Goal: Task Accomplishment & Management: Use online tool/utility

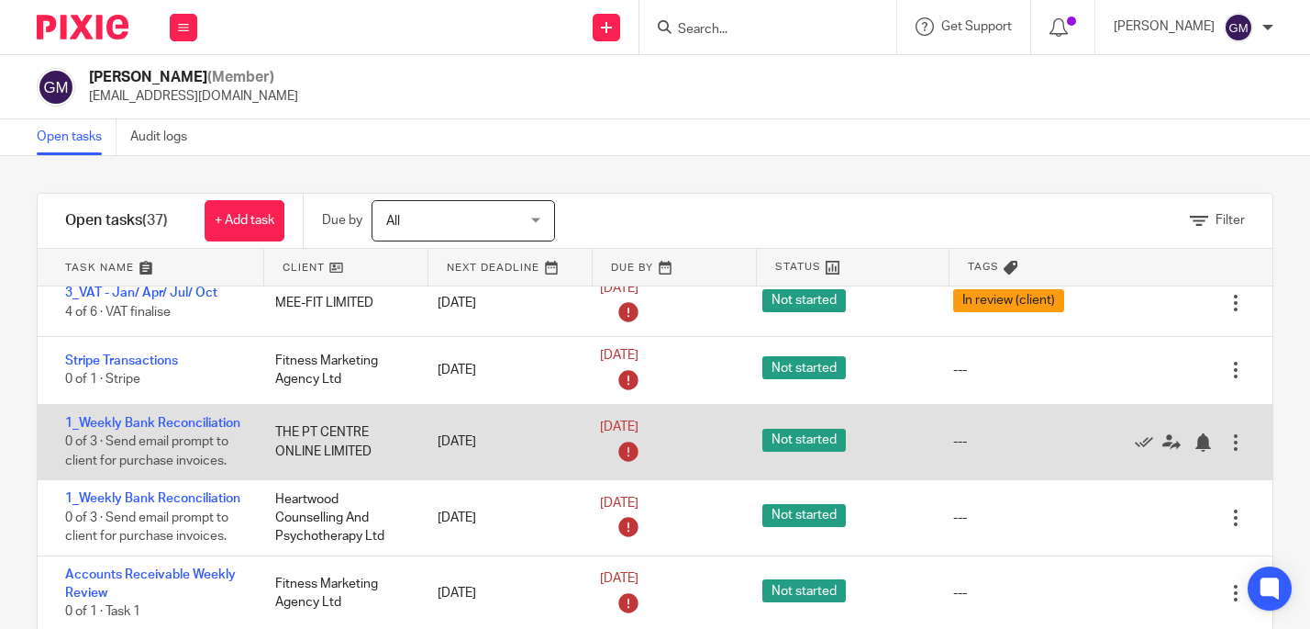
scroll to position [319, 0]
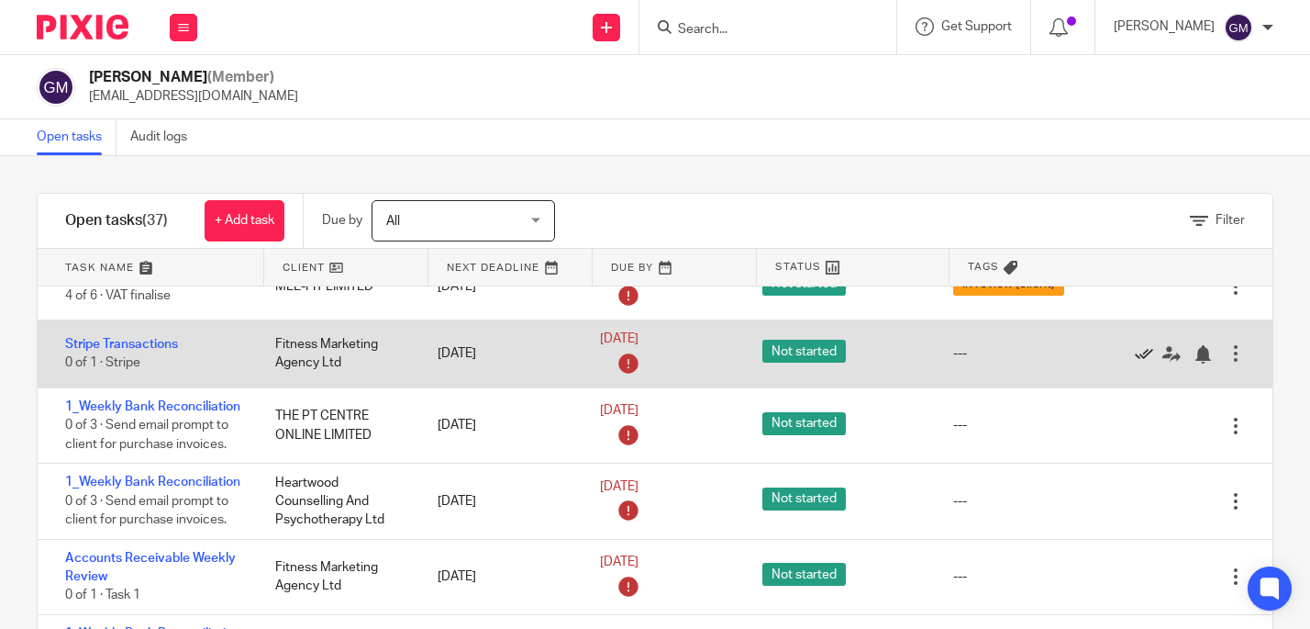
click at [1135, 354] on icon at bounding box center [1144, 354] width 18 height 18
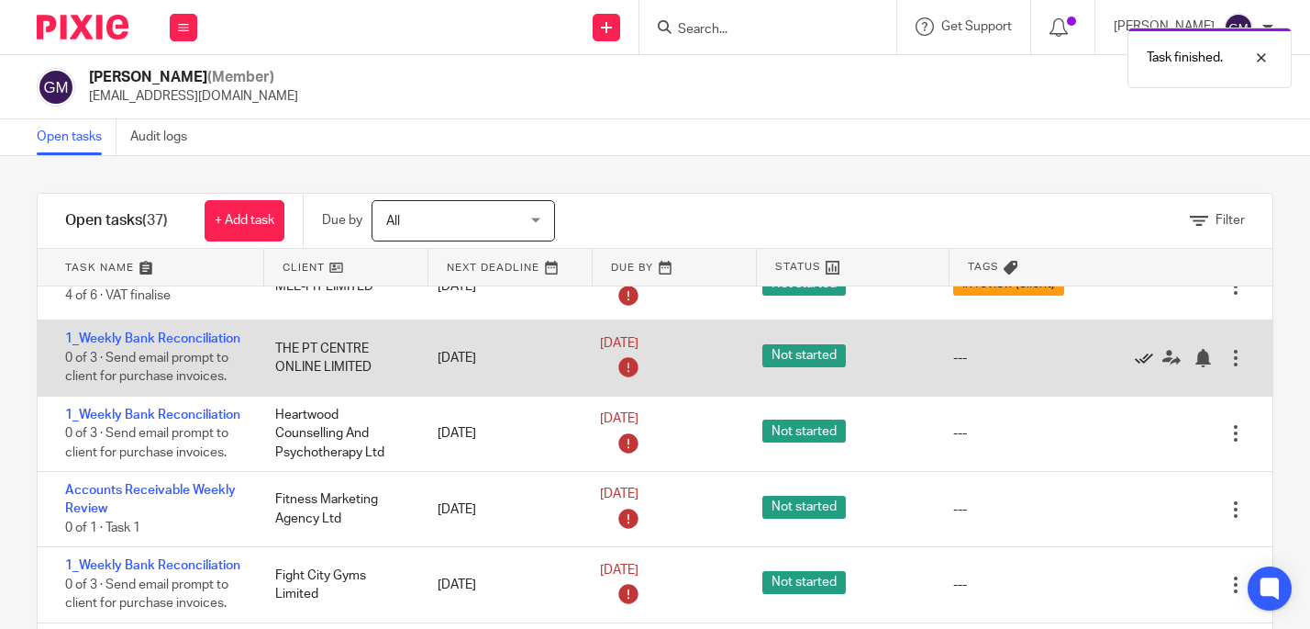
click at [1135, 367] on icon at bounding box center [1144, 358] width 18 height 18
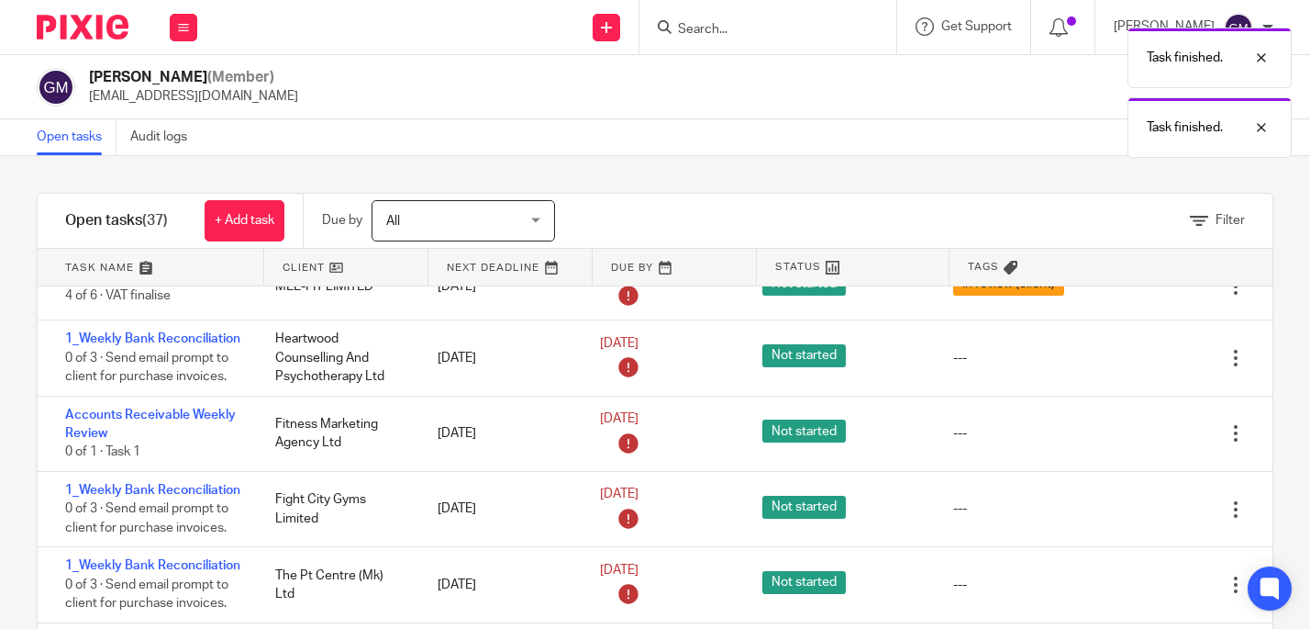
click at [1135, 367] on icon at bounding box center [1144, 358] width 18 height 18
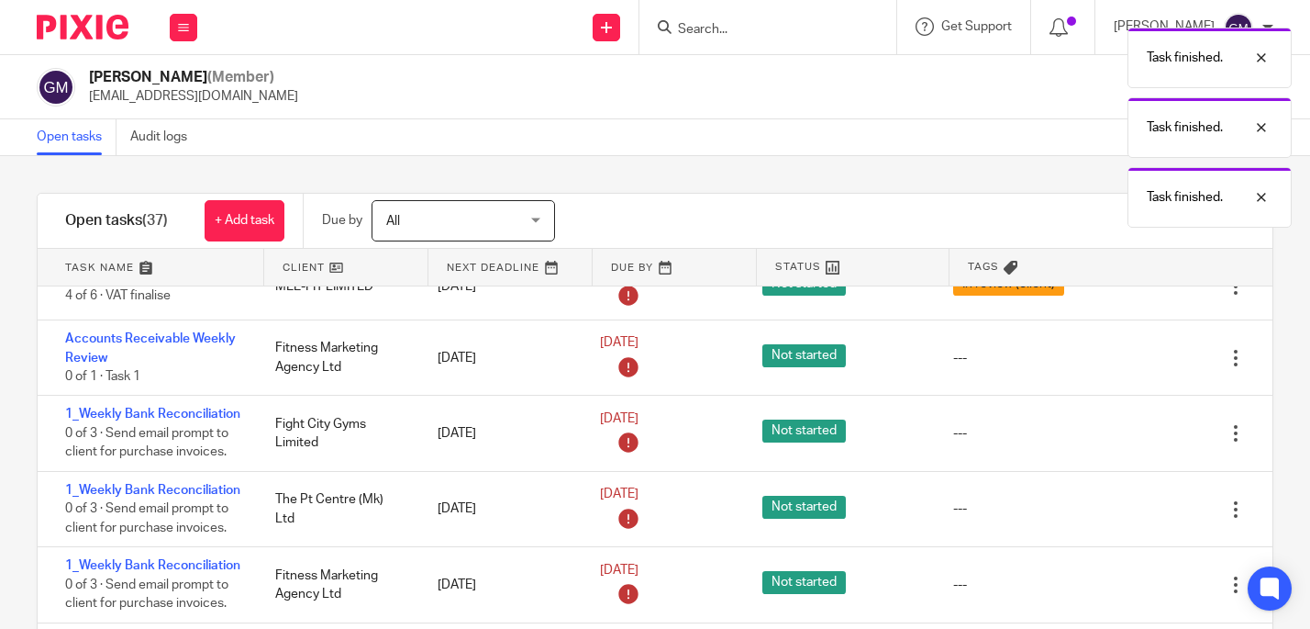
click at [1135, 367] on icon at bounding box center [1144, 358] width 18 height 18
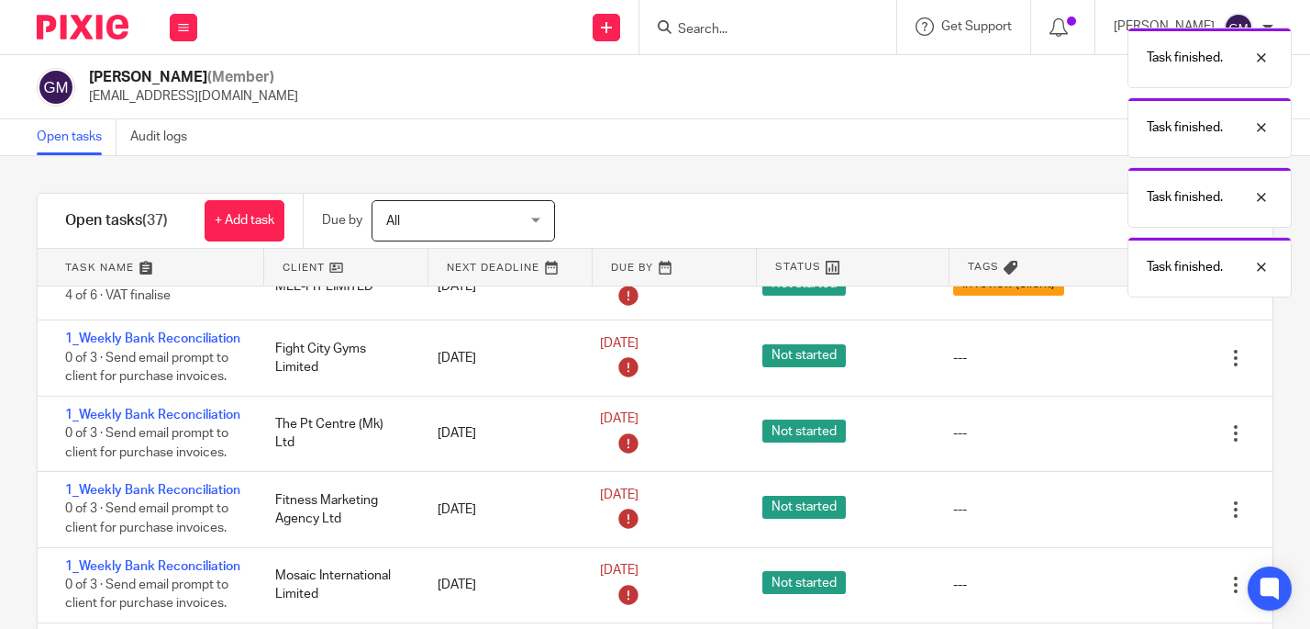
click at [1135, 367] on icon at bounding box center [1144, 358] width 18 height 18
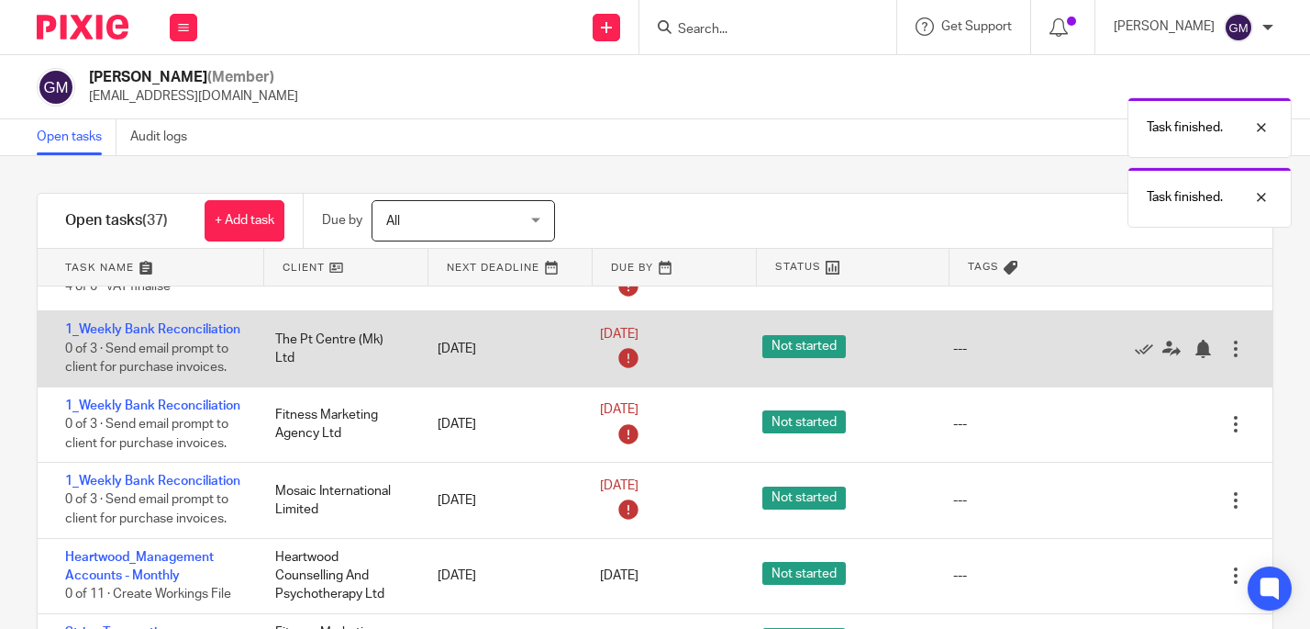
scroll to position [310, 0]
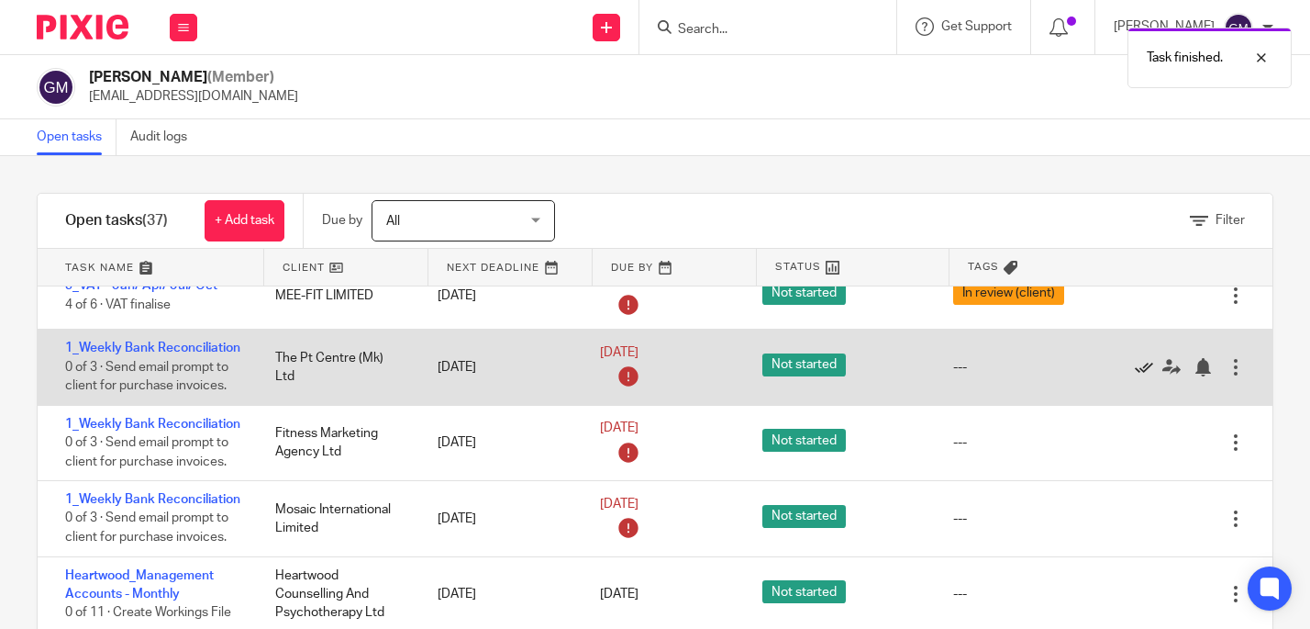
click at [1135, 376] on icon at bounding box center [1144, 367] width 18 height 18
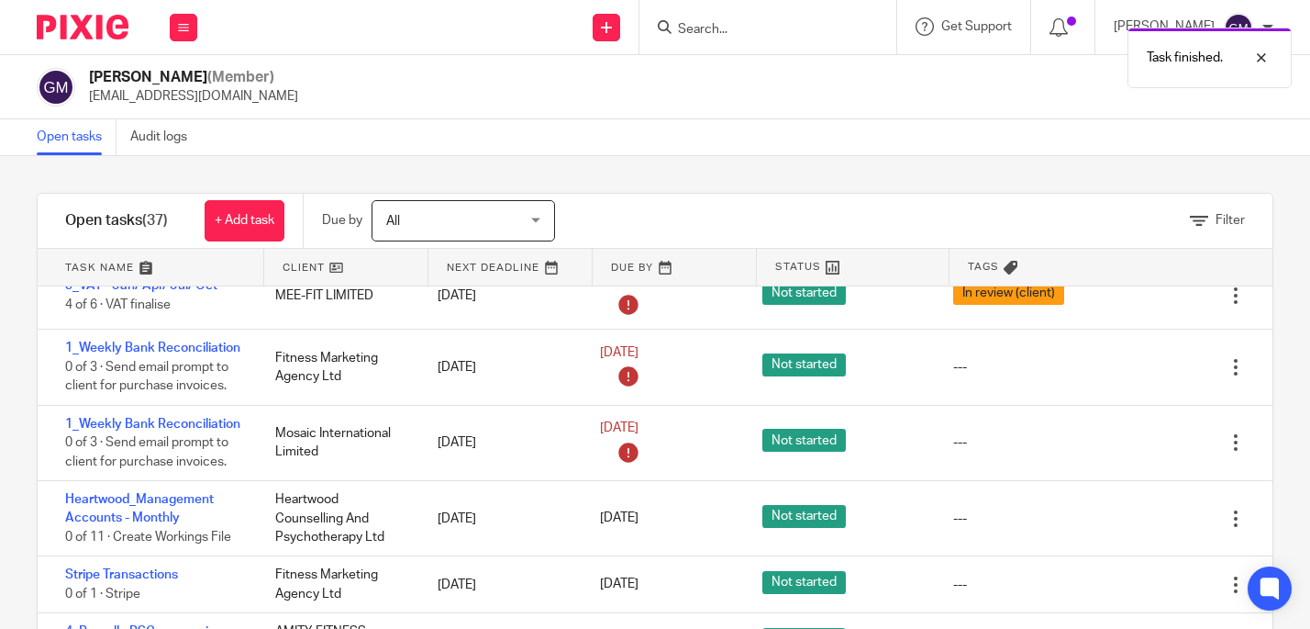
click at [1135, 376] on icon at bounding box center [1144, 367] width 18 height 18
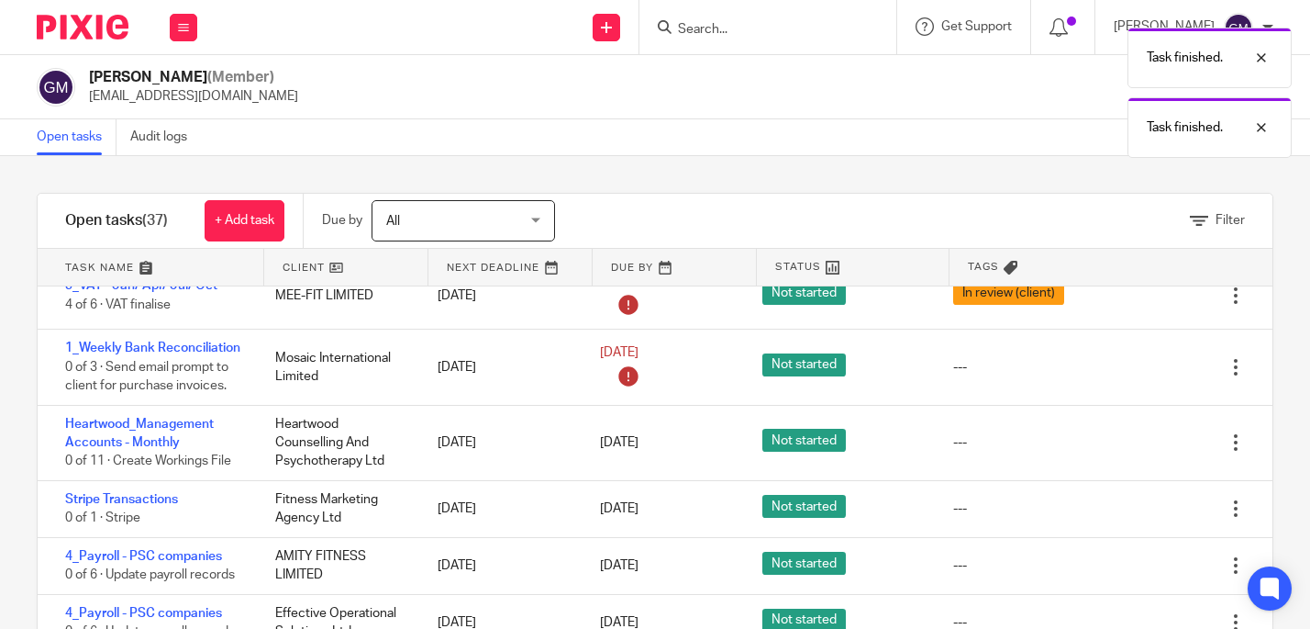
click at [1135, 376] on icon at bounding box center [1144, 367] width 18 height 18
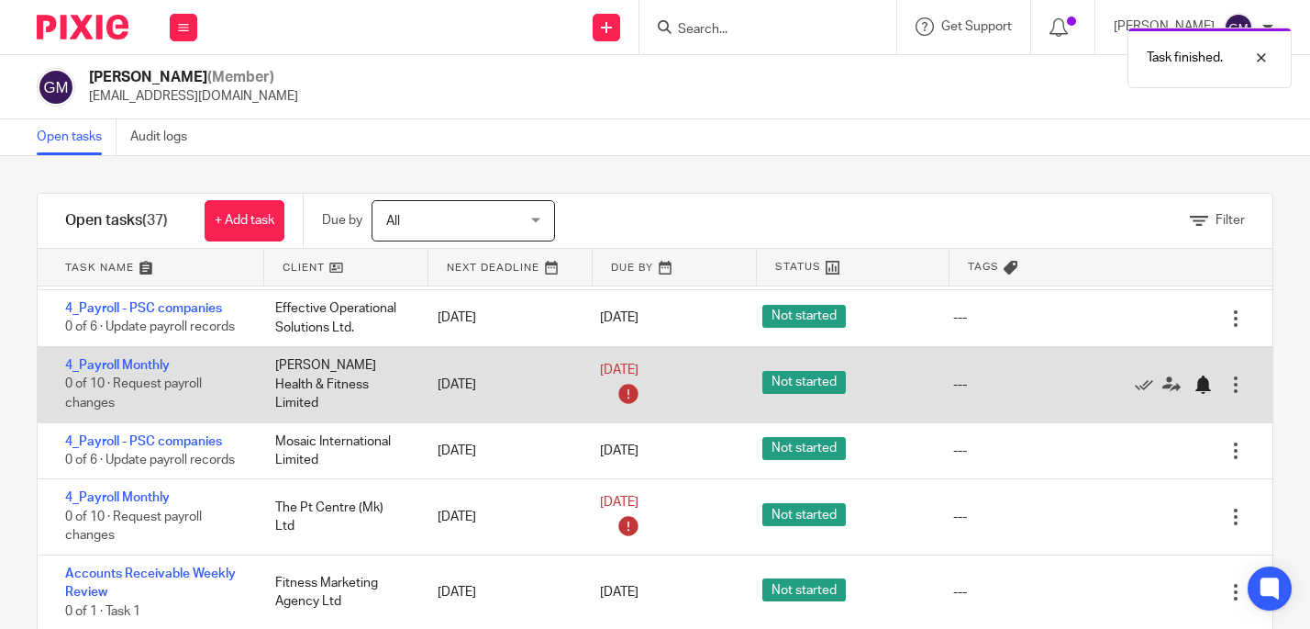
scroll to position [540, 0]
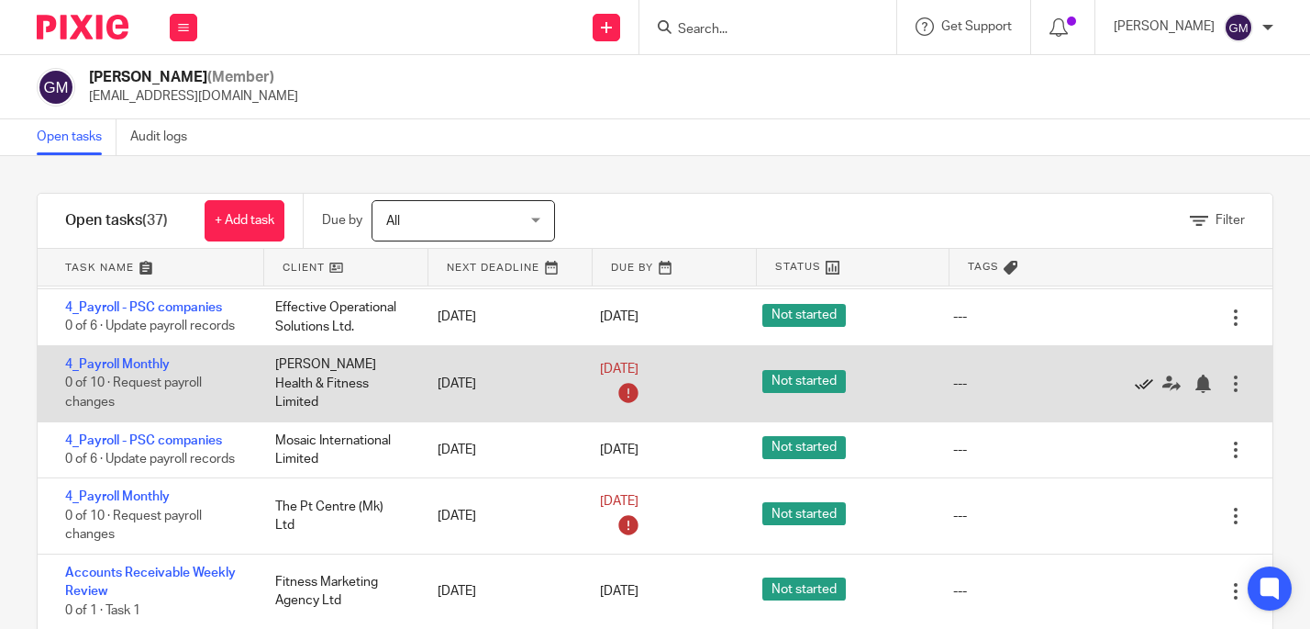
click at [1135, 393] on icon at bounding box center [1144, 383] width 18 height 18
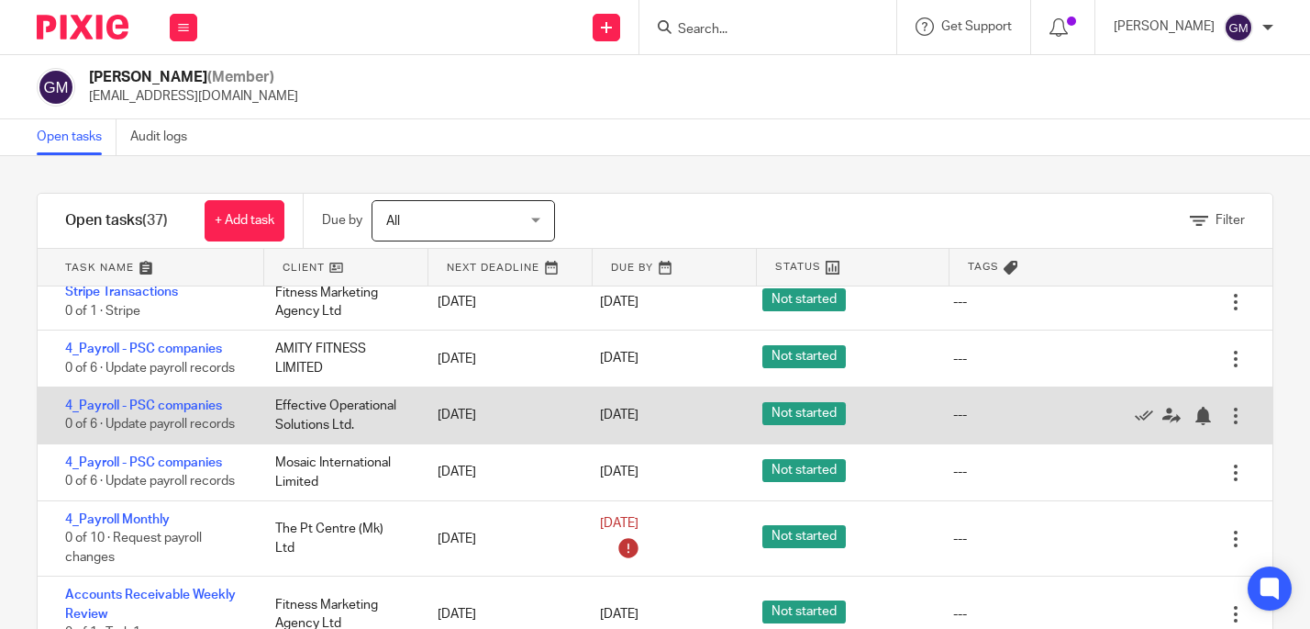
scroll to position [565, 0]
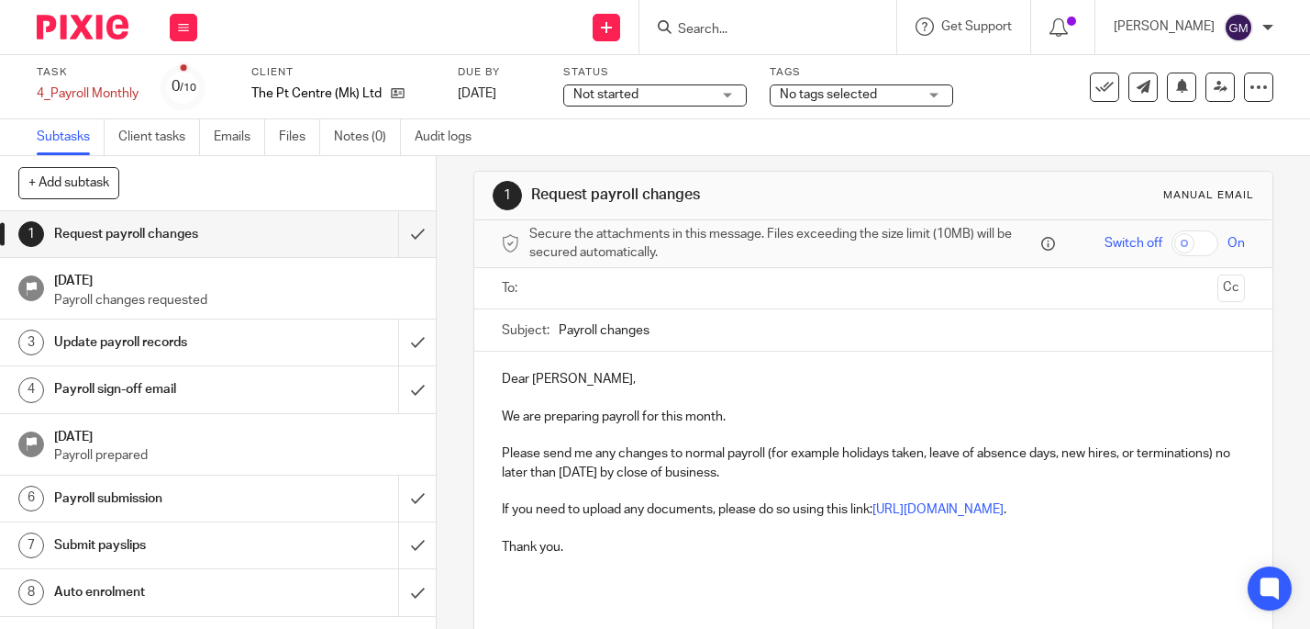
scroll to position [27, 0]
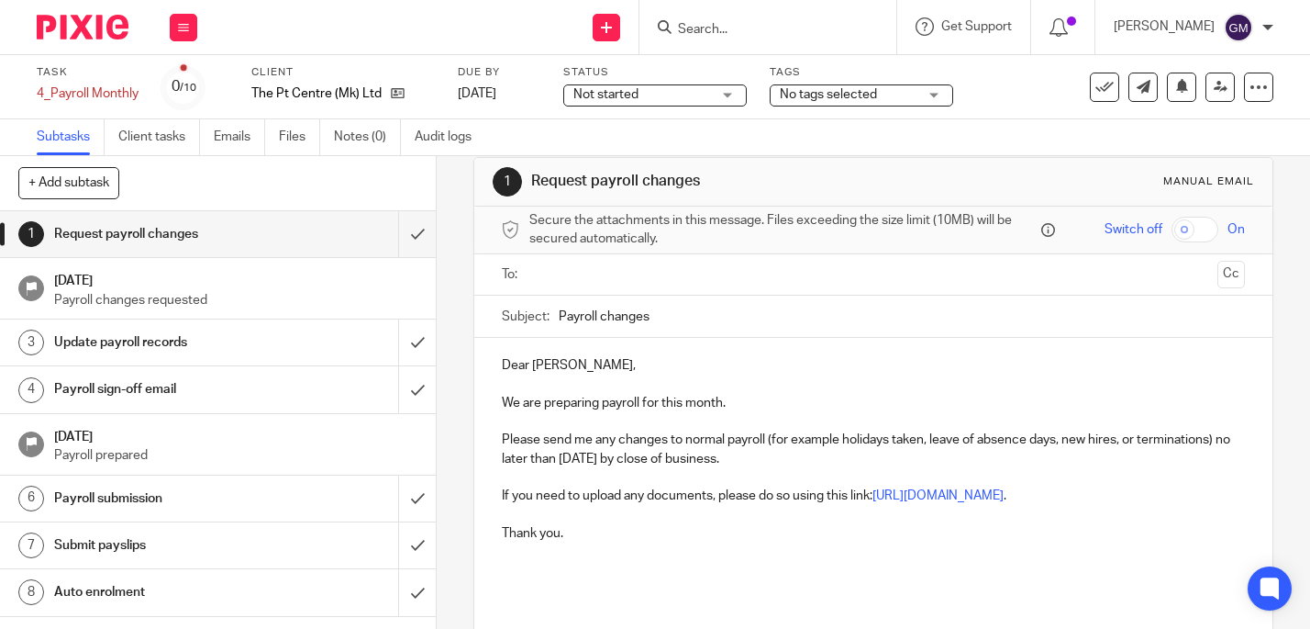
click at [608, 273] on input "text" at bounding box center [873, 274] width 674 height 21
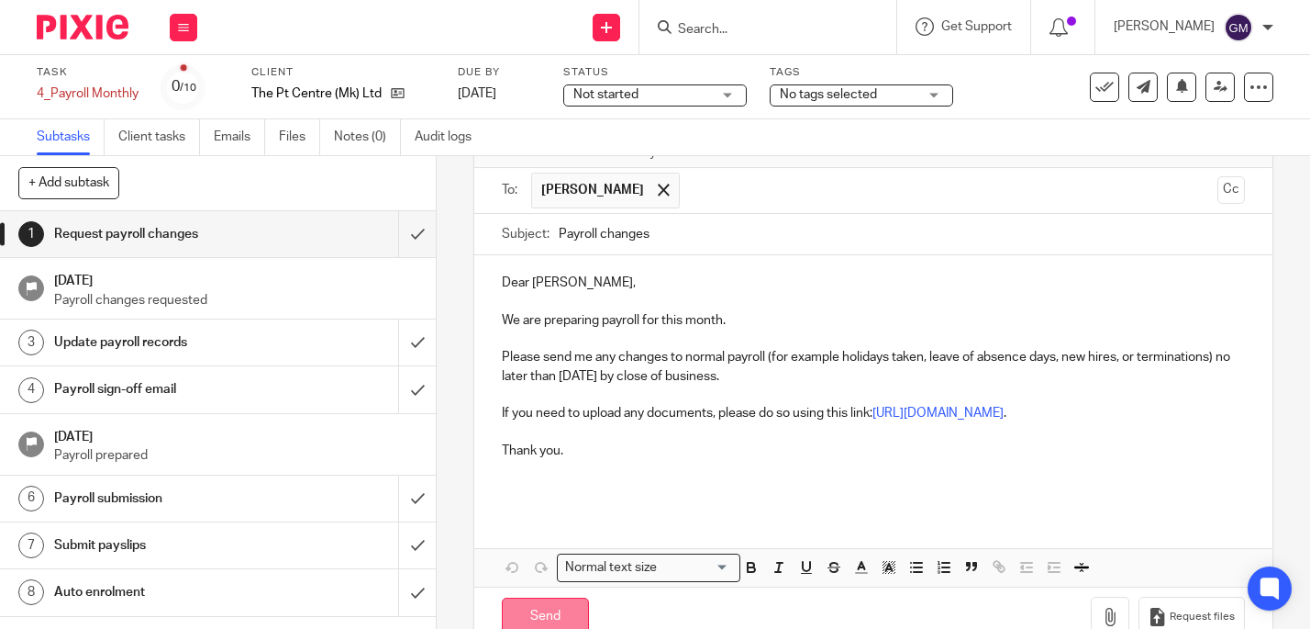
scroll to position [177, 0]
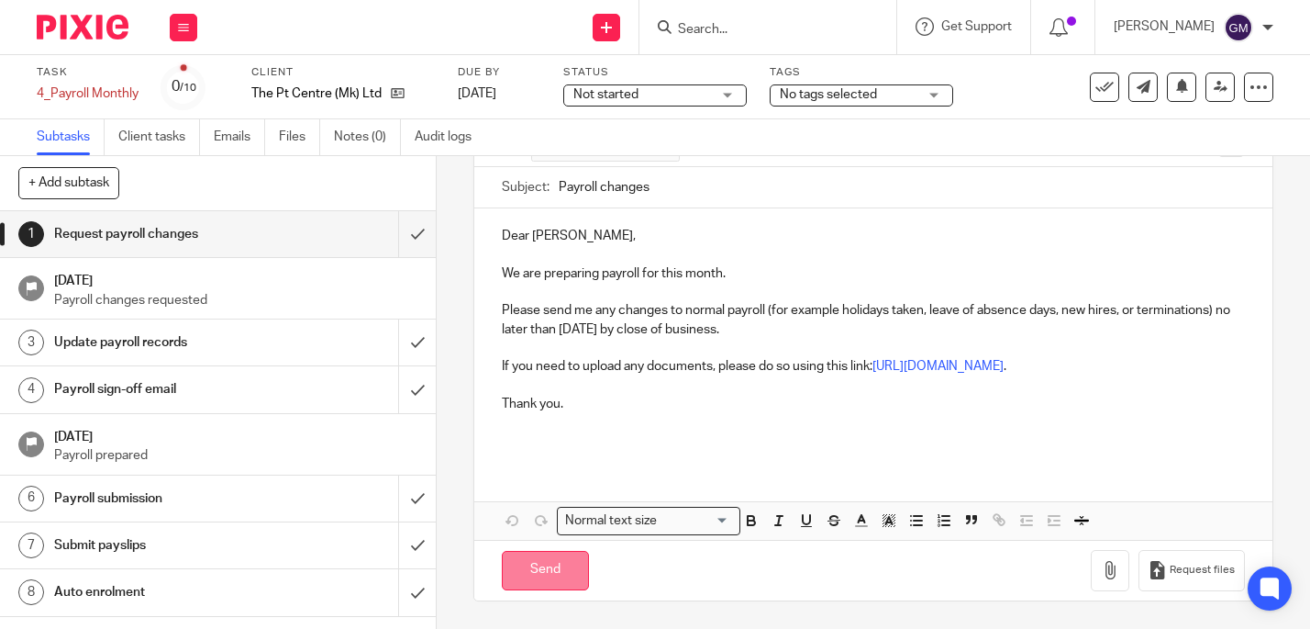
click at [563, 567] on input "Send" at bounding box center [545, 570] width 87 height 39
type input "Sent"
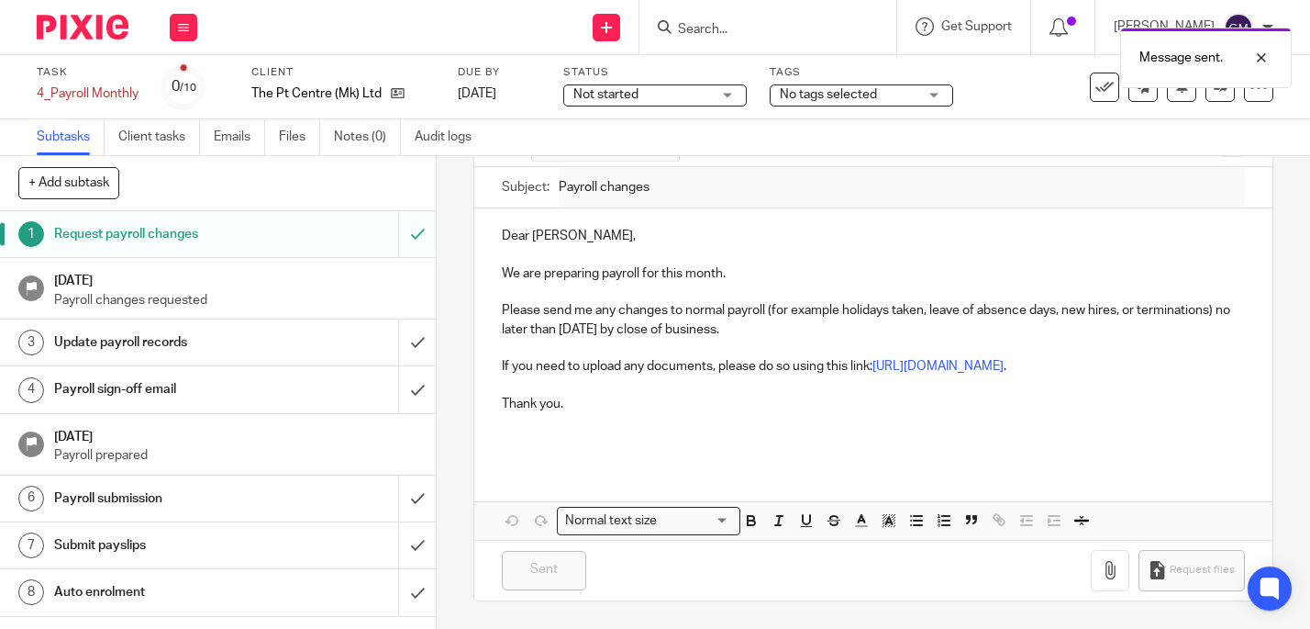
click at [354, 284] on h1 "21 Aug 2025" at bounding box center [235, 278] width 363 height 23
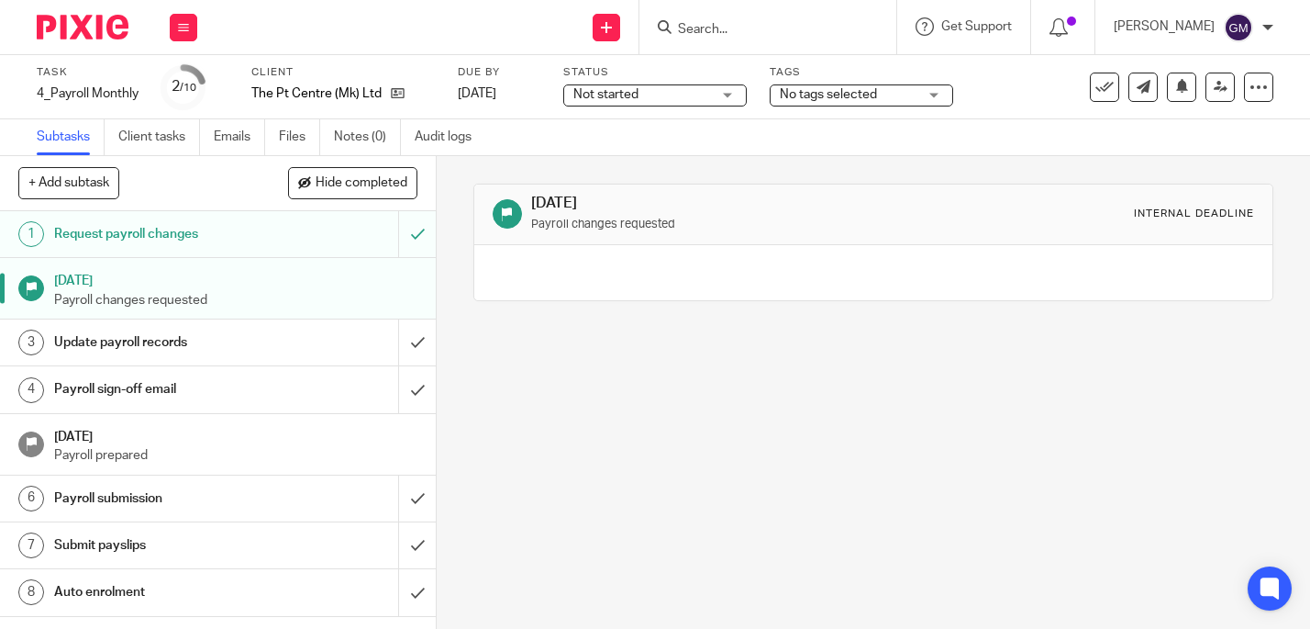
click at [870, 100] on span "No tags selected" at bounding box center [828, 94] width 97 height 13
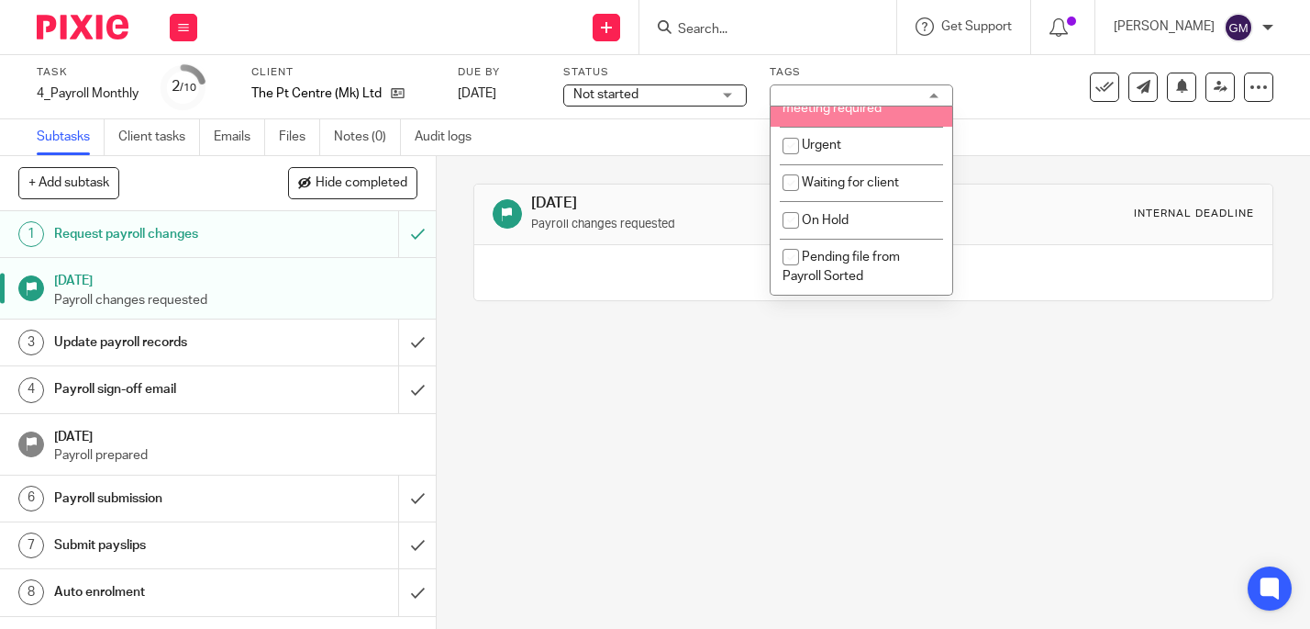
scroll to position [321, 0]
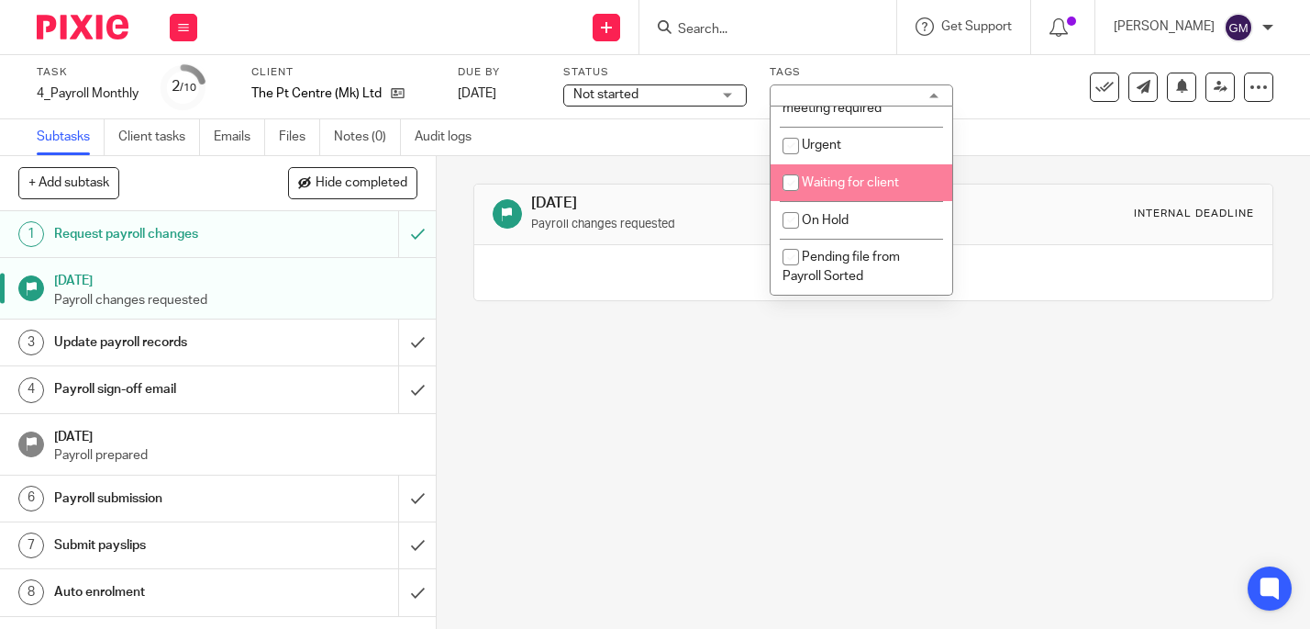
click at [880, 189] on span "Waiting for client" at bounding box center [850, 182] width 97 height 13
checkbox input "true"
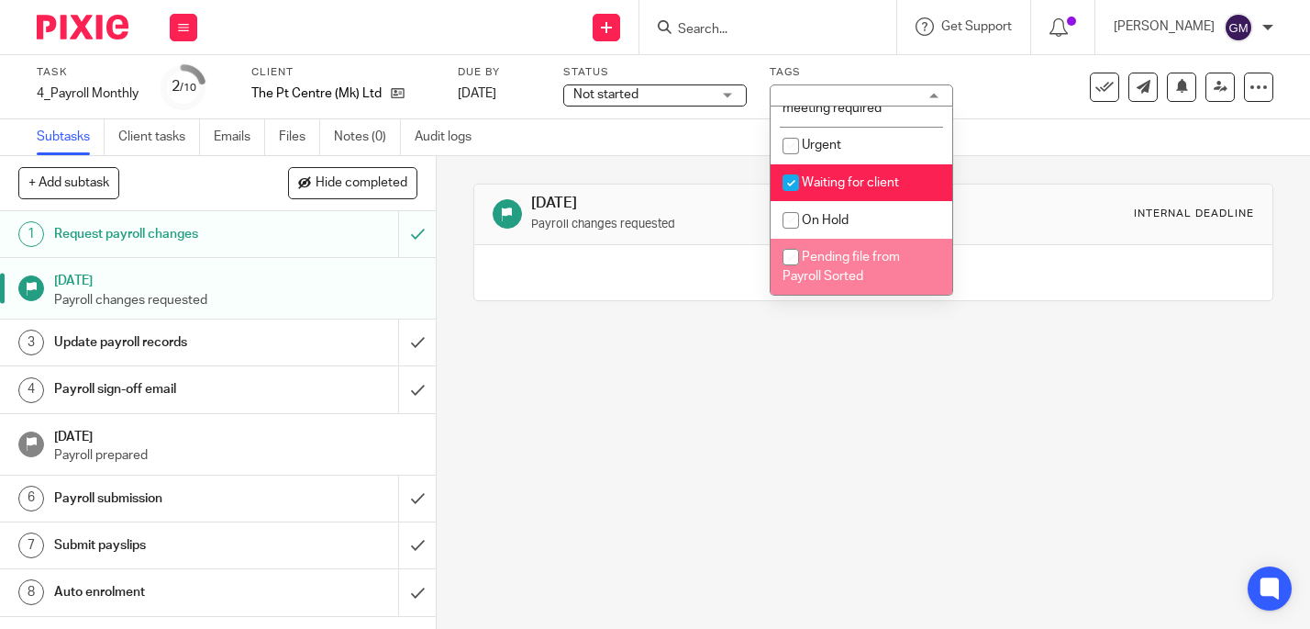
click at [1015, 436] on div "21 Aug 2025 Payroll changes requested Internal deadline" at bounding box center [874, 392] width 874 height 473
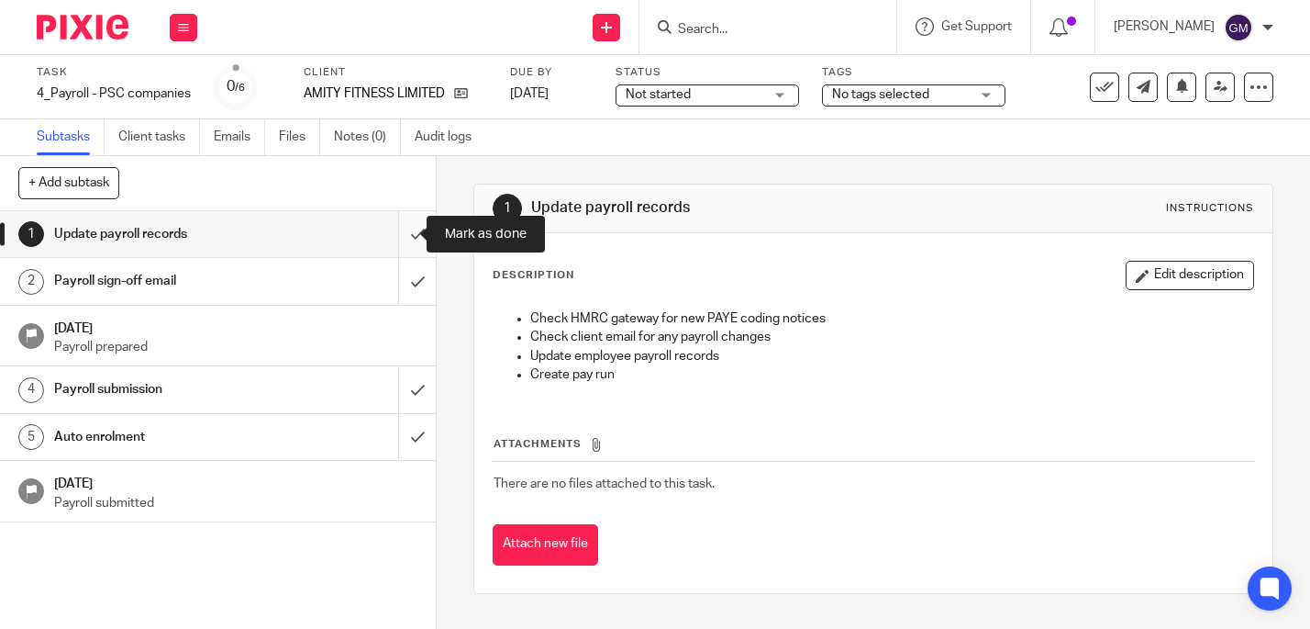
click at [389, 228] on input "submit" at bounding box center [218, 234] width 436 height 46
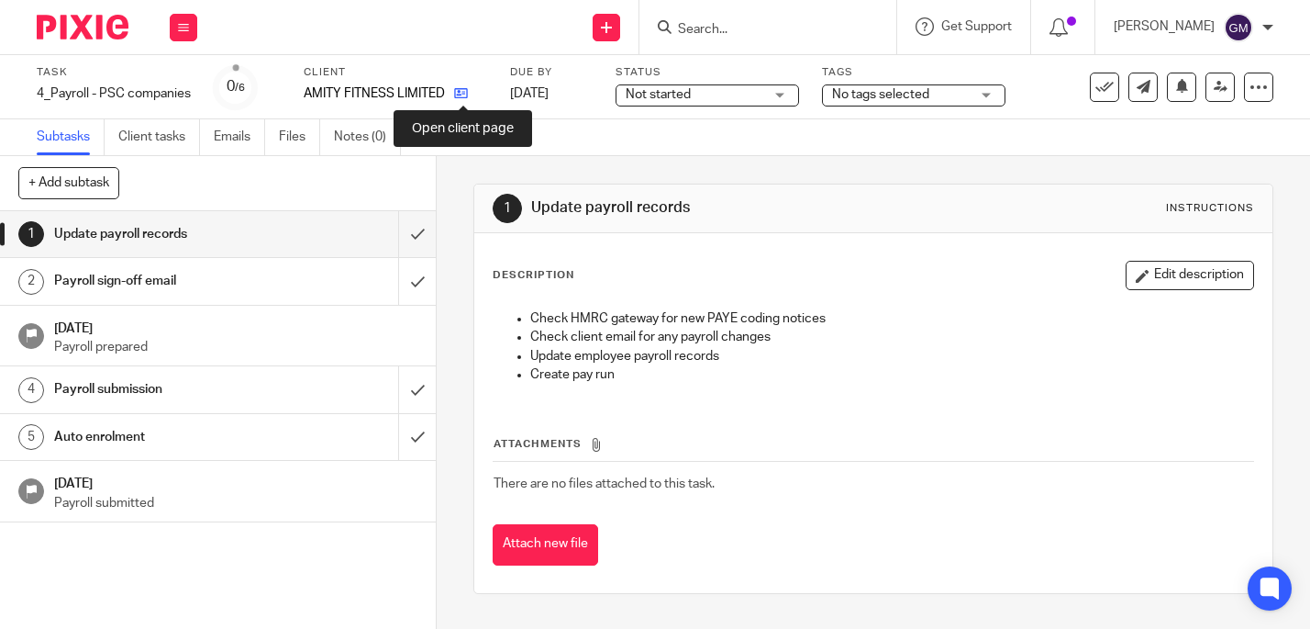
click at [465, 93] on icon at bounding box center [461, 93] width 14 height 14
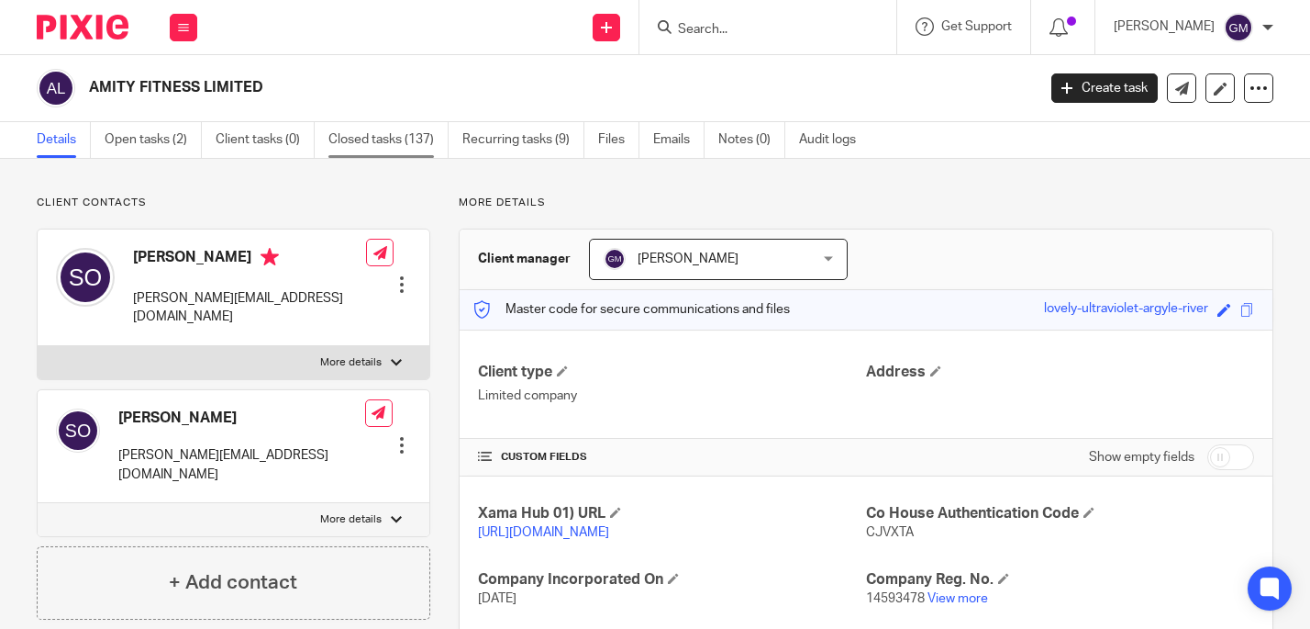
click at [396, 135] on link "Closed tasks (137)" at bounding box center [388, 140] width 120 height 36
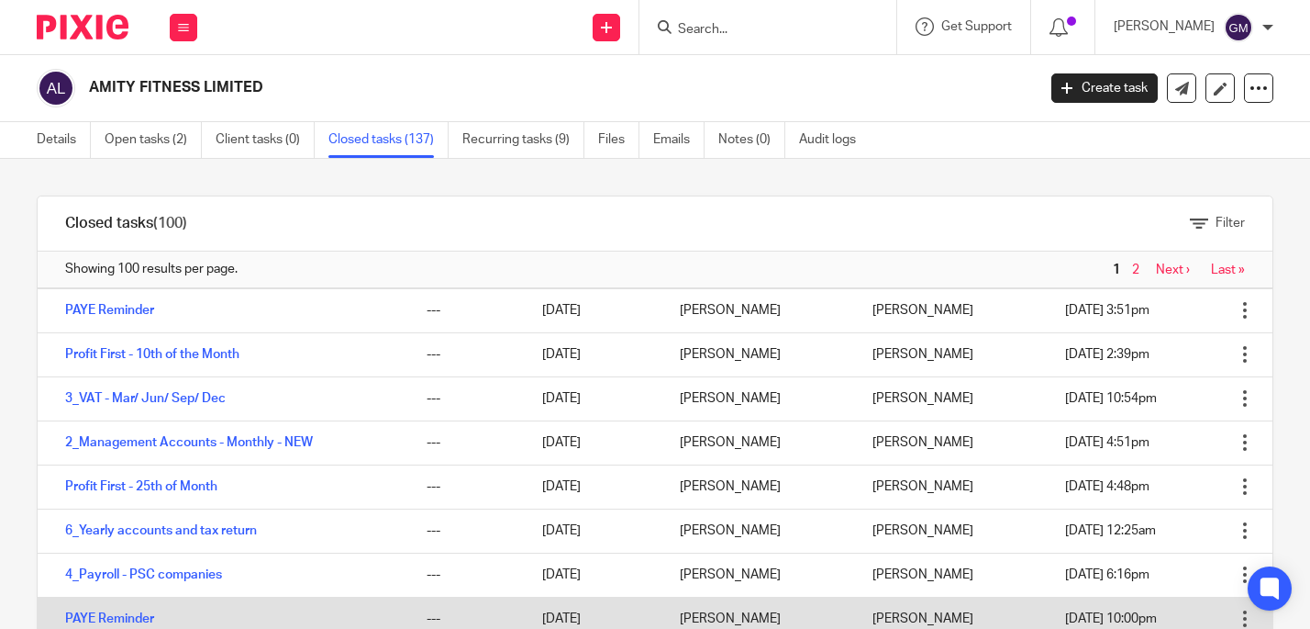
scroll to position [38, 0]
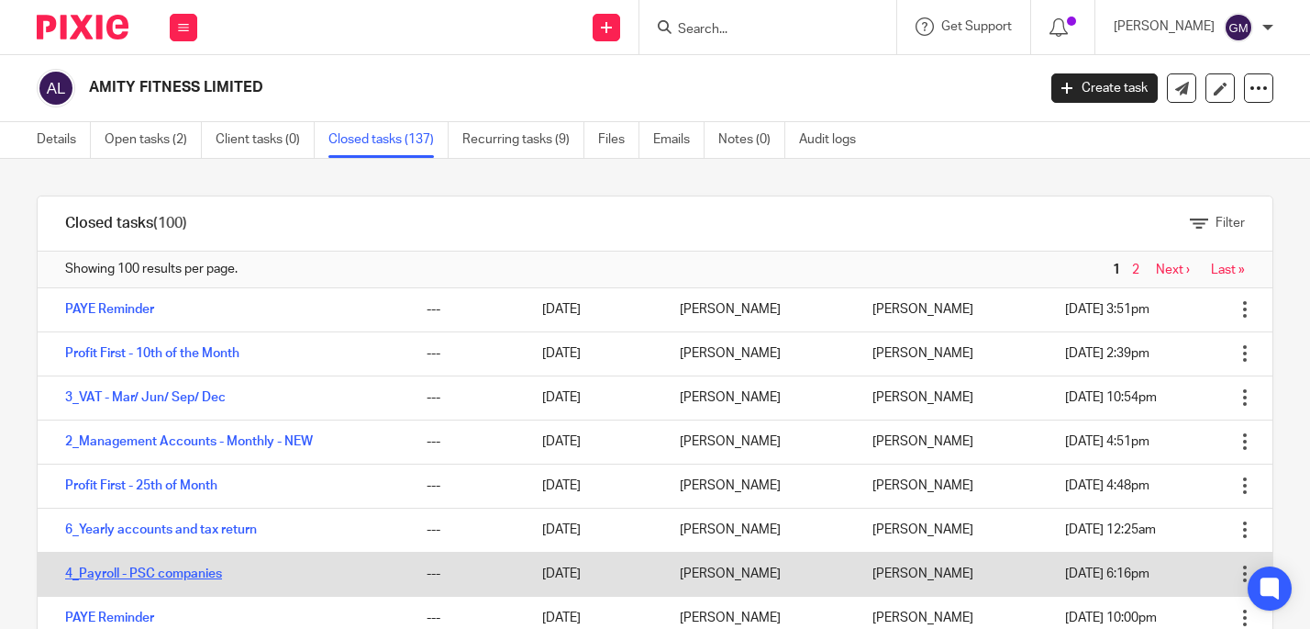
click at [215, 571] on link "4_Payroll - PSC companies" at bounding box center [143, 573] width 157 height 13
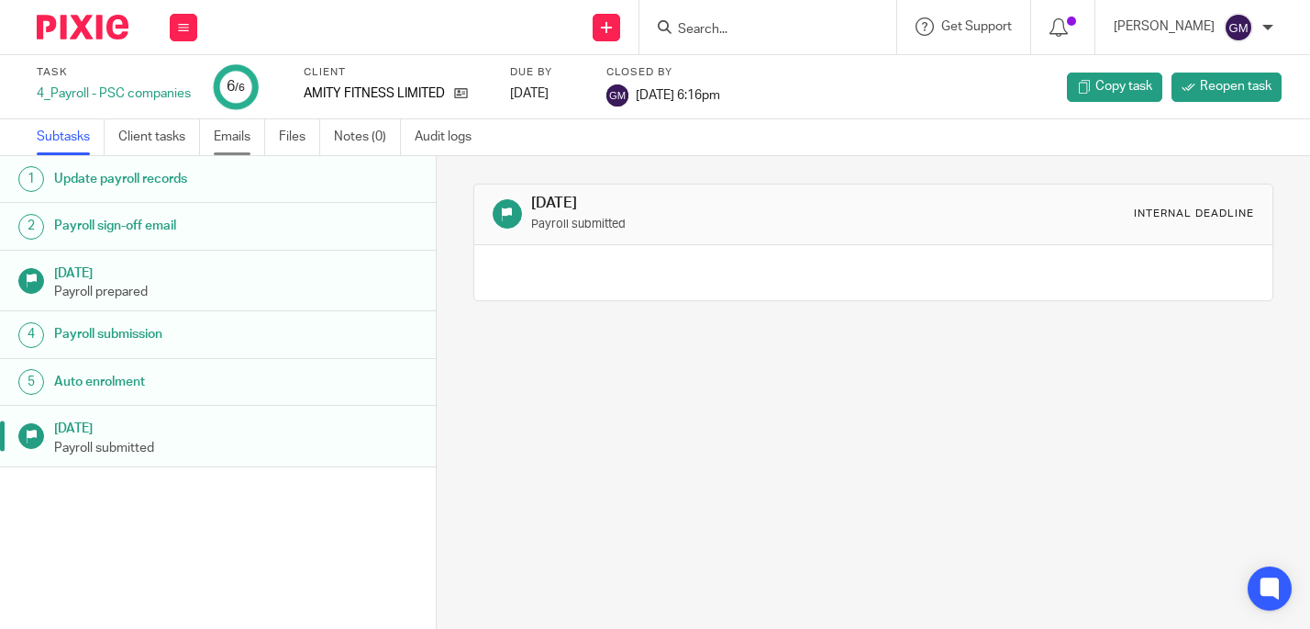
click at [247, 133] on link "Emails" at bounding box center [239, 137] width 51 height 36
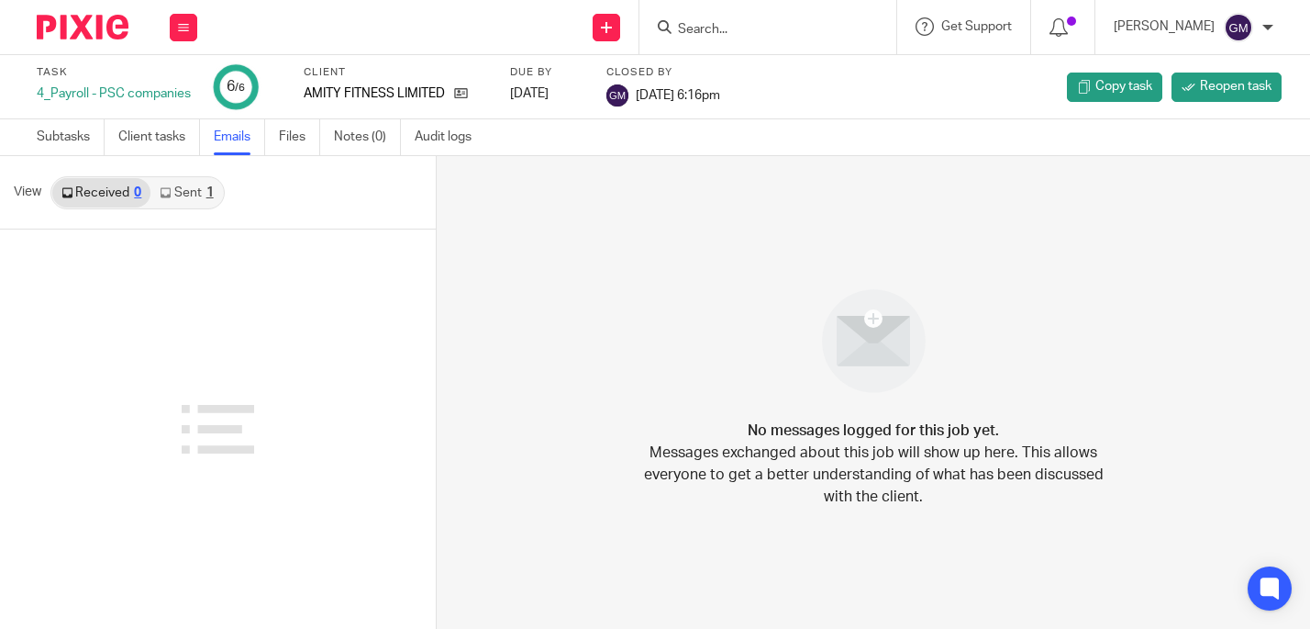
drag, startPoint x: 206, startPoint y: 196, endPoint x: 205, endPoint y: 206, distance: 10.1
click at [206, 196] on div "1" at bounding box center [209, 192] width 7 height 13
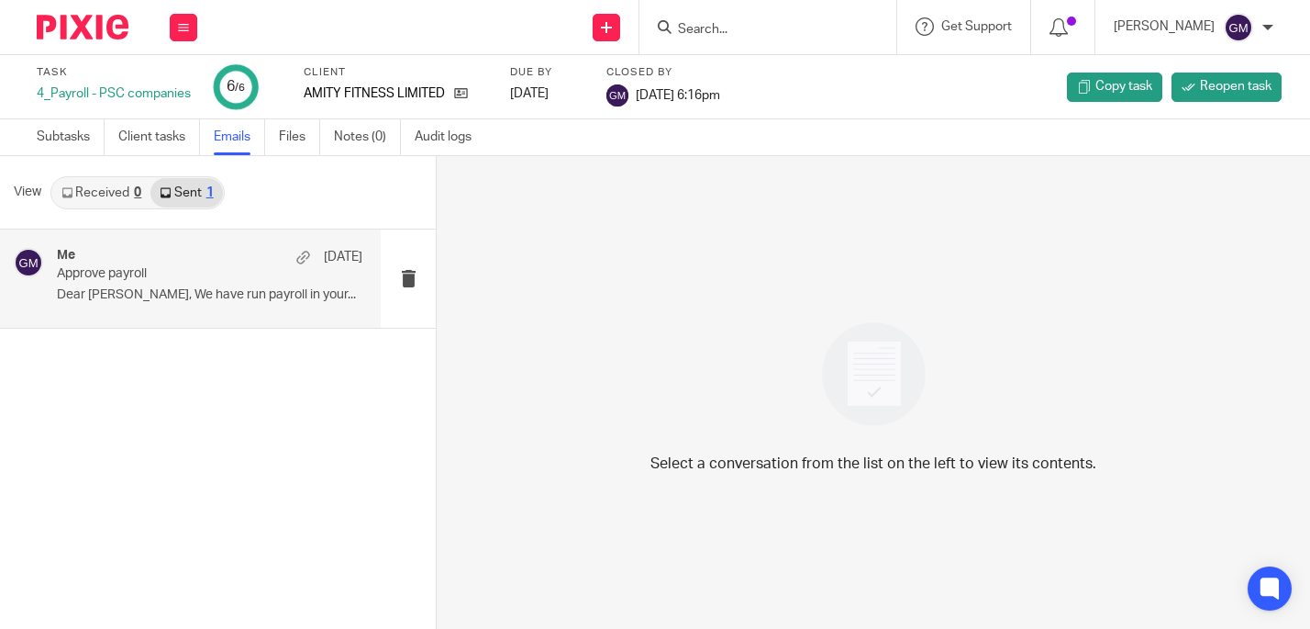
click at [212, 306] on div "Me [DATE] Approve payroll Dear [PERSON_NAME], We have run payroll in your..." at bounding box center [210, 278] width 306 height 61
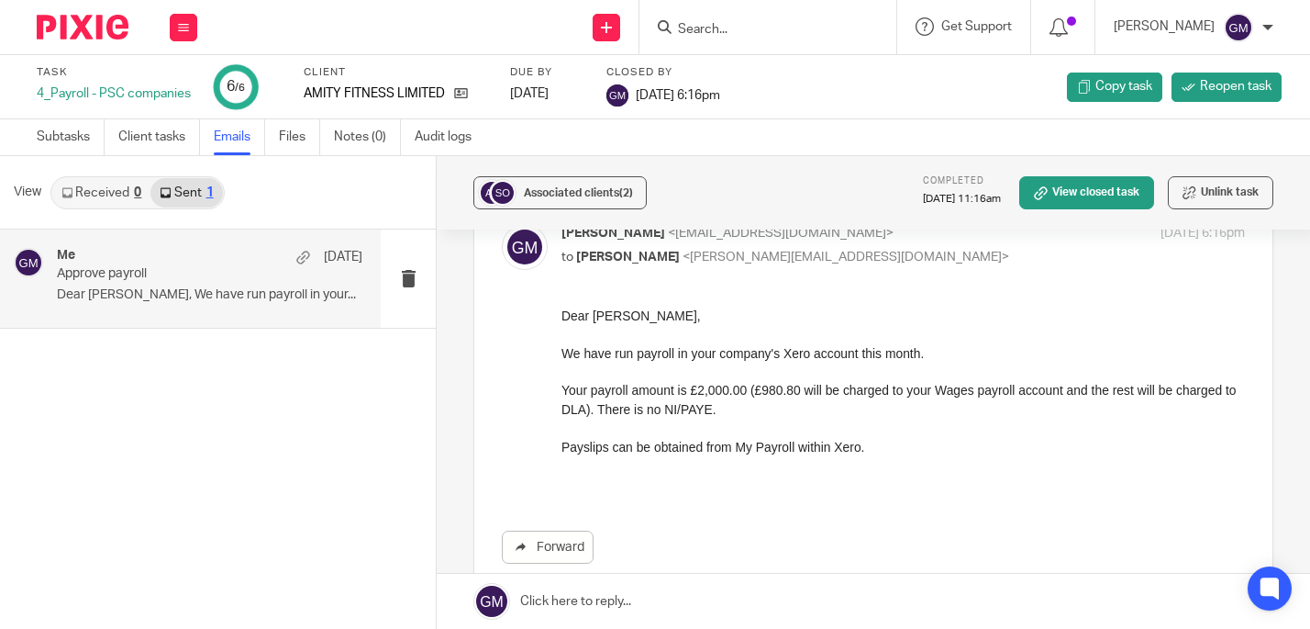
scroll to position [114, 0]
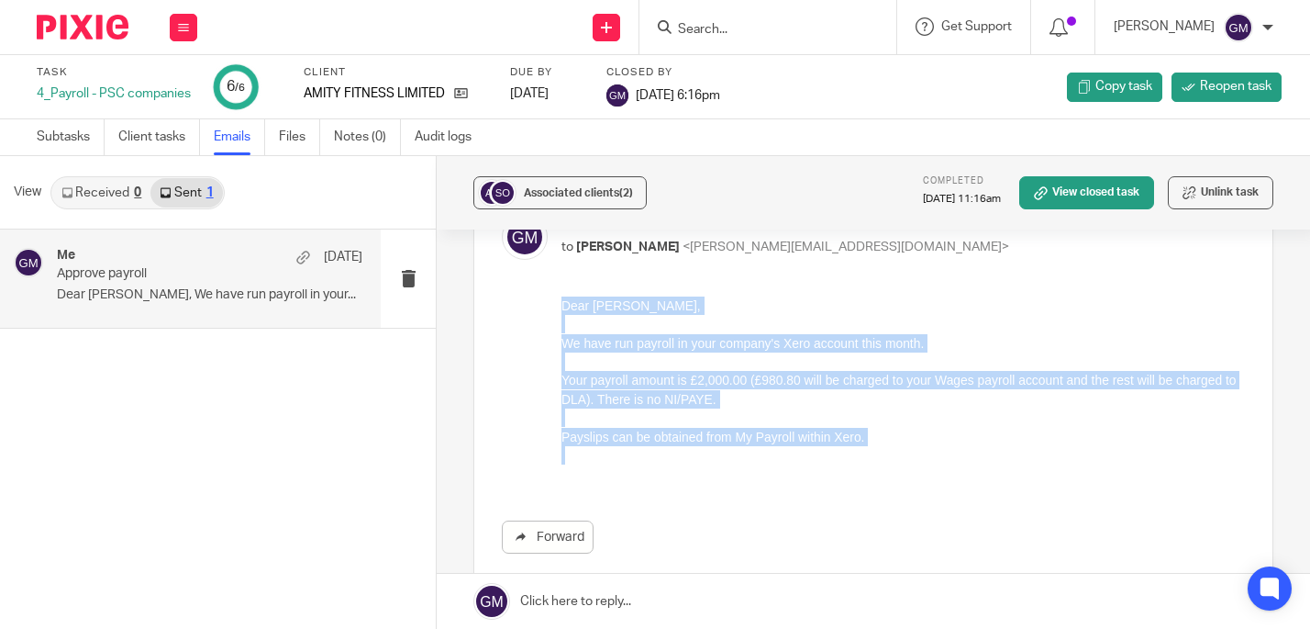
drag, startPoint x: 564, startPoint y: 305, endPoint x: 926, endPoint y: 457, distance: 392.3
click at [926, 457] on div "Dear Sam, We have run payroll in your company's Xero account this month. Your p…" at bounding box center [904, 389] width 684 height 187
copy div "Dear Sam, We have run payroll in your company's Xero account this month. Your p…"
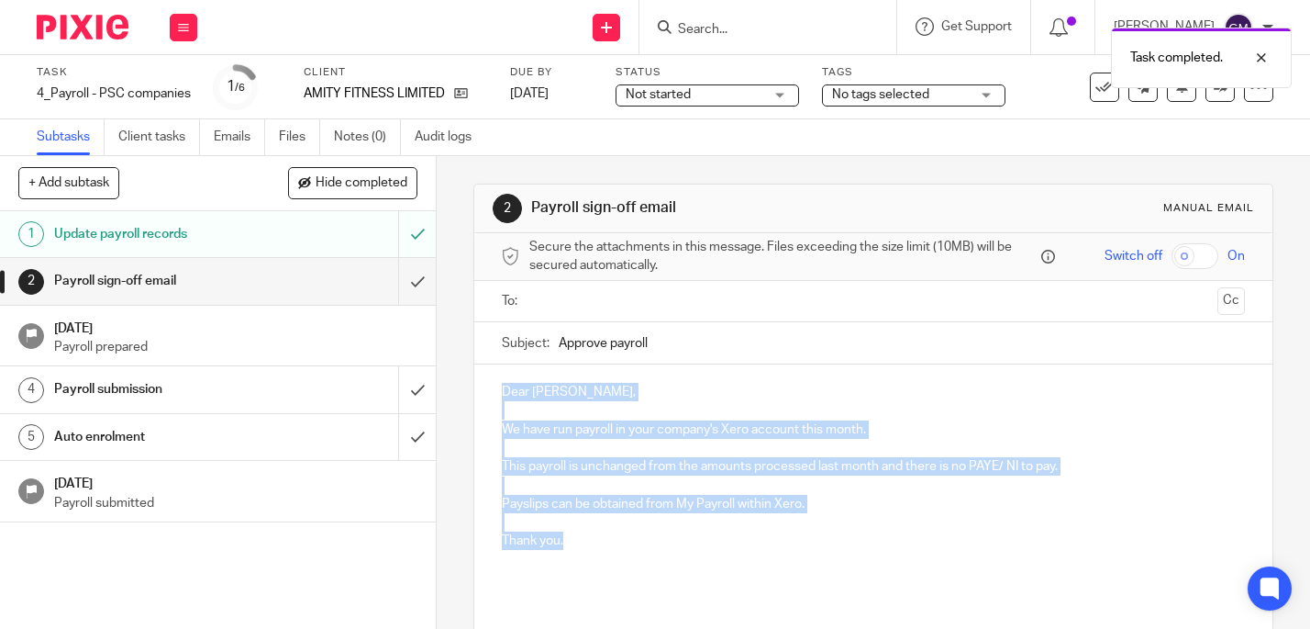
drag, startPoint x: 492, startPoint y: 390, endPoint x: 565, endPoint y: 543, distance: 169.9
click at [565, 543] on div "Dear [PERSON_NAME], We have run payroll in your company's Xero account this mon…" at bounding box center [873, 482] width 799 height 237
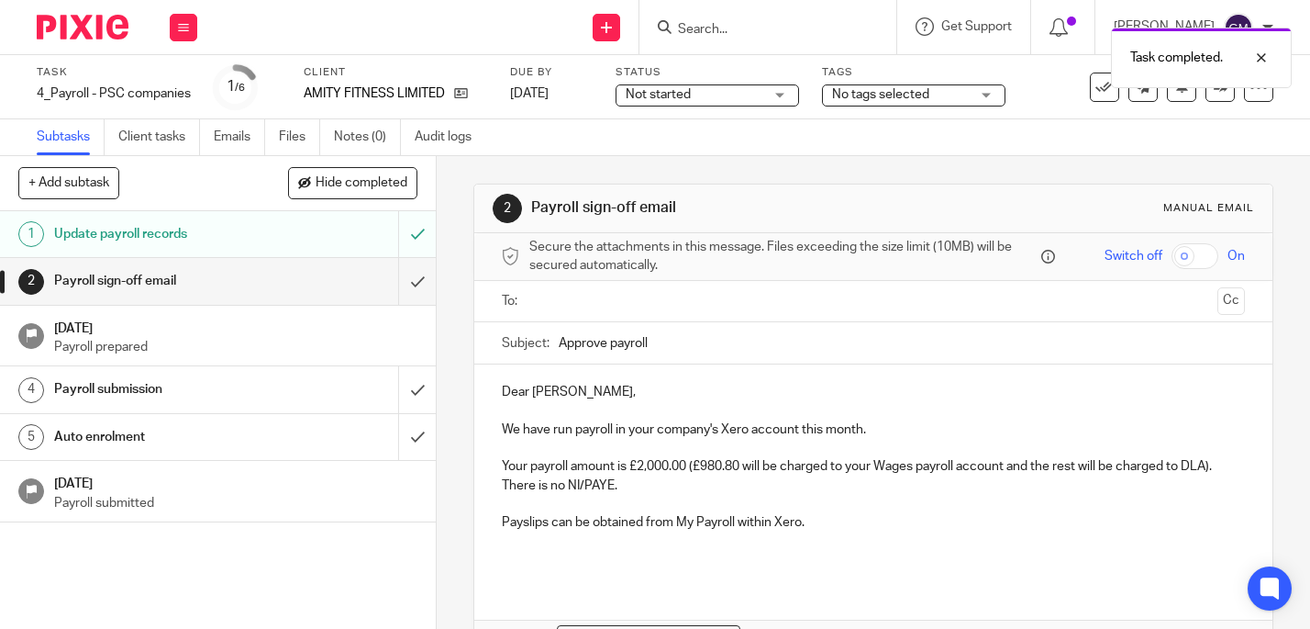
click at [591, 291] on input "text" at bounding box center [873, 301] width 674 height 21
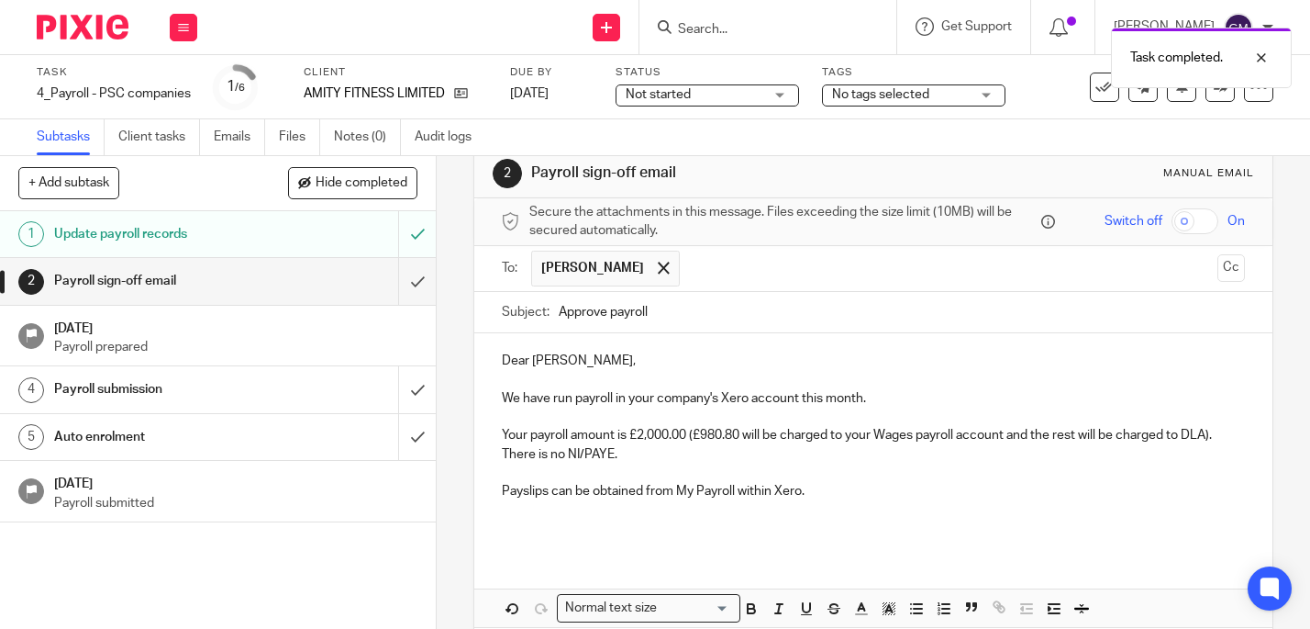
scroll to position [121, 0]
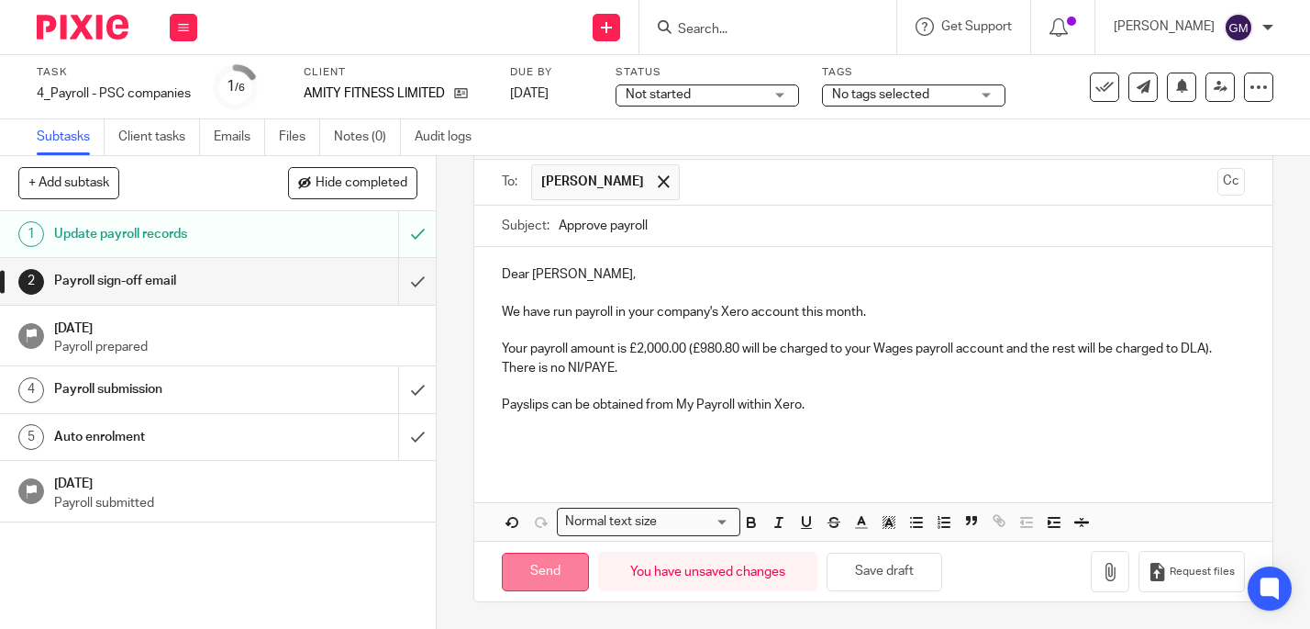
click at [559, 577] on input "Send" at bounding box center [545, 571] width 87 height 39
type input "Sent"
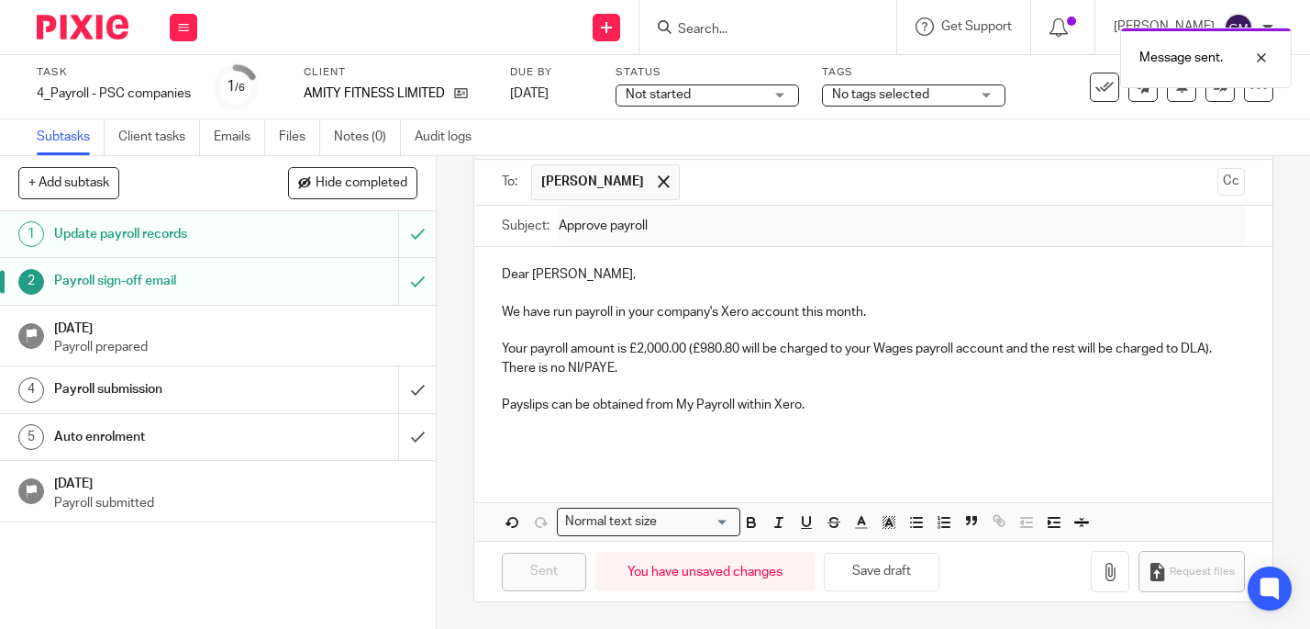
click at [392, 329] on h1 "[DATE]" at bounding box center [235, 326] width 363 height 23
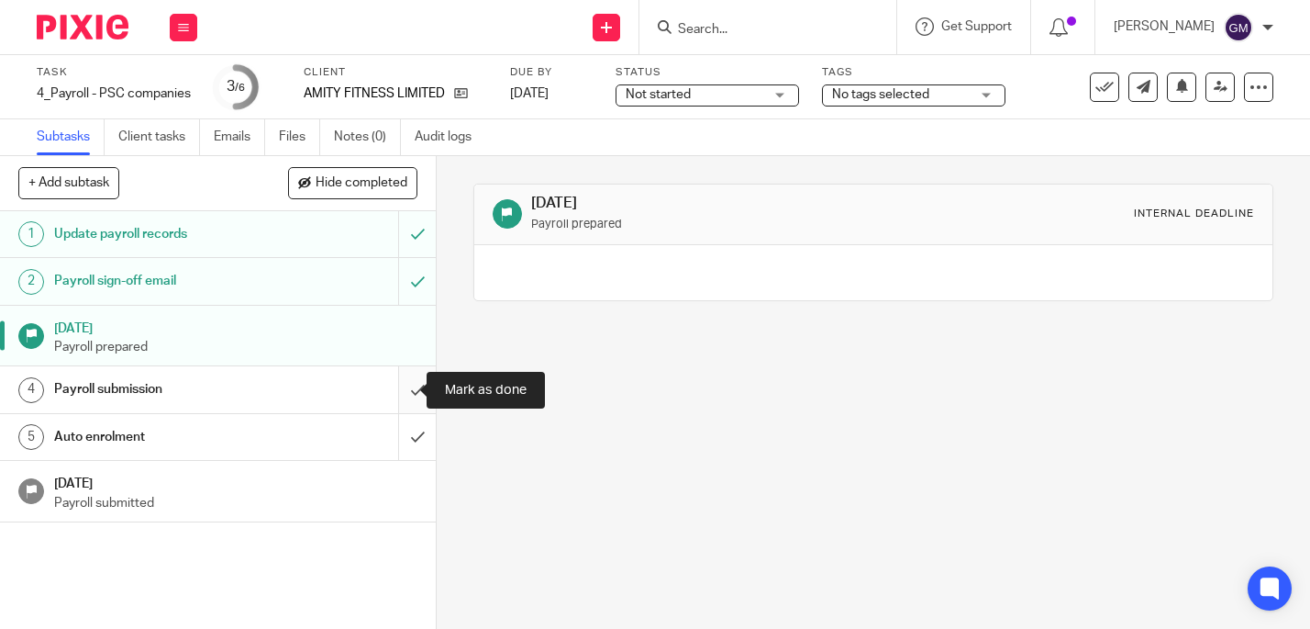
click at [400, 384] on input "submit" at bounding box center [218, 389] width 436 height 46
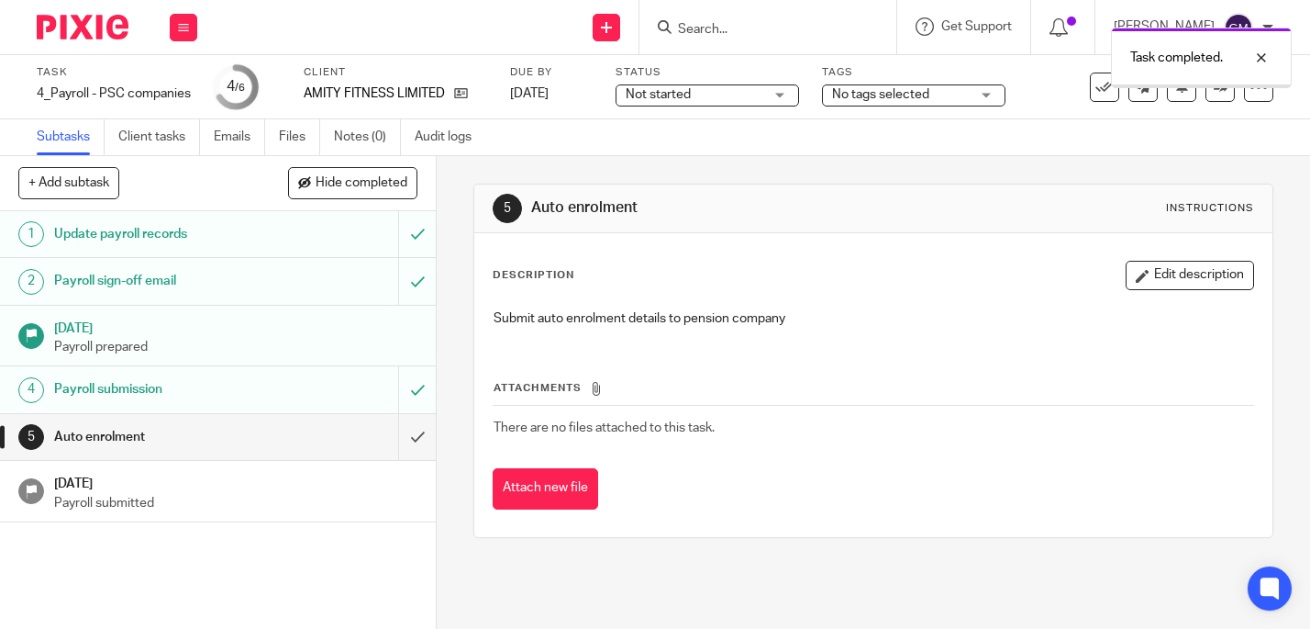
click at [400, 440] on input "submit" at bounding box center [218, 437] width 436 height 46
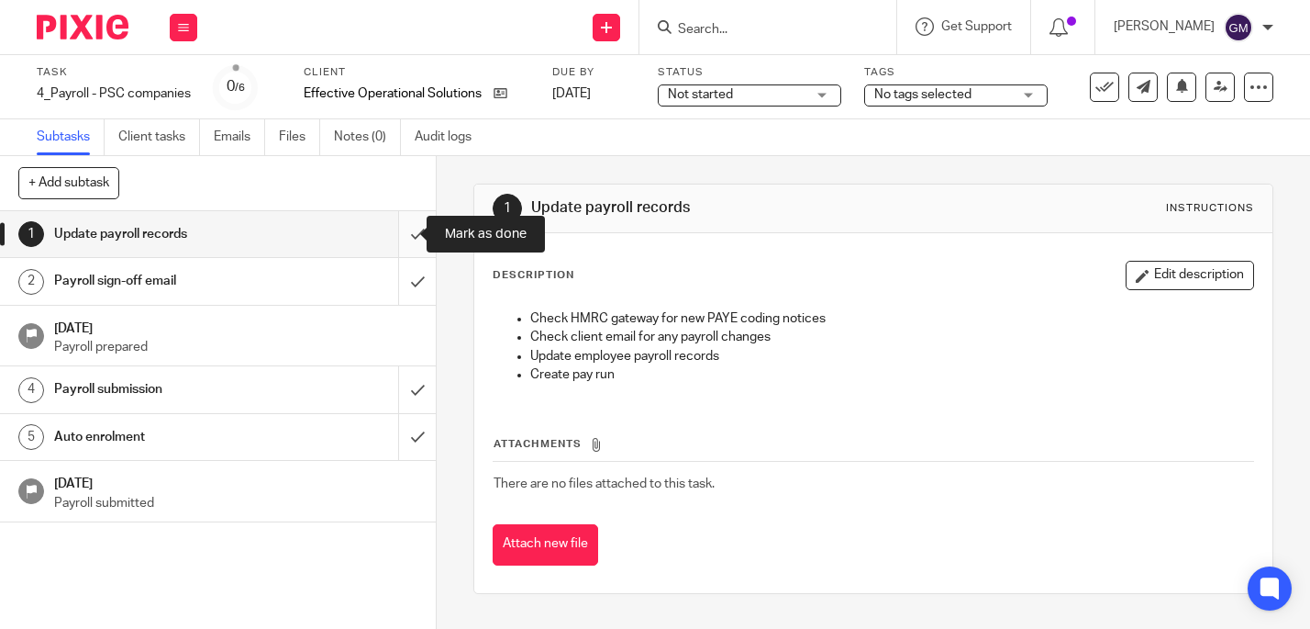
click at [400, 246] on input "submit" at bounding box center [218, 234] width 436 height 46
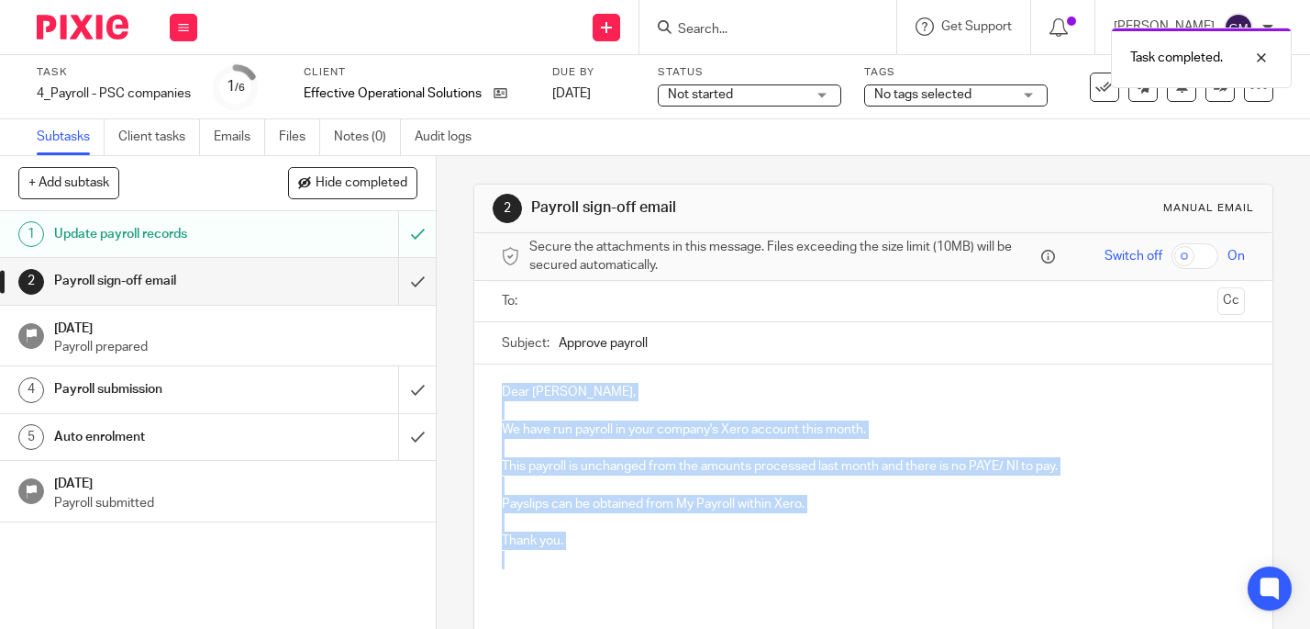
drag, startPoint x: 573, startPoint y: 564, endPoint x: 495, endPoint y: 386, distance: 194.3
click at [495, 386] on div "Dear Joanne, We have run payroll in your company's Xero account this month. Thi…" at bounding box center [873, 482] width 799 height 237
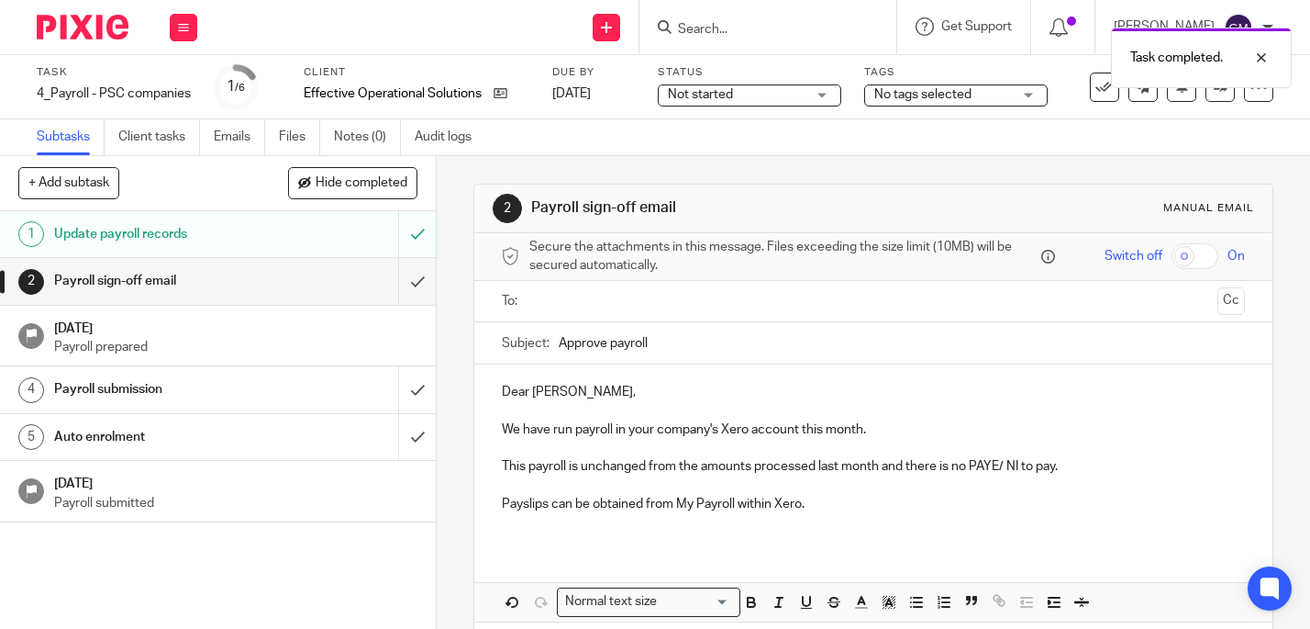
click at [598, 309] on input "text" at bounding box center [873, 301] width 674 height 21
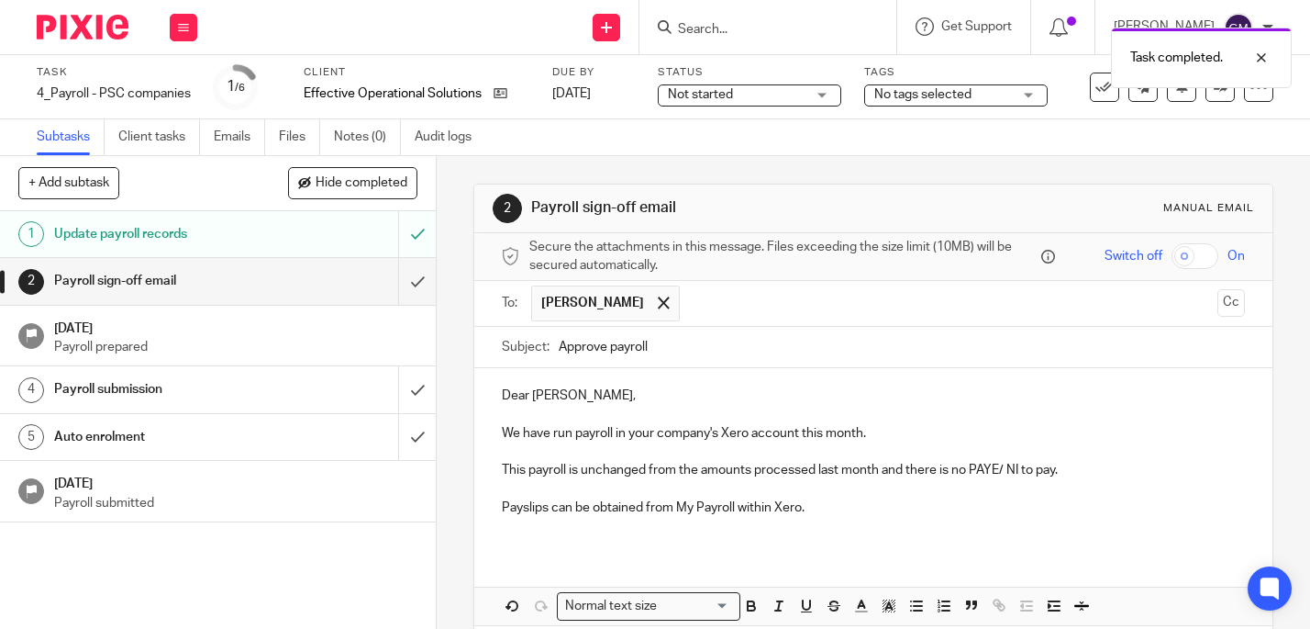
scroll to position [84, 0]
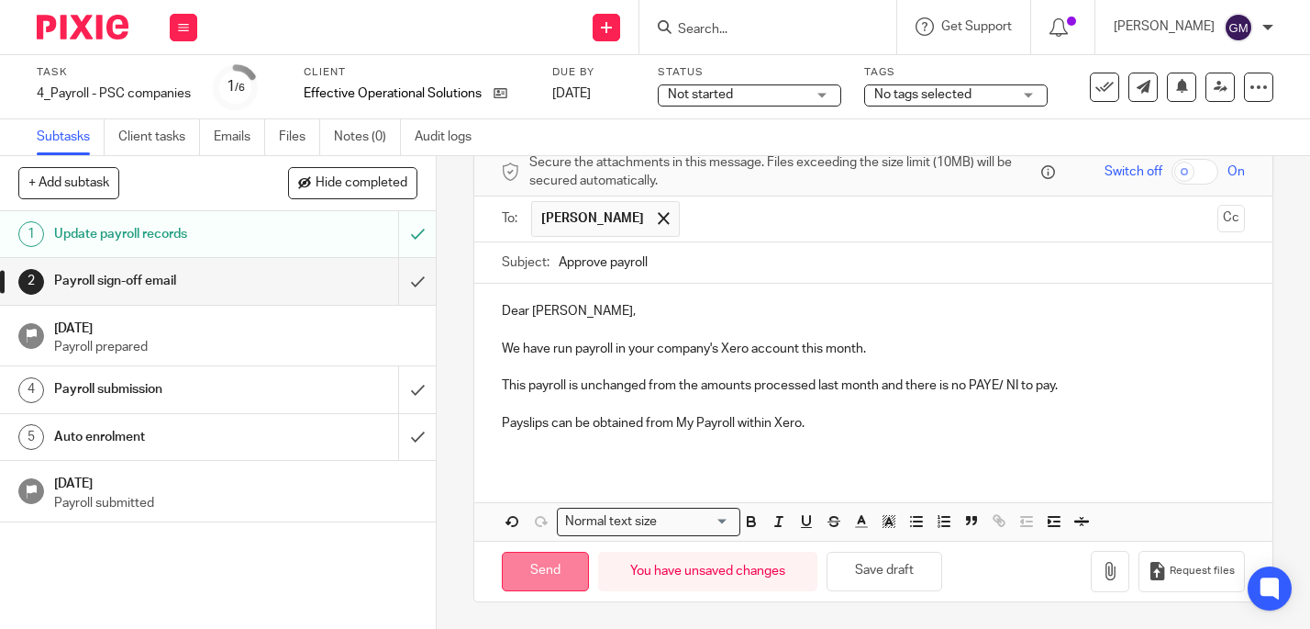
click at [555, 574] on input "Send" at bounding box center [545, 570] width 87 height 39
type input "Sent"
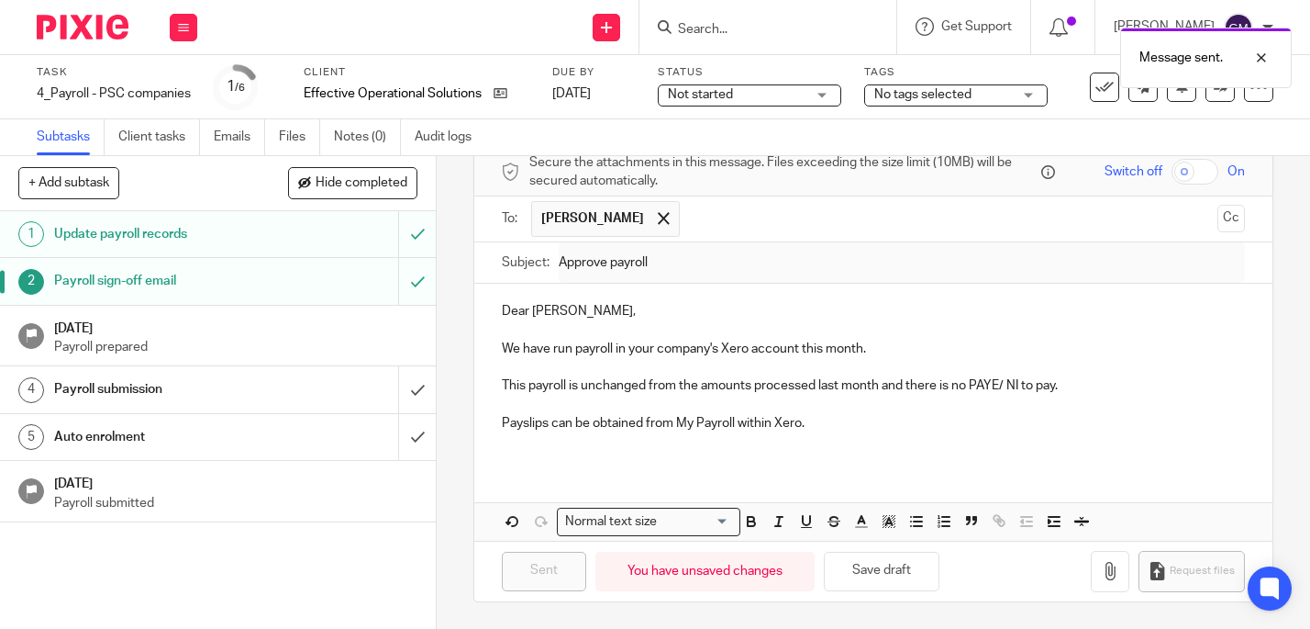
click at [406, 346] on link "22 Aug 2025 Payroll prepared" at bounding box center [218, 336] width 436 height 61
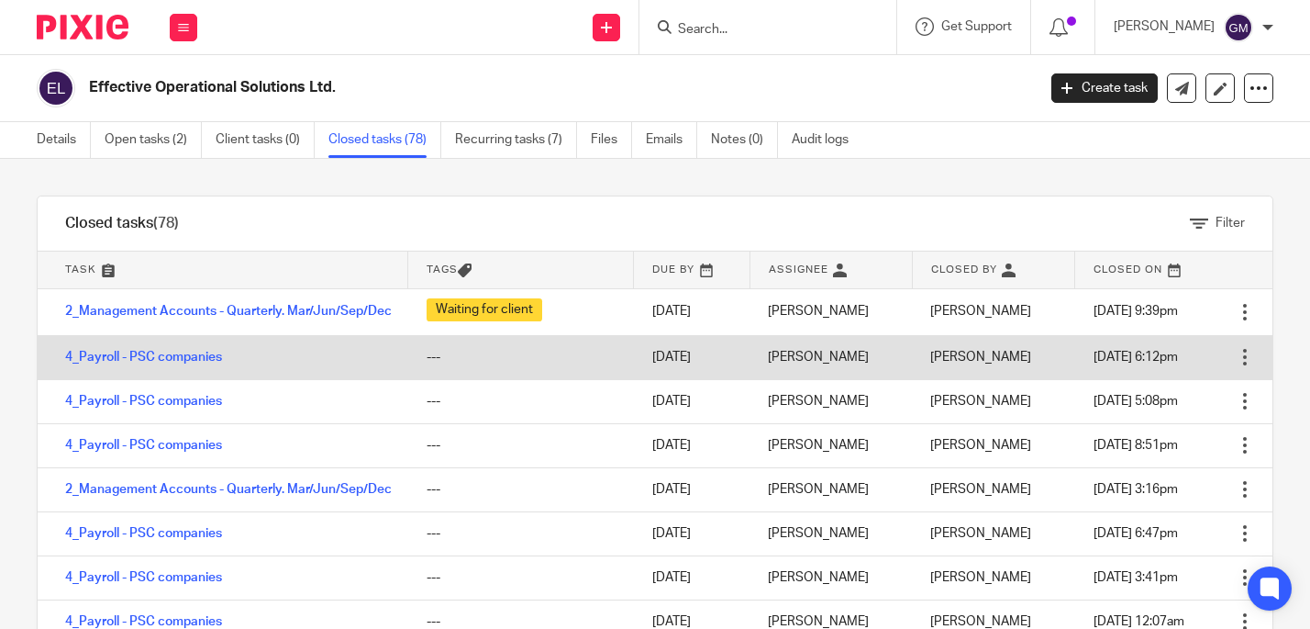
drag, startPoint x: 129, startPoint y: 369, endPoint x: 204, endPoint y: 349, distance: 77.0
click at [129, 363] on link "4_Payroll - PSC companies" at bounding box center [143, 357] width 157 height 13
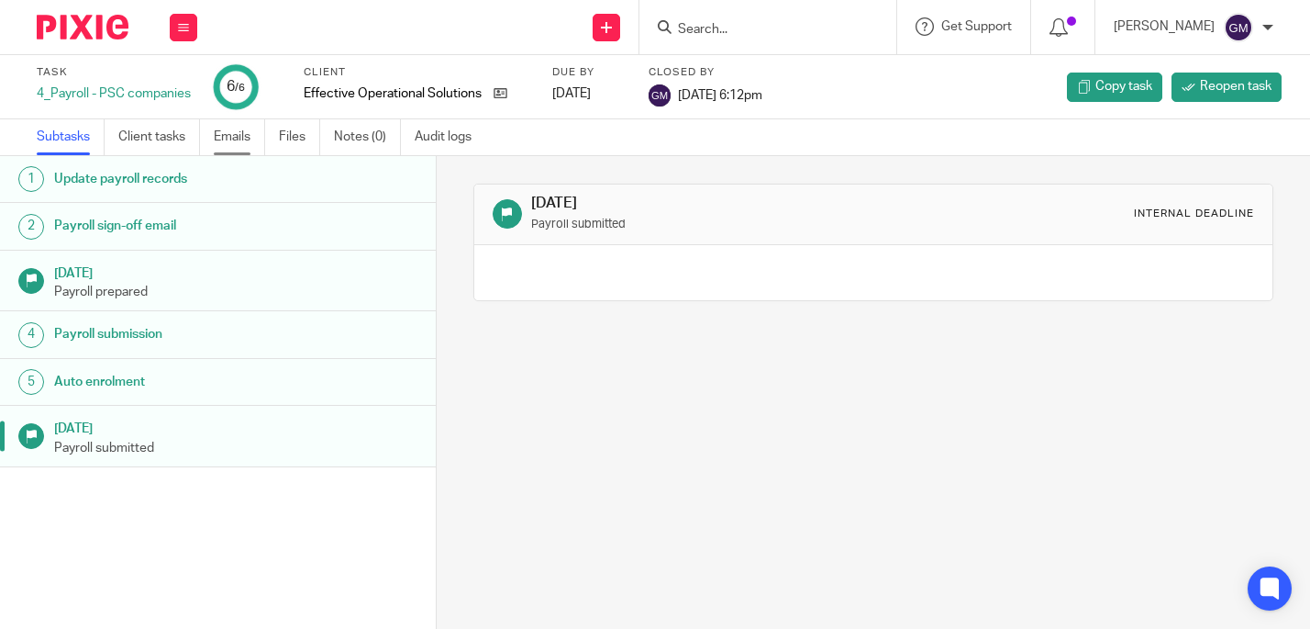
click at [225, 142] on link "Emails" at bounding box center [239, 137] width 51 height 36
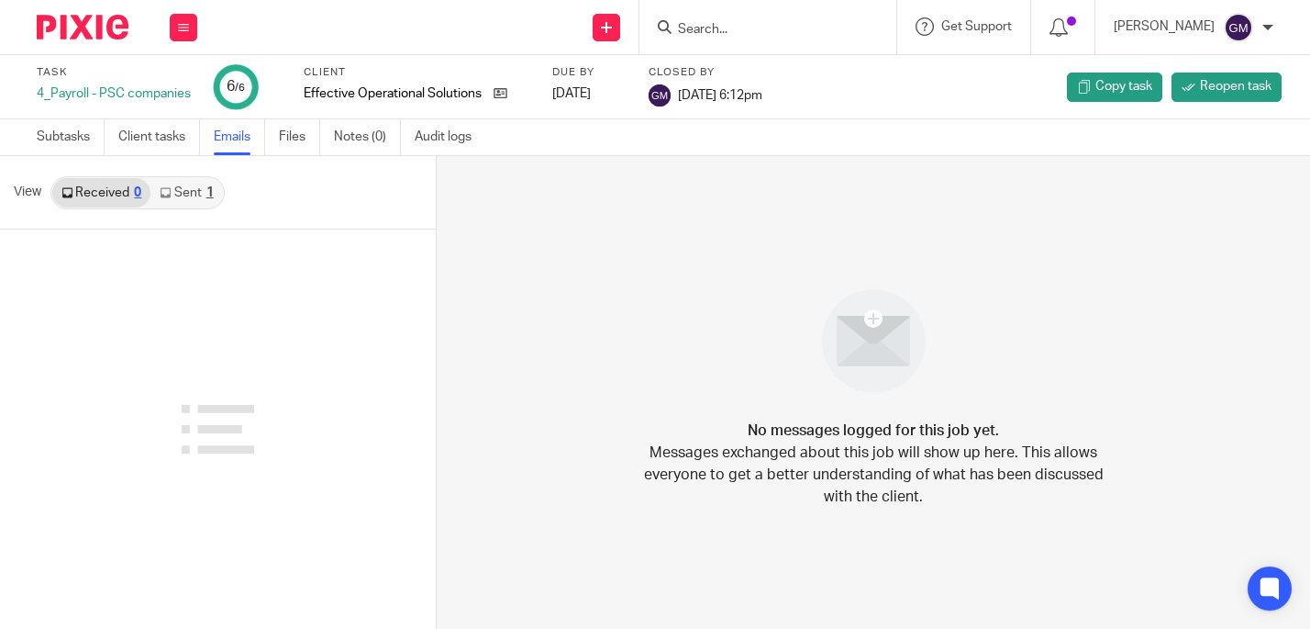
click at [193, 201] on link "Sent 1" at bounding box center [186, 192] width 72 height 29
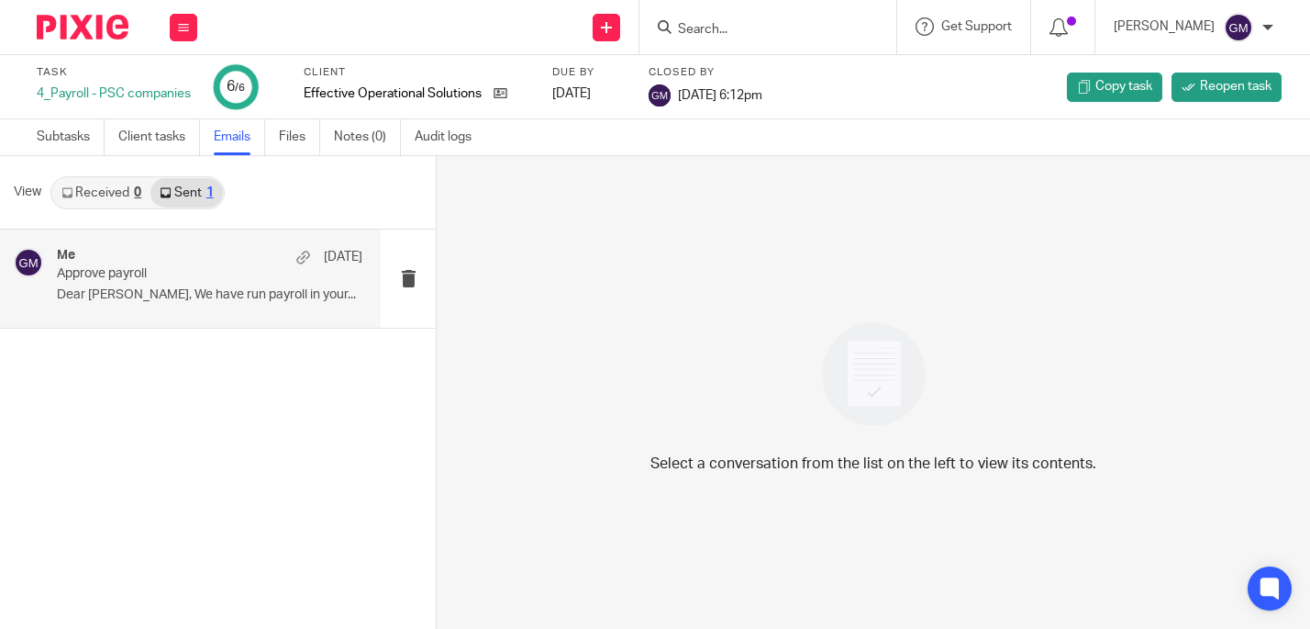
click at [206, 272] on p "Approve payroll" at bounding box center [179, 274] width 244 height 16
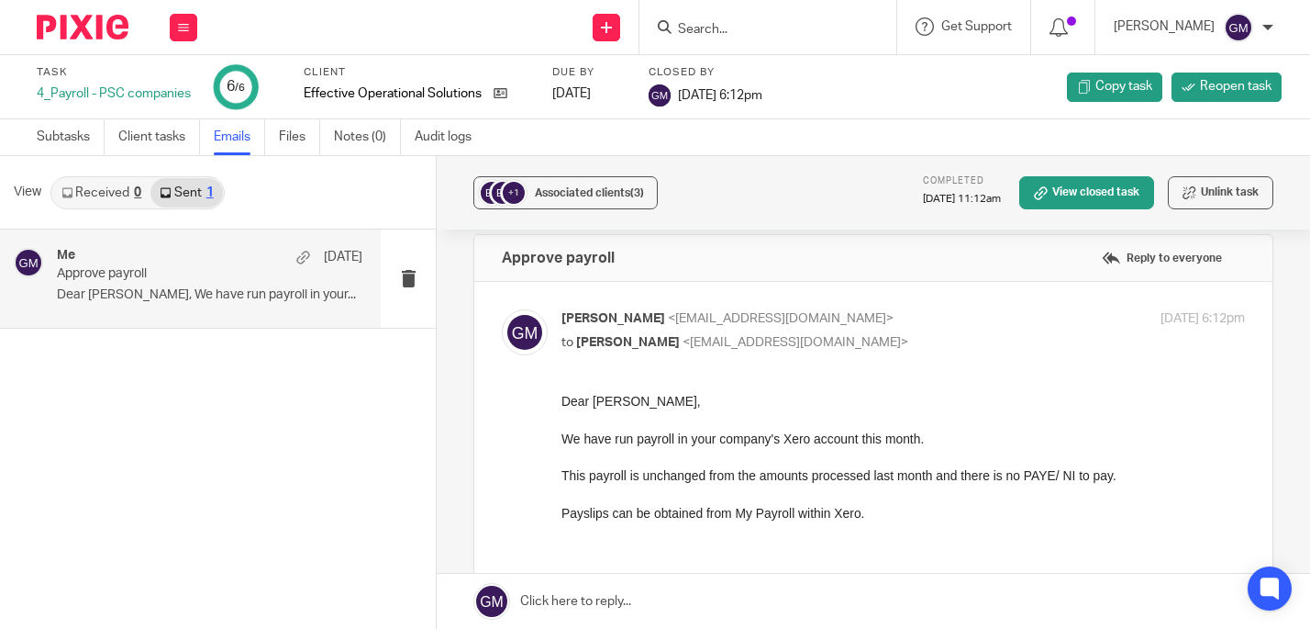
scroll to position [107, 0]
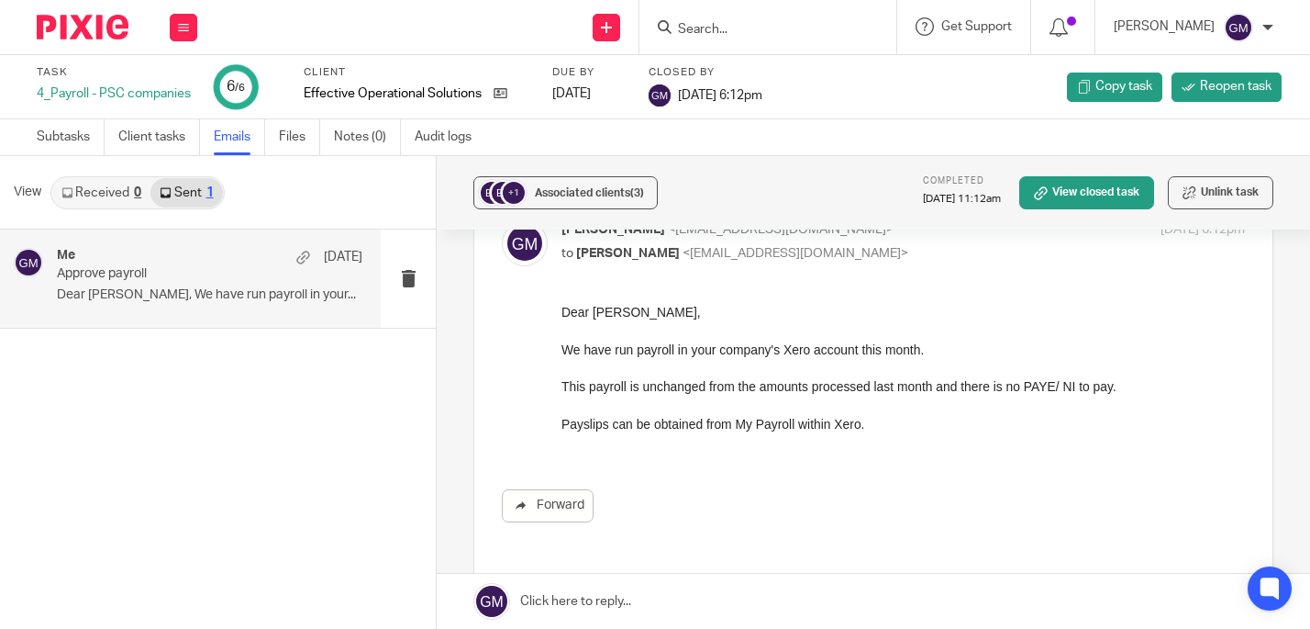
drag, startPoint x: 1118, startPoint y: 616, endPoint x: 836, endPoint y: 412, distance: 347.6
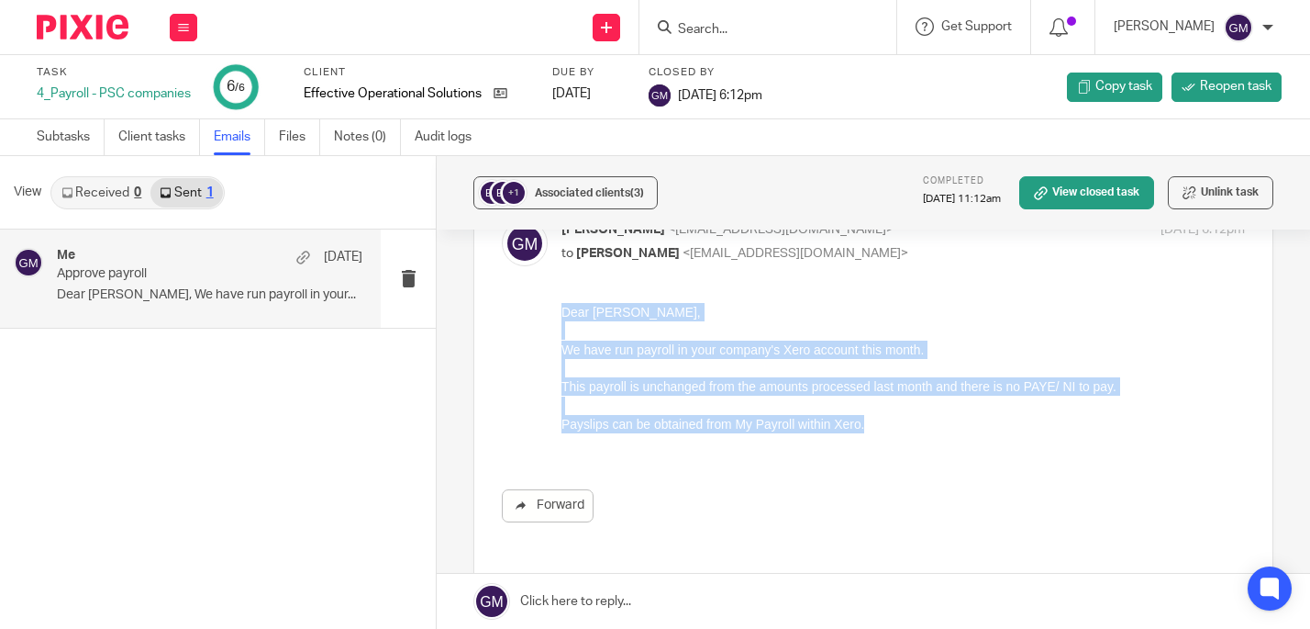
drag, startPoint x: 896, startPoint y: 431, endPoint x: 1118, endPoint y: 617, distance: 289.2
click html "Dear Joanne, We have run payroll in your company's Xero account this month. Thi…"
copy div "Dear Joanne, We have run payroll in your company's Xero account this month. Thi…"
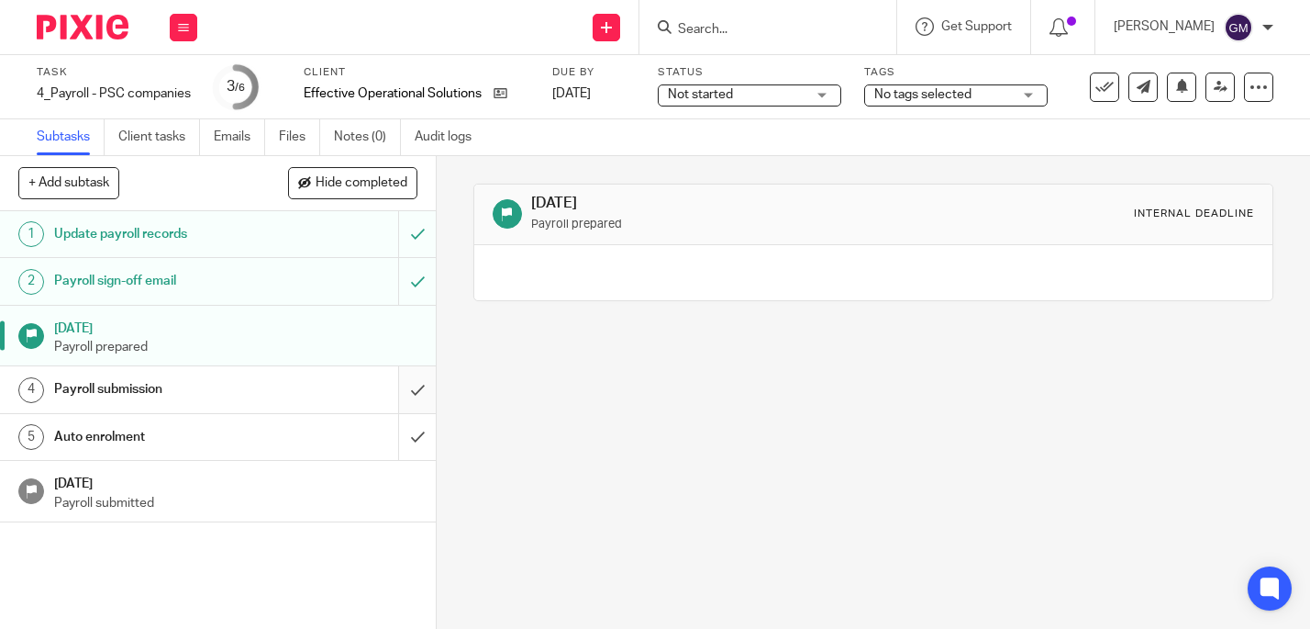
click at [406, 399] on input "submit" at bounding box center [218, 389] width 436 height 46
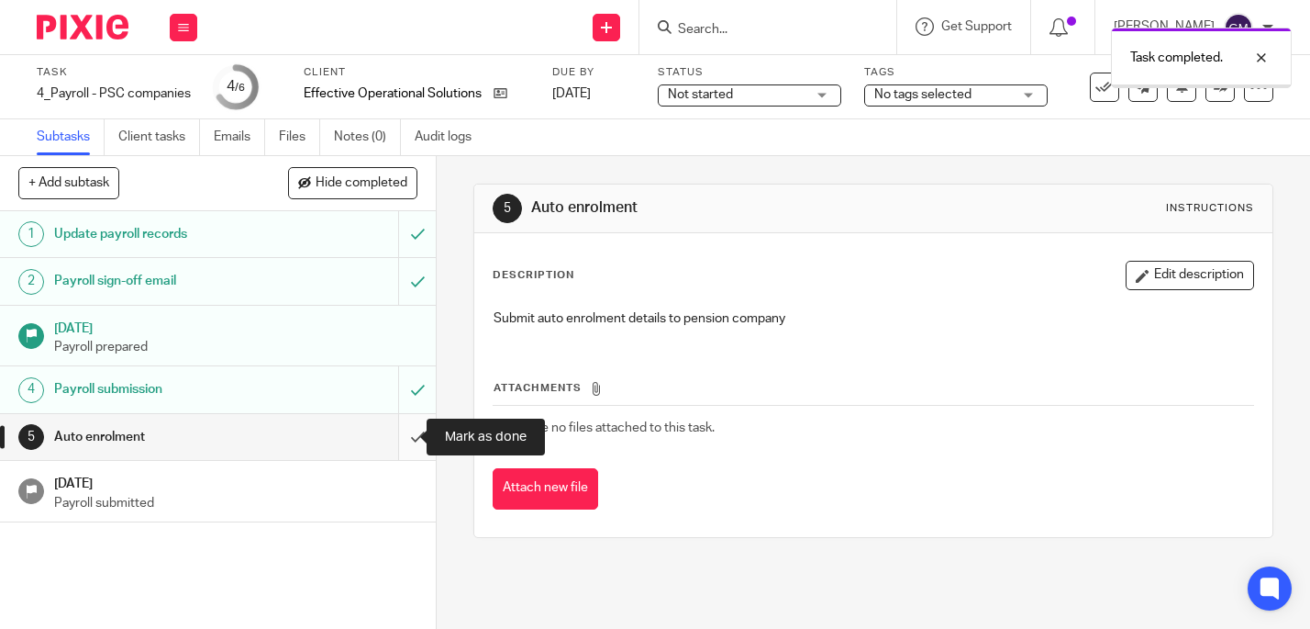
drag, startPoint x: 0, startPoint y: 0, endPoint x: 401, endPoint y: 428, distance: 586.2
click at [401, 427] on input "submit" at bounding box center [218, 437] width 436 height 46
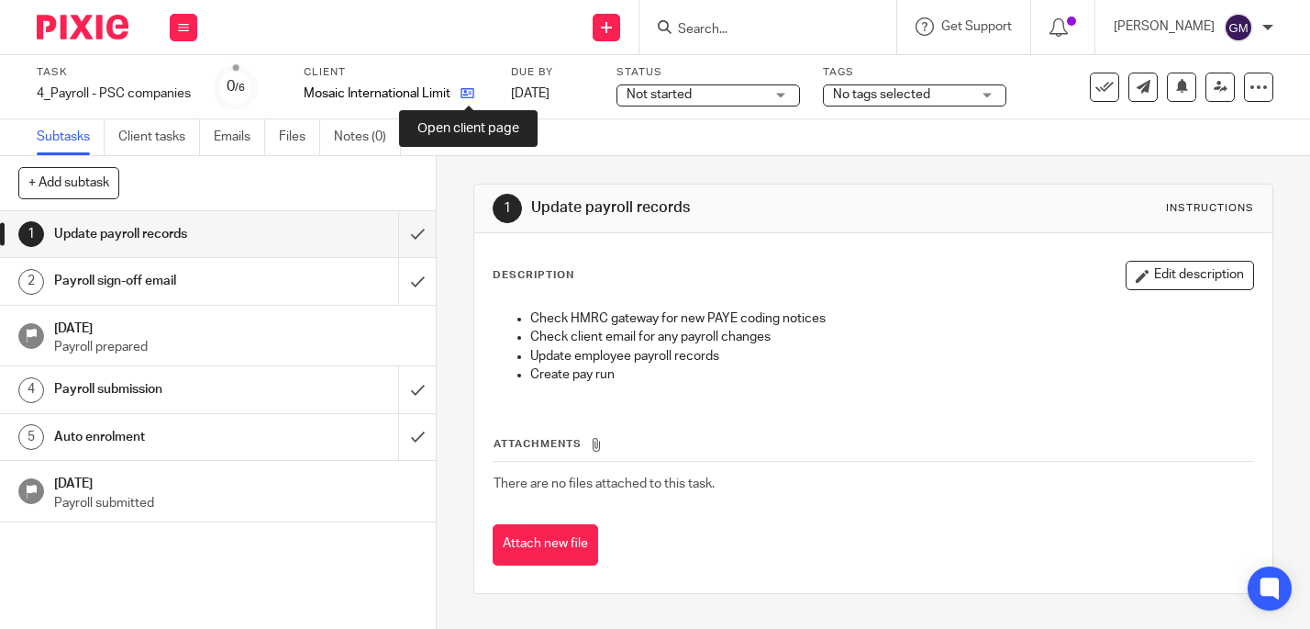
click at [470, 95] on icon at bounding box center [468, 93] width 14 height 14
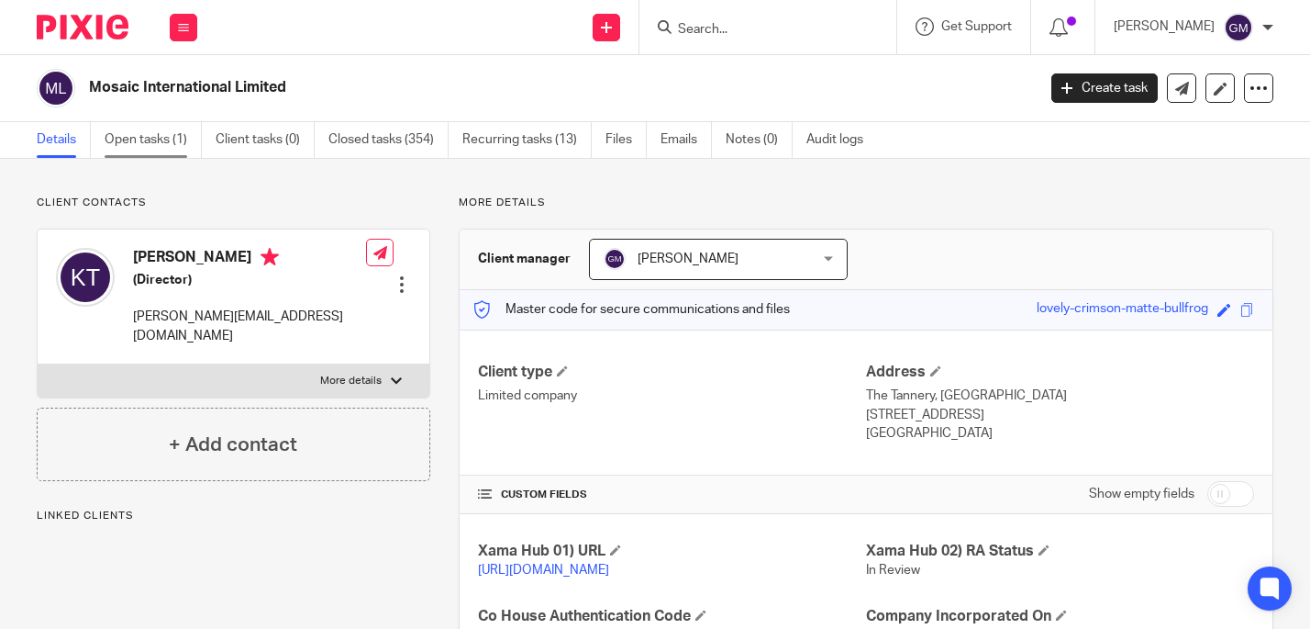
click at [156, 142] on link "Open tasks (1)" at bounding box center [153, 140] width 97 height 36
click at [392, 151] on link "Closed tasks (354)" at bounding box center [388, 140] width 120 height 36
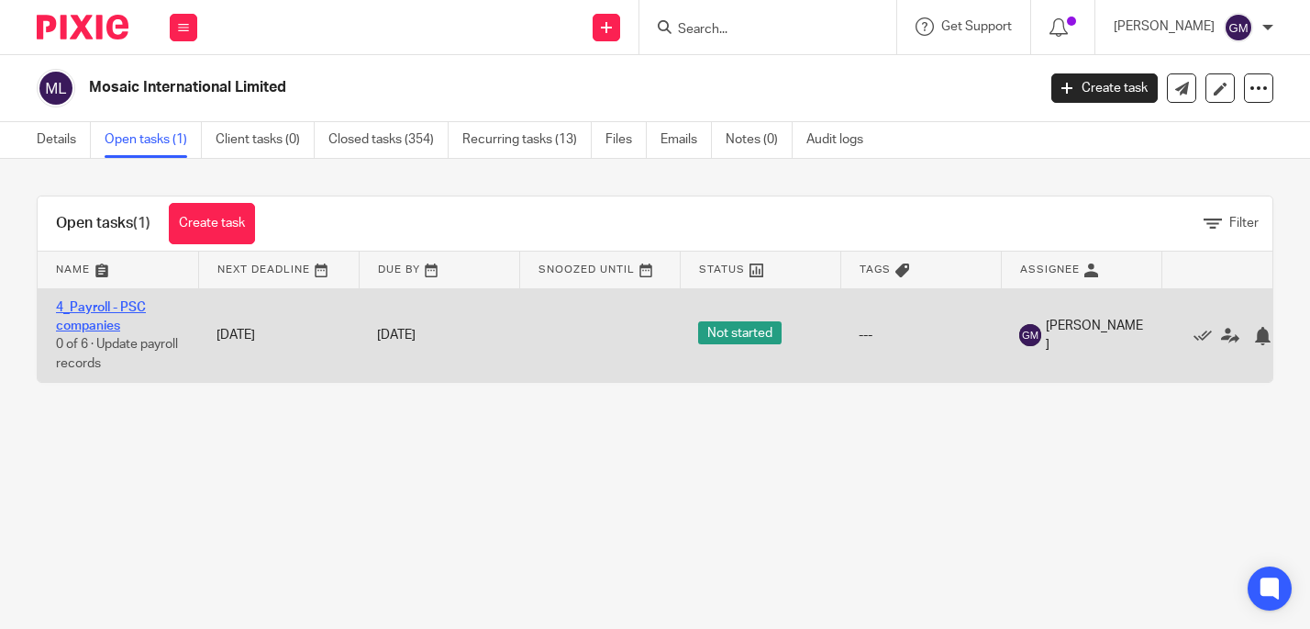
click at [124, 311] on link "4_Payroll - PSC companies" at bounding box center [101, 316] width 90 height 31
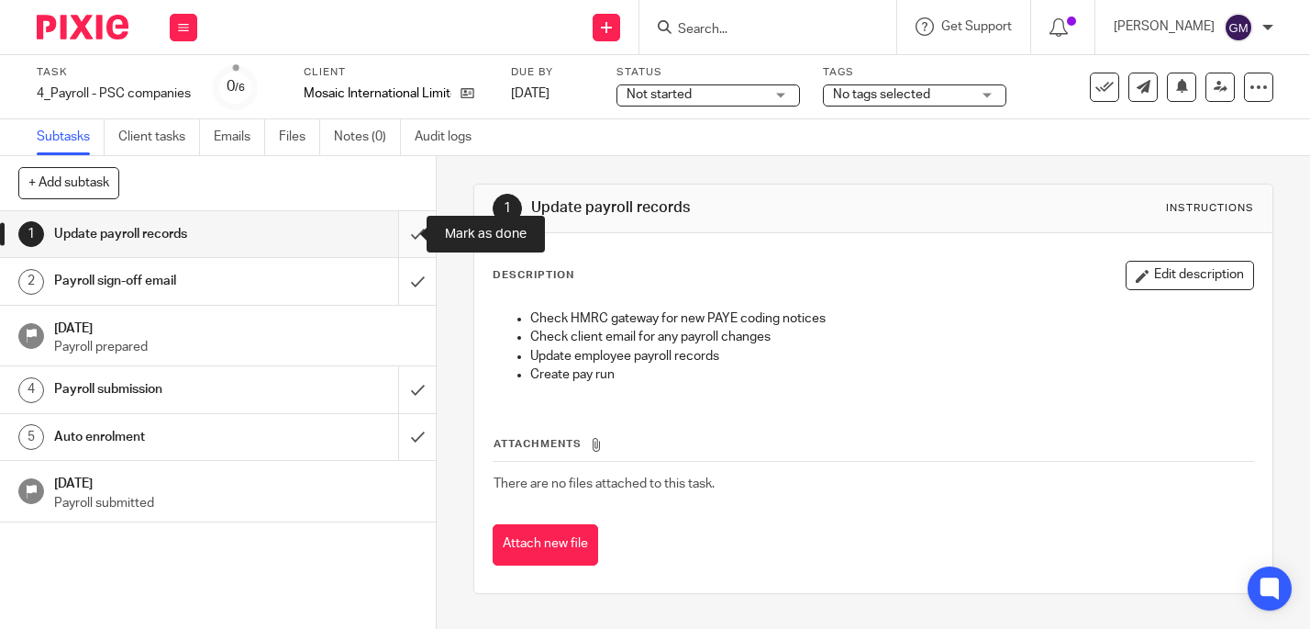
click at [403, 228] on input "submit" at bounding box center [218, 234] width 436 height 46
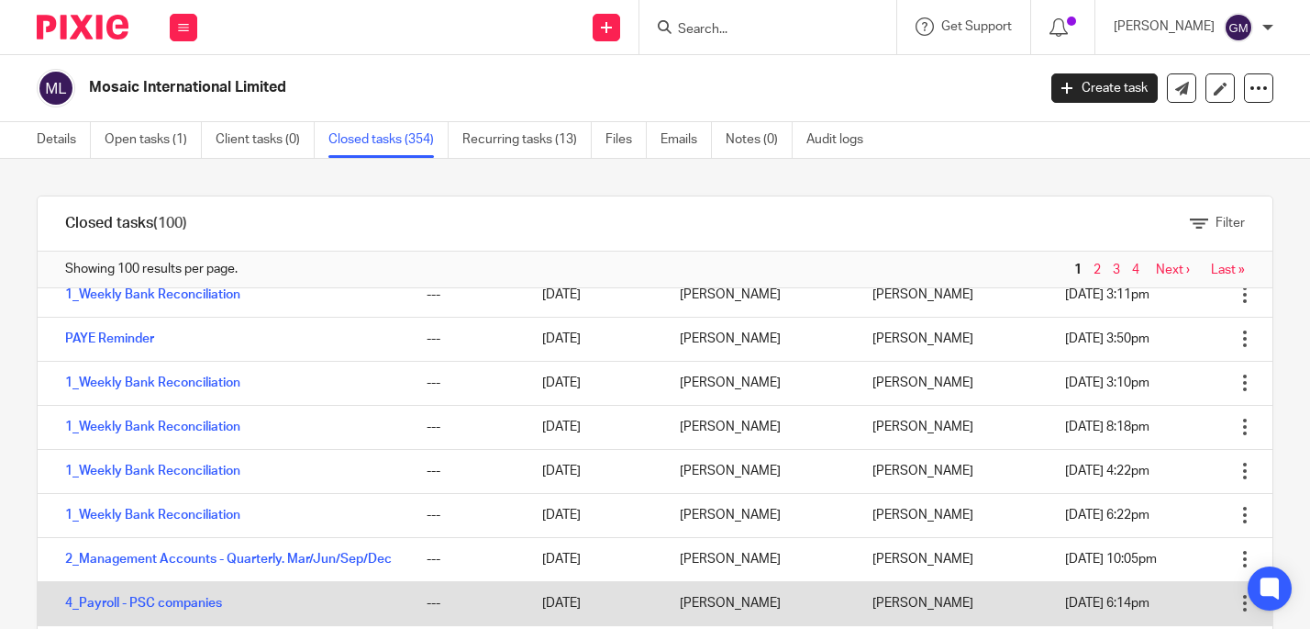
scroll to position [70, 0]
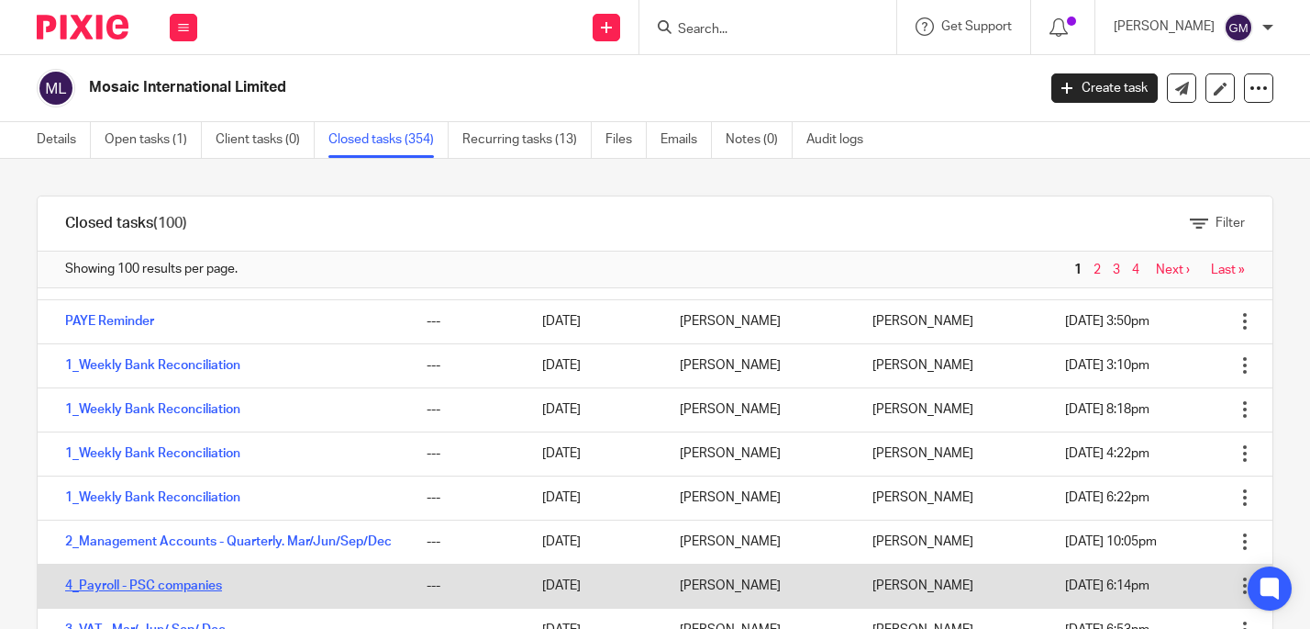
click at [190, 592] on link "4_Payroll - PSC companies" at bounding box center [143, 585] width 157 height 13
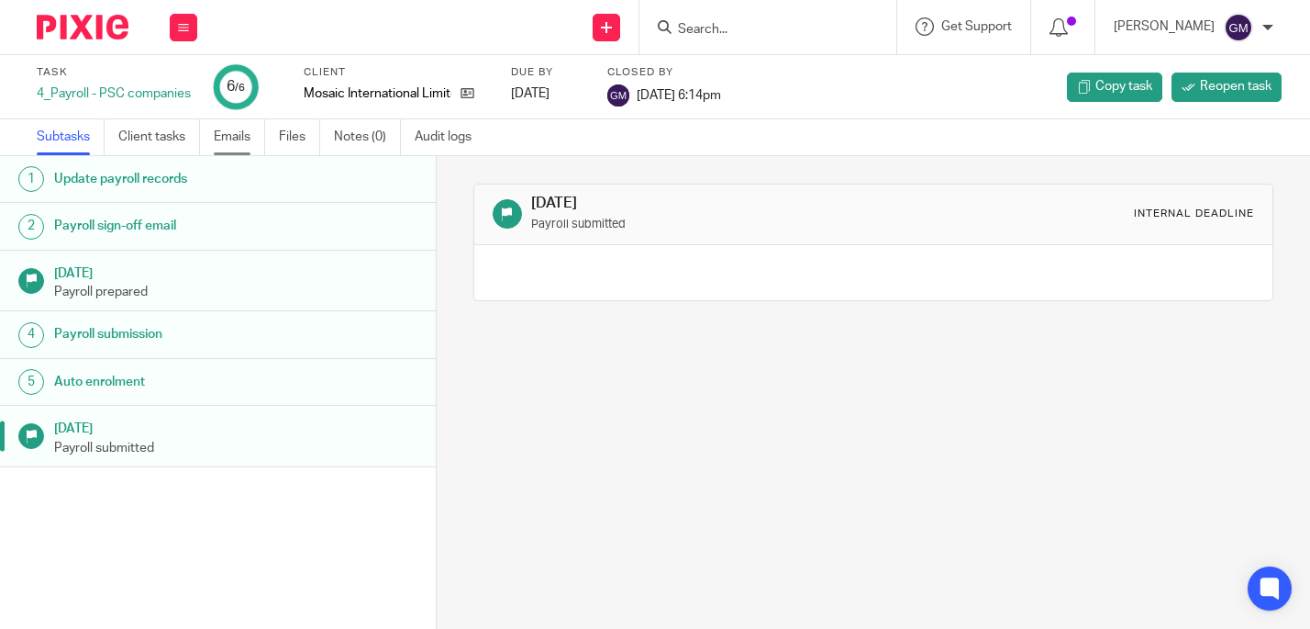
click at [250, 144] on link "Emails" at bounding box center [239, 137] width 51 height 36
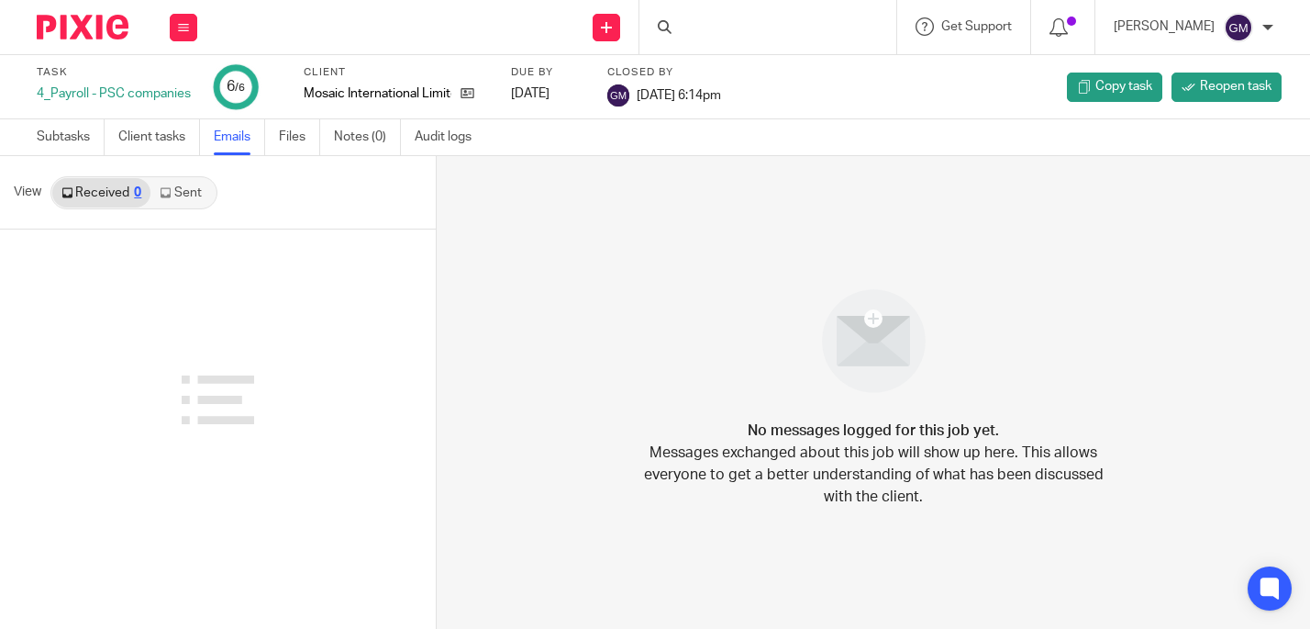
click at [192, 199] on link "Sent" at bounding box center [182, 192] width 64 height 29
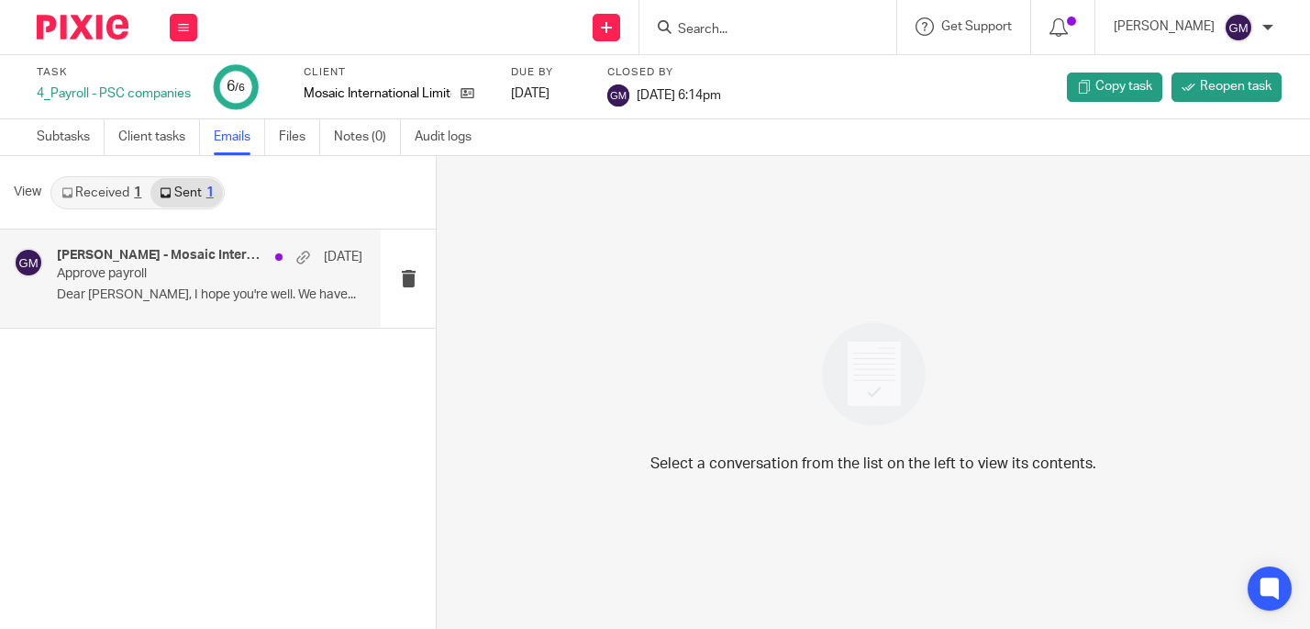
click at [211, 293] on p "Dear [PERSON_NAME], I hope you're well. We have..." at bounding box center [210, 295] width 306 height 16
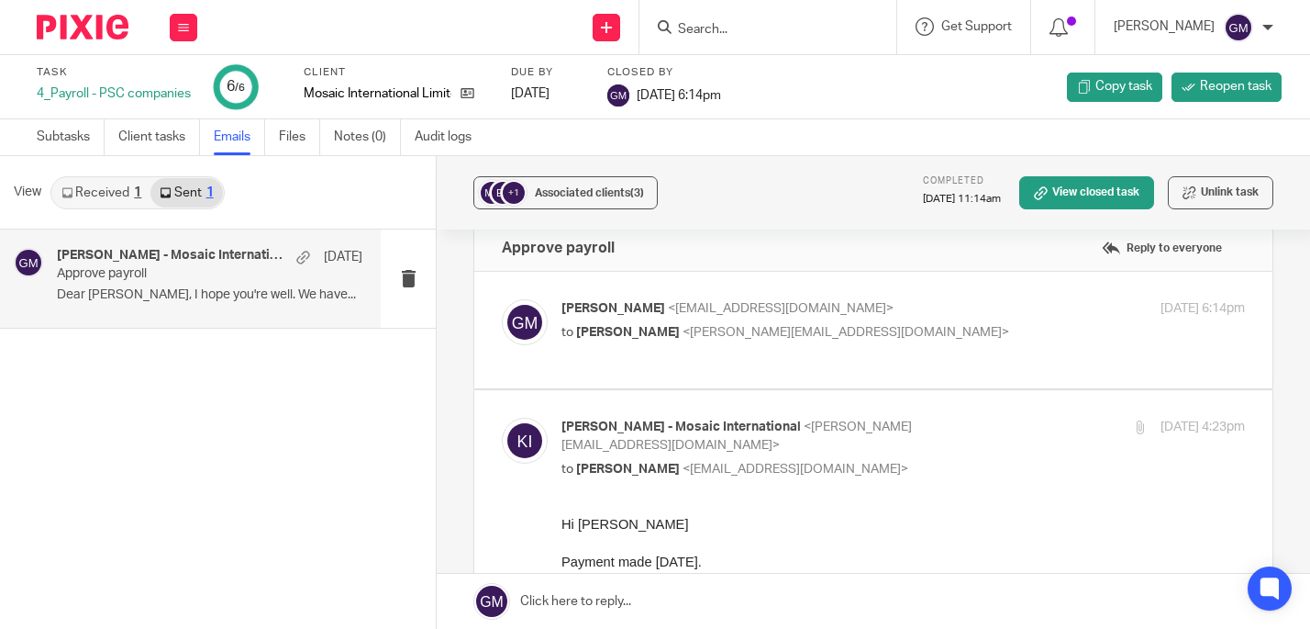
click at [586, 360] on div "Grace Moncada <grace@profitgenie.group> to Kiley Tan <kiley.tan@mosaicint.co.uk…" at bounding box center [873, 329] width 743 height 61
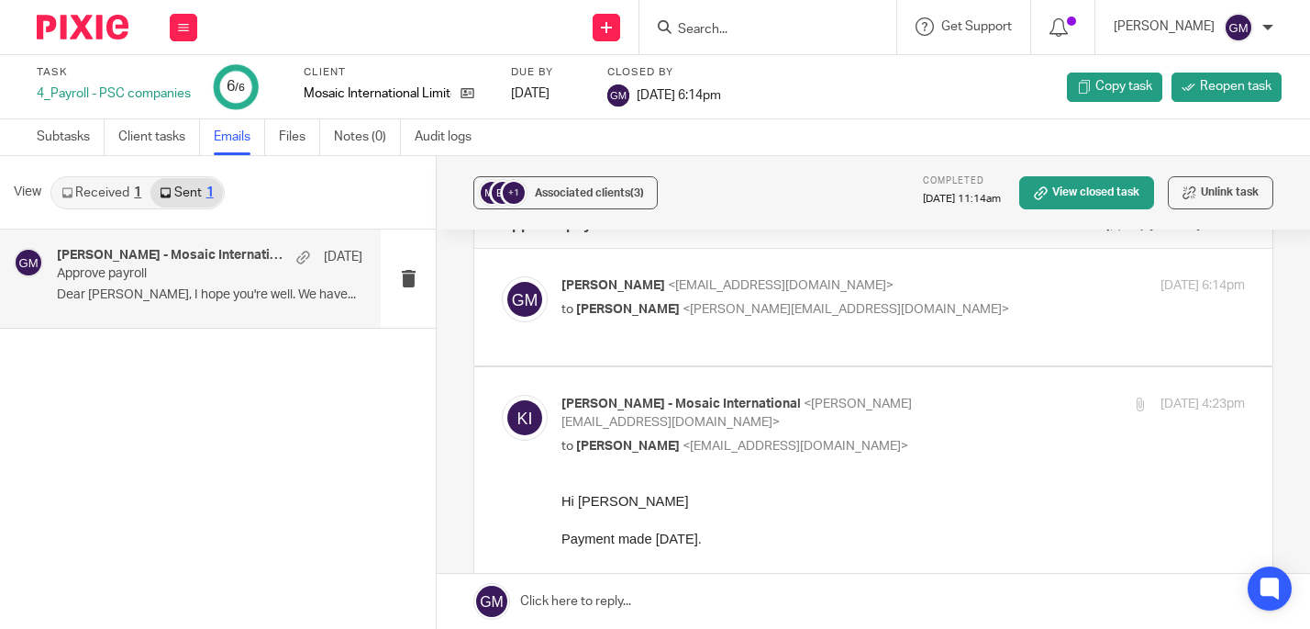
scroll to position [62, 0]
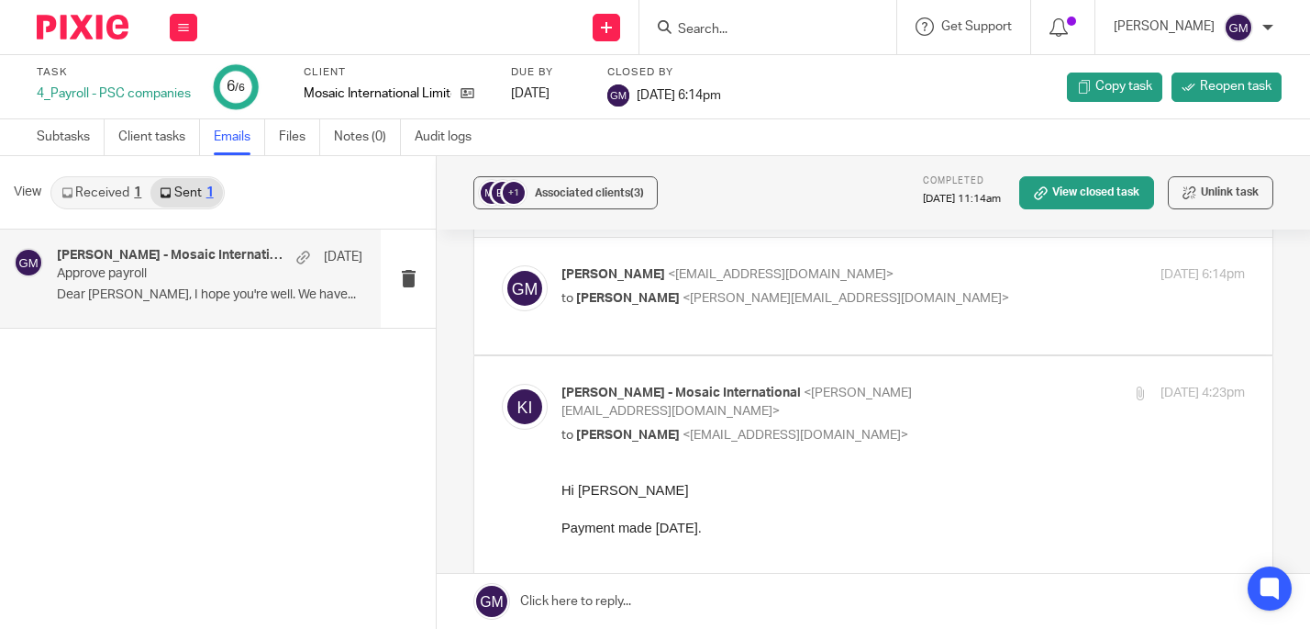
click at [599, 340] on label at bounding box center [873, 296] width 798 height 117
click at [502, 265] on input "checkbox" at bounding box center [501, 264] width 1 height 1
checkbox input "true"
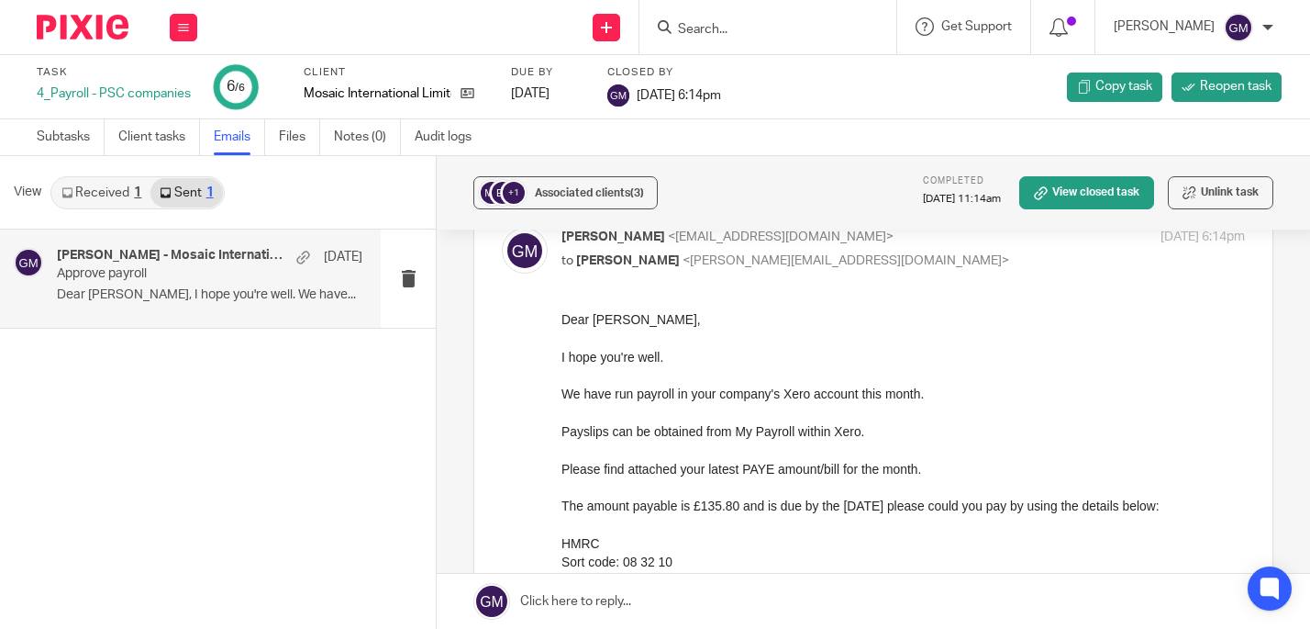
scroll to position [104, 0]
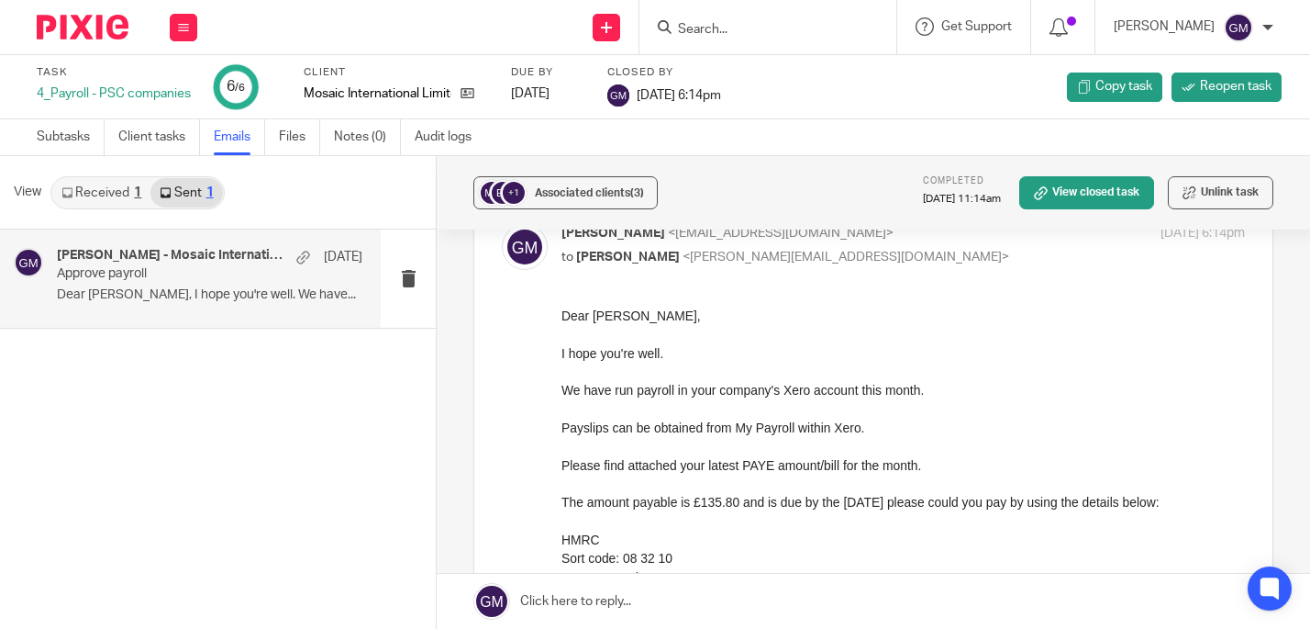
drag, startPoint x: 1118, startPoint y: 618, endPoint x: 711, endPoint y: 509, distance: 421.5
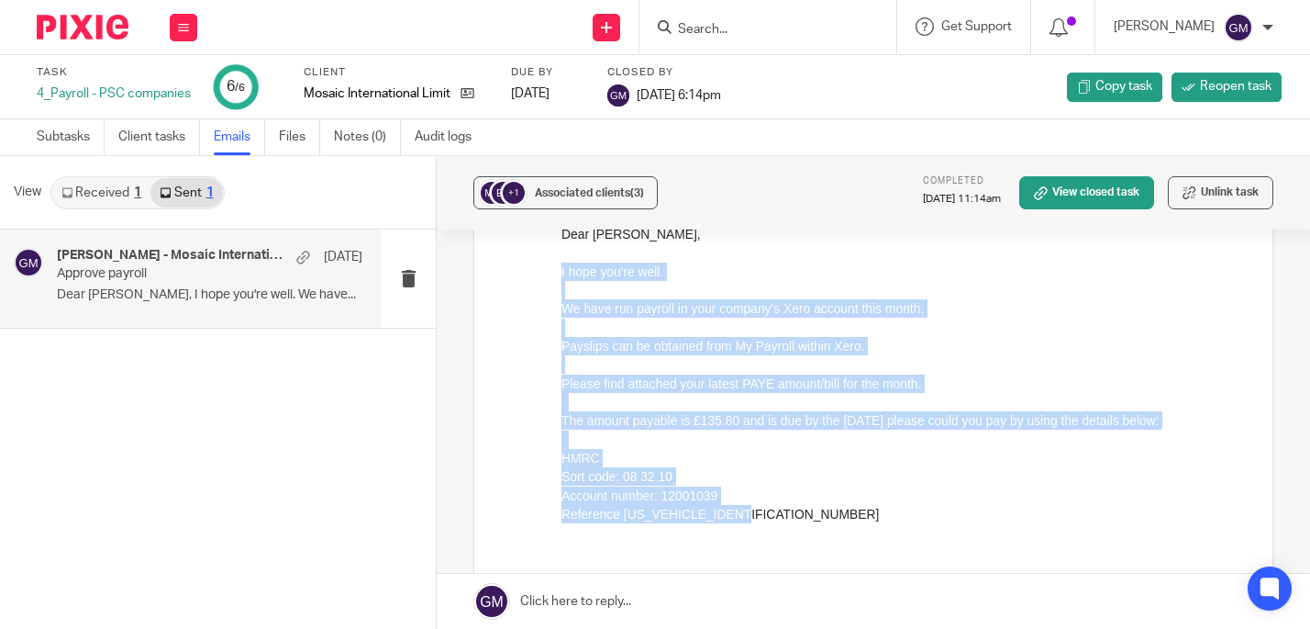
scroll to position [182, 0]
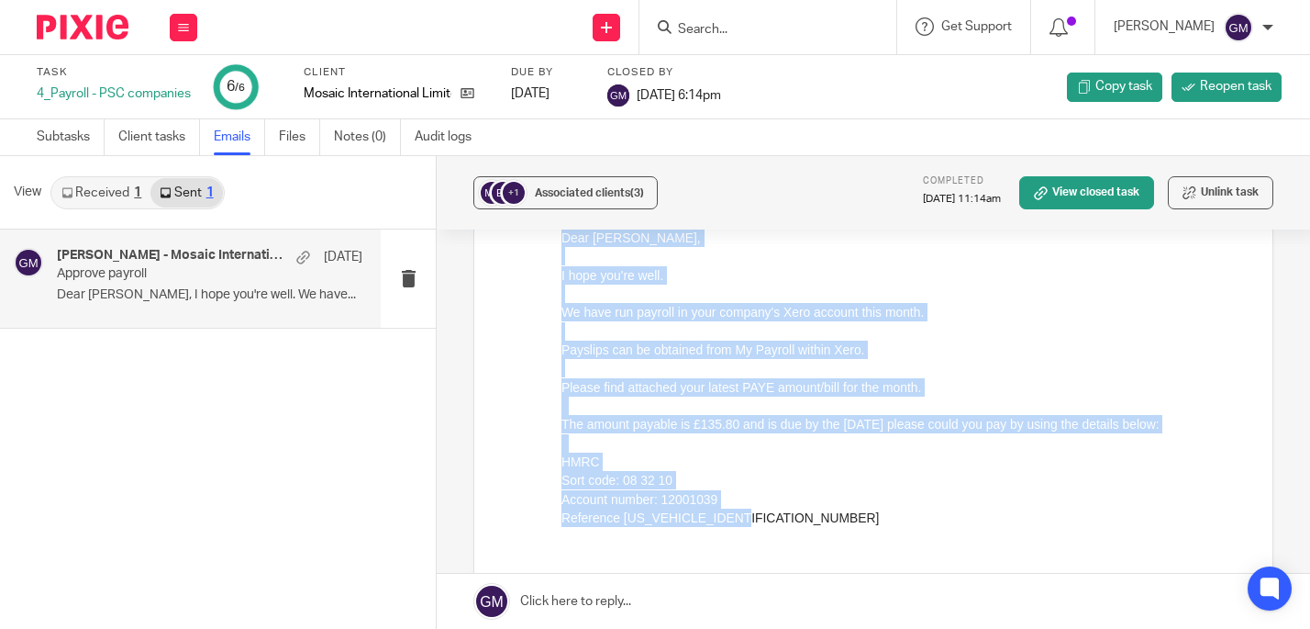
drag, startPoint x: 761, startPoint y: 522, endPoint x: 1111, endPoint y: 460, distance: 356.0
click html "Dear Kiley, I hope you're well. We have run payroll in your company's Xero acco…"
copy div "Dear Kiley, I hope you're well. We have run payroll in your company's Xero acco…"
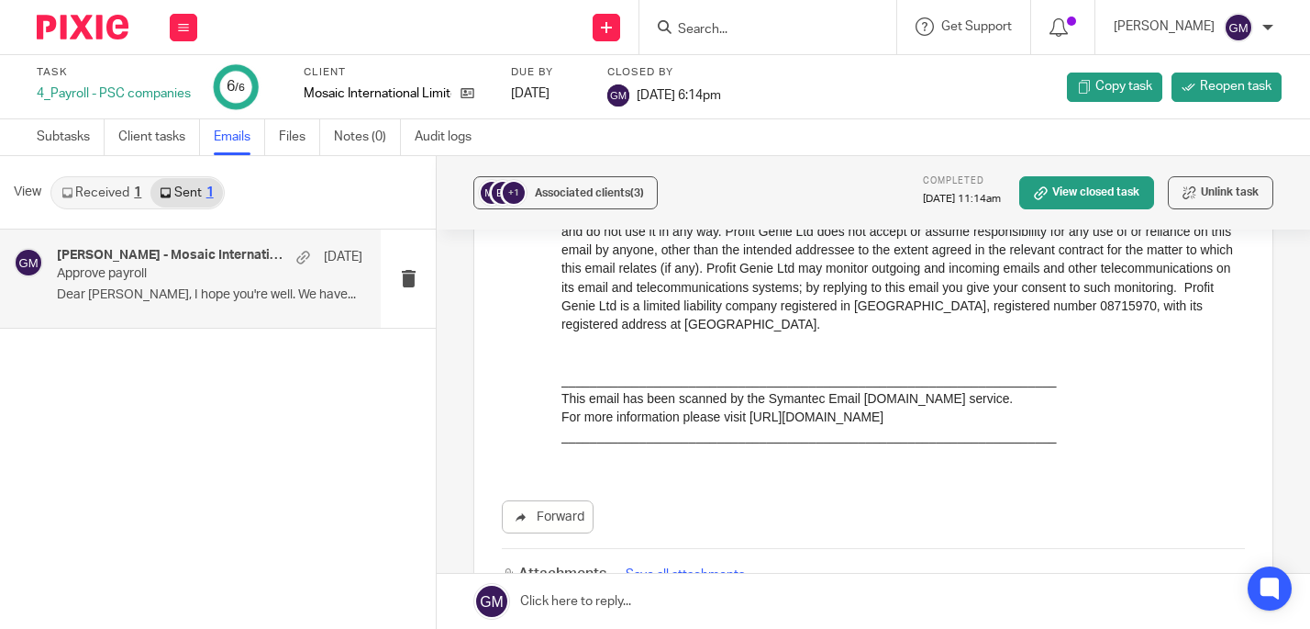
scroll to position [2741, 0]
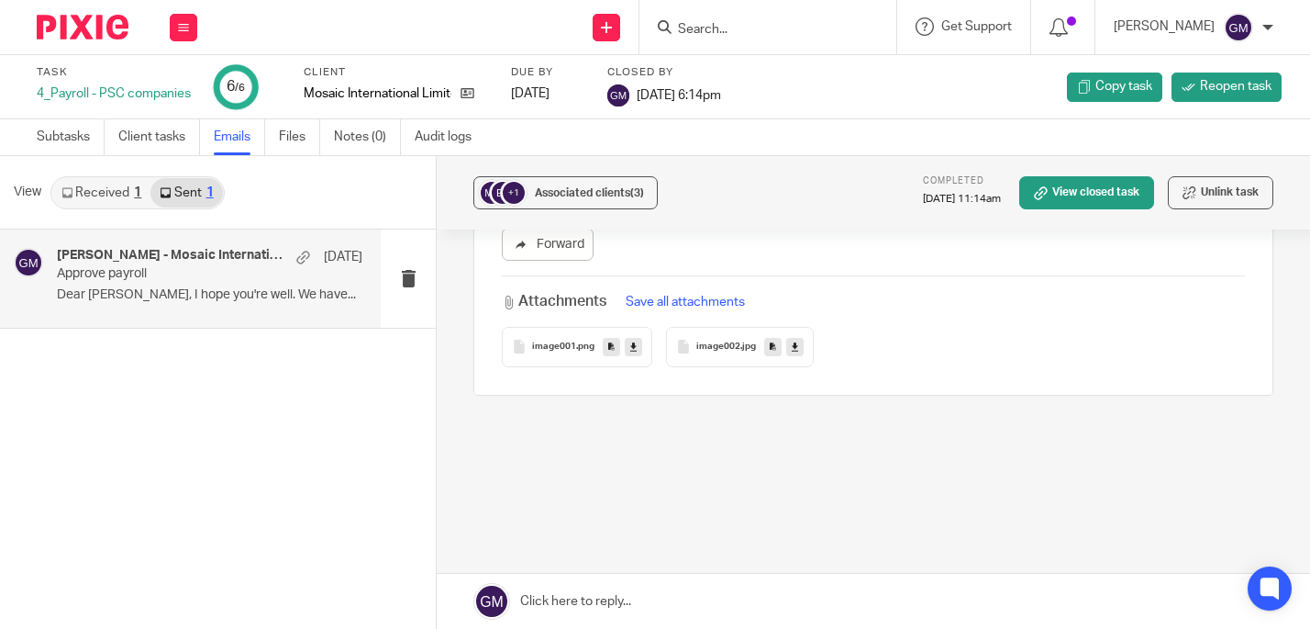
click at [556, 341] on span "image001" at bounding box center [554, 346] width 44 height 11
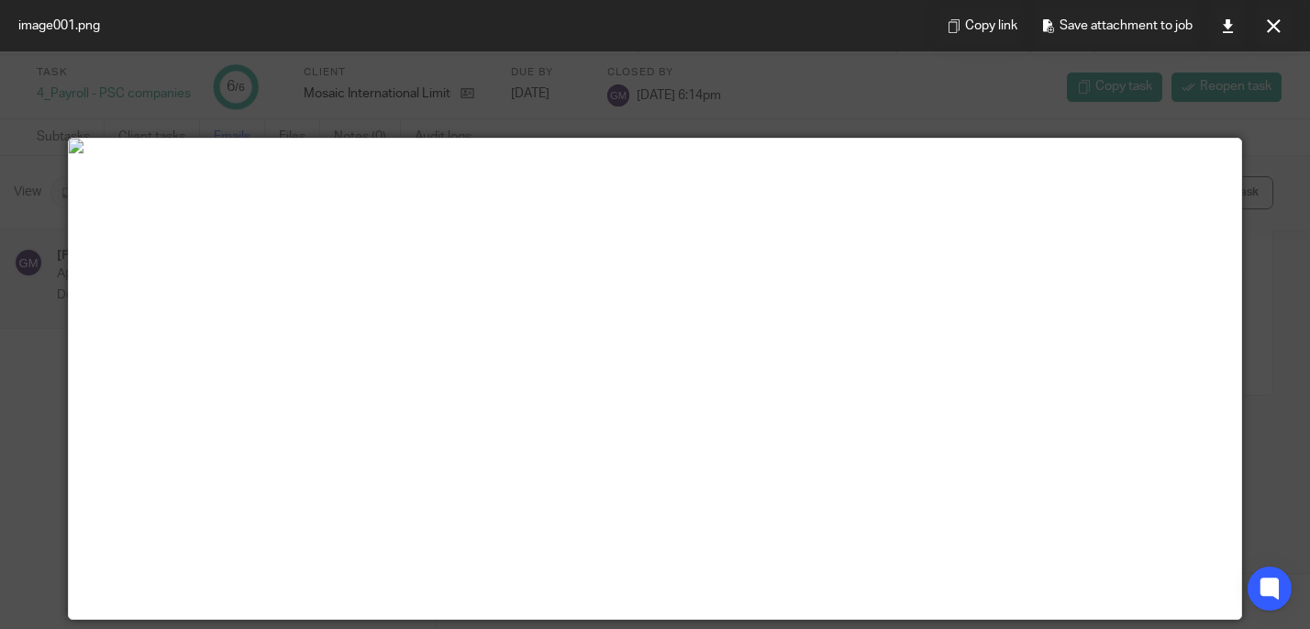
click at [1275, 25] on icon at bounding box center [1274, 26] width 14 height 14
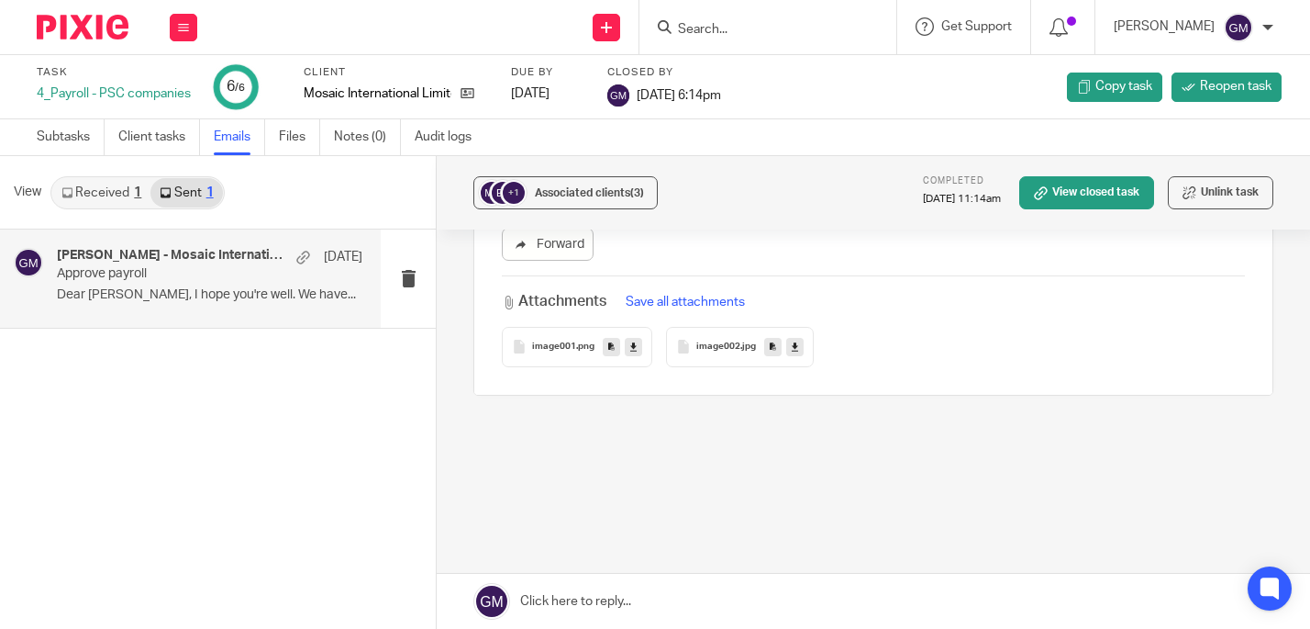
scroll to position [2412, 0]
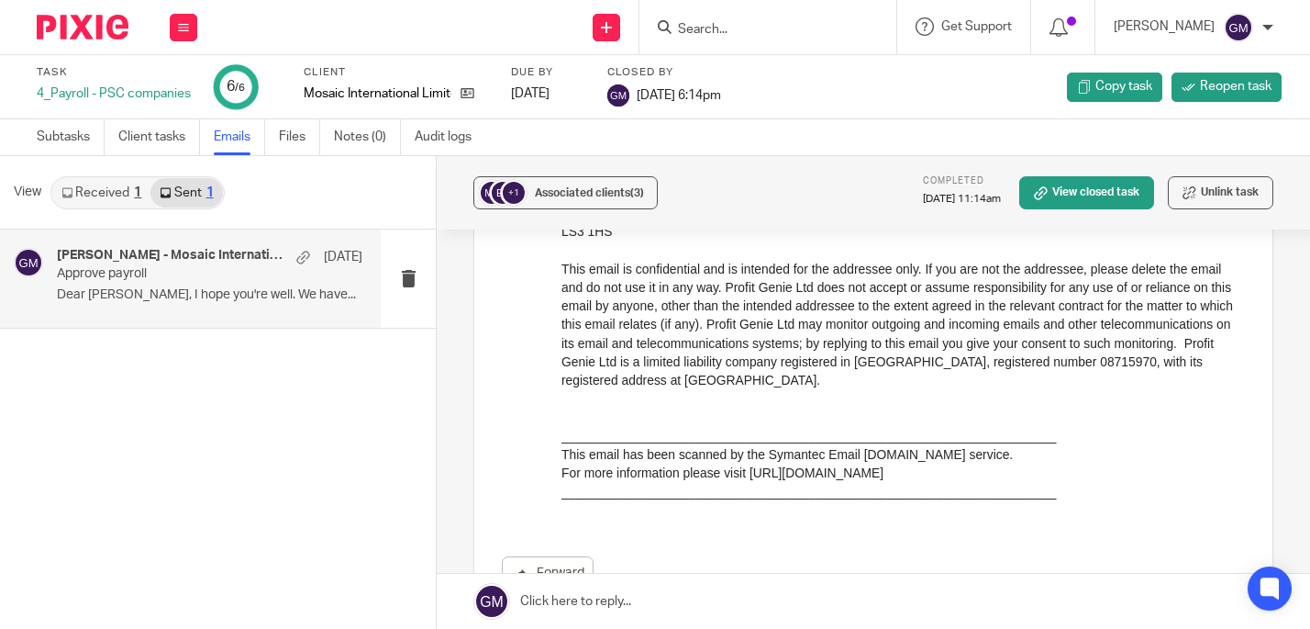
click at [296, 263] on div "18 Aug" at bounding box center [324, 257] width 75 height 18
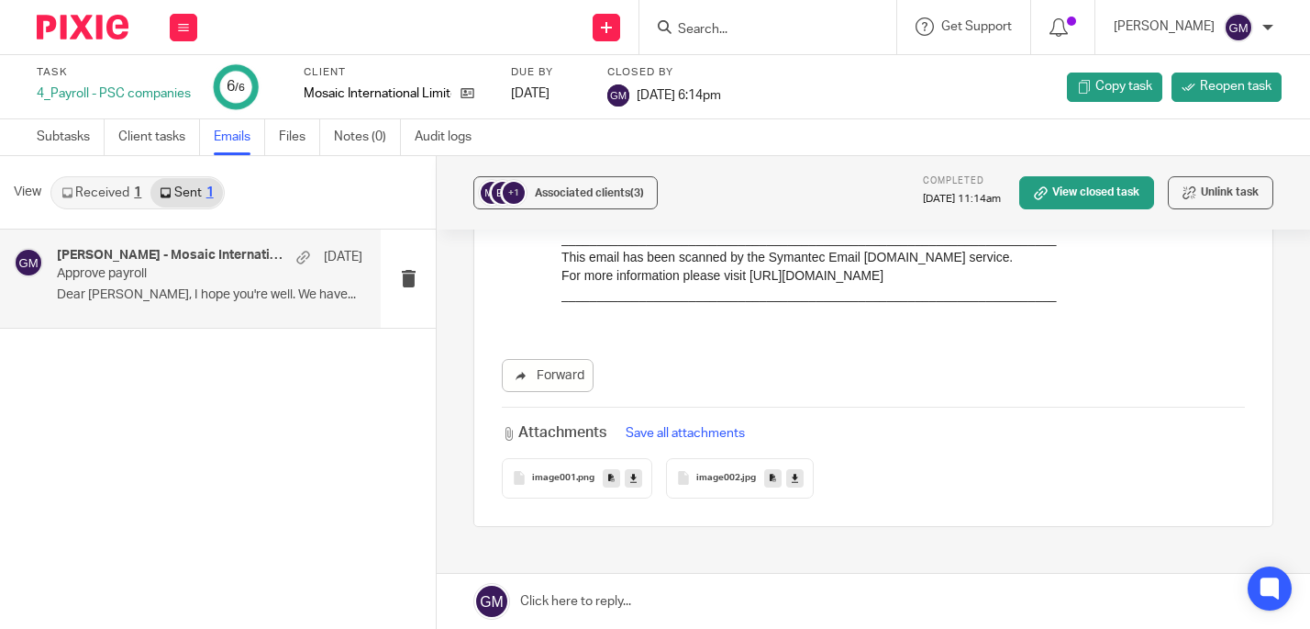
scroll to position [2748, 0]
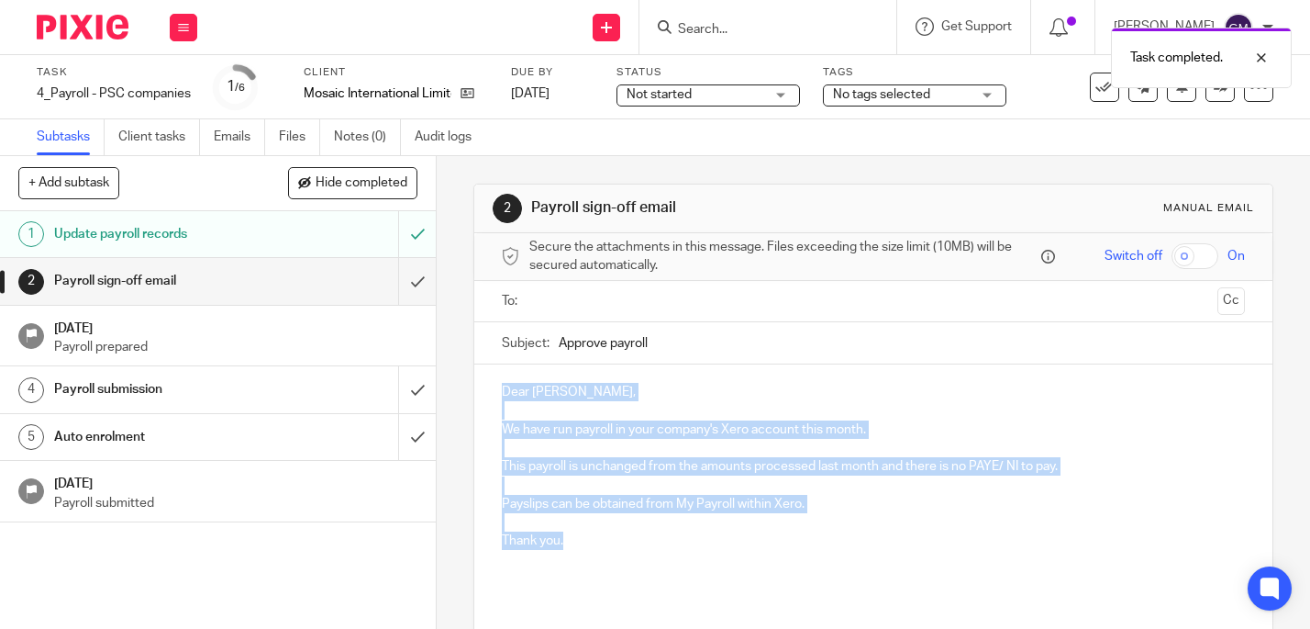
drag, startPoint x: 511, startPoint y: 413, endPoint x: 562, endPoint y: 540, distance: 137.5
click at [562, 540] on div "Dear [PERSON_NAME], We have run payroll in your company's Xero account this mon…" at bounding box center [873, 482] width 799 height 237
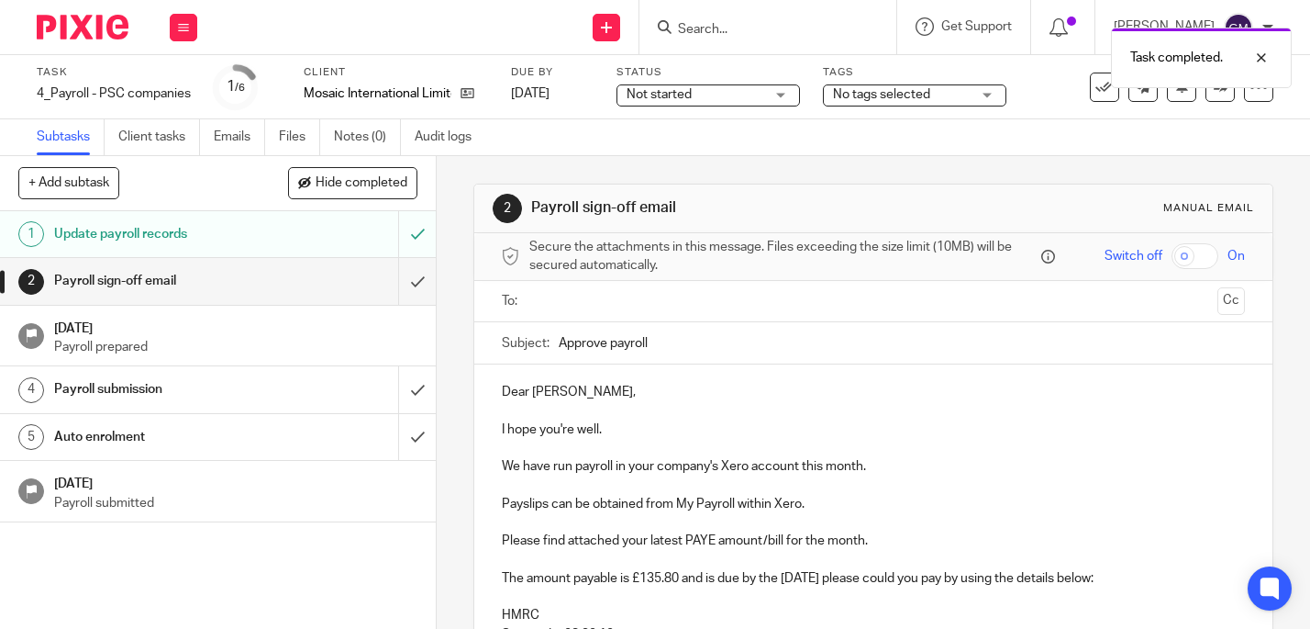
scroll to position [55, 0]
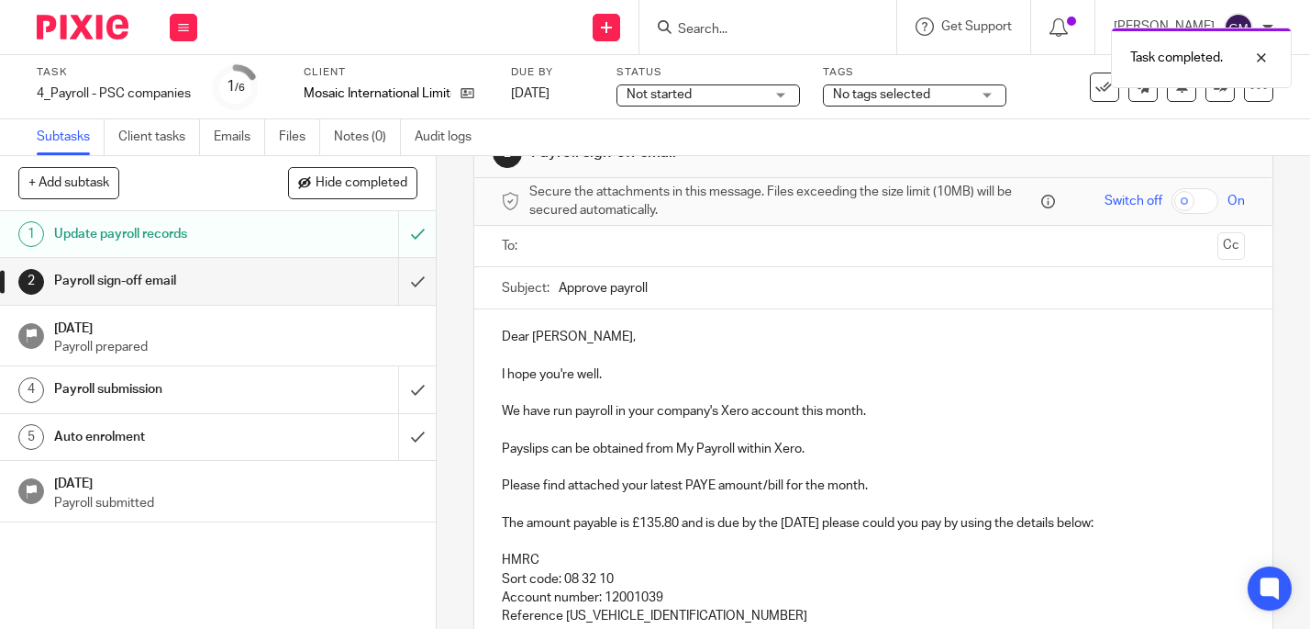
click at [591, 250] on input "text" at bounding box center [873, 246] width 674 height 21
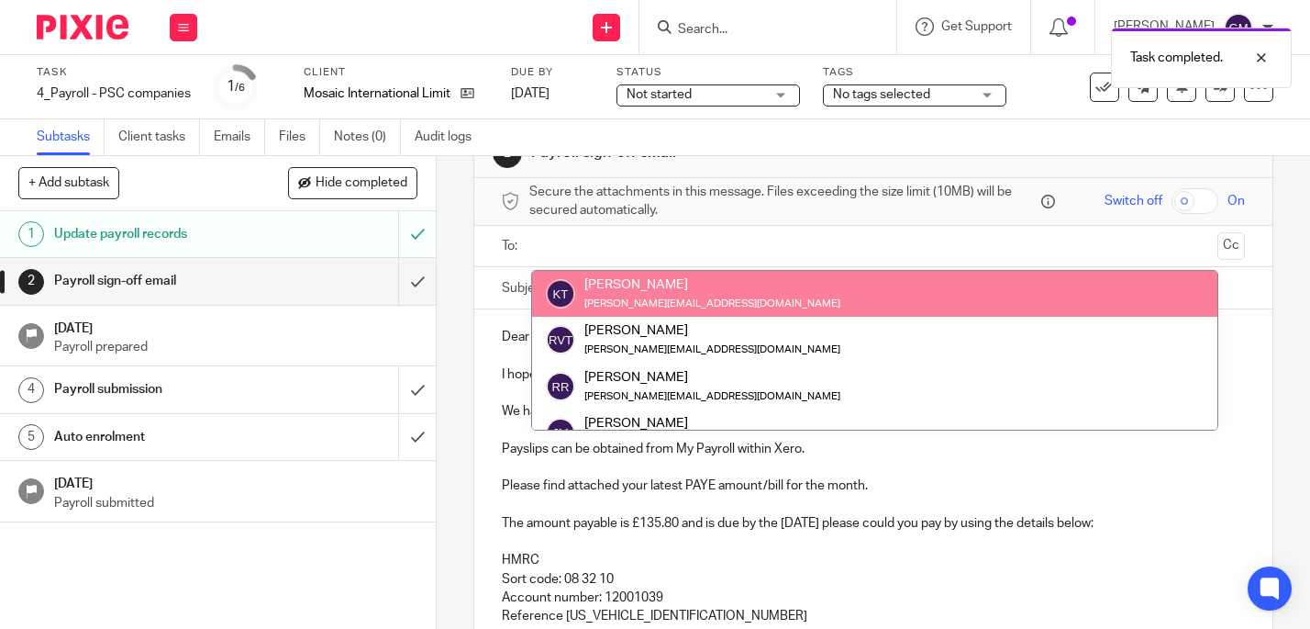
drag, startPoint x: 617, startPoint y: 292, endPoint x: 621, endPoint y: 311, distance: 19.8
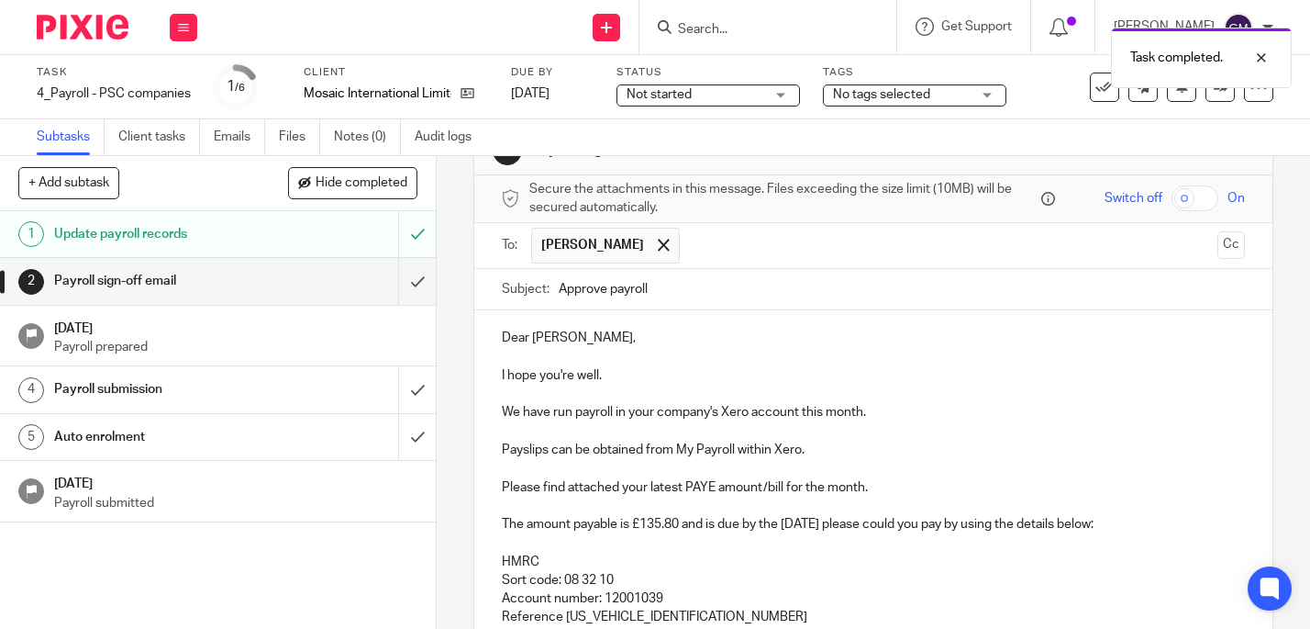
scroll to position [59, 0]
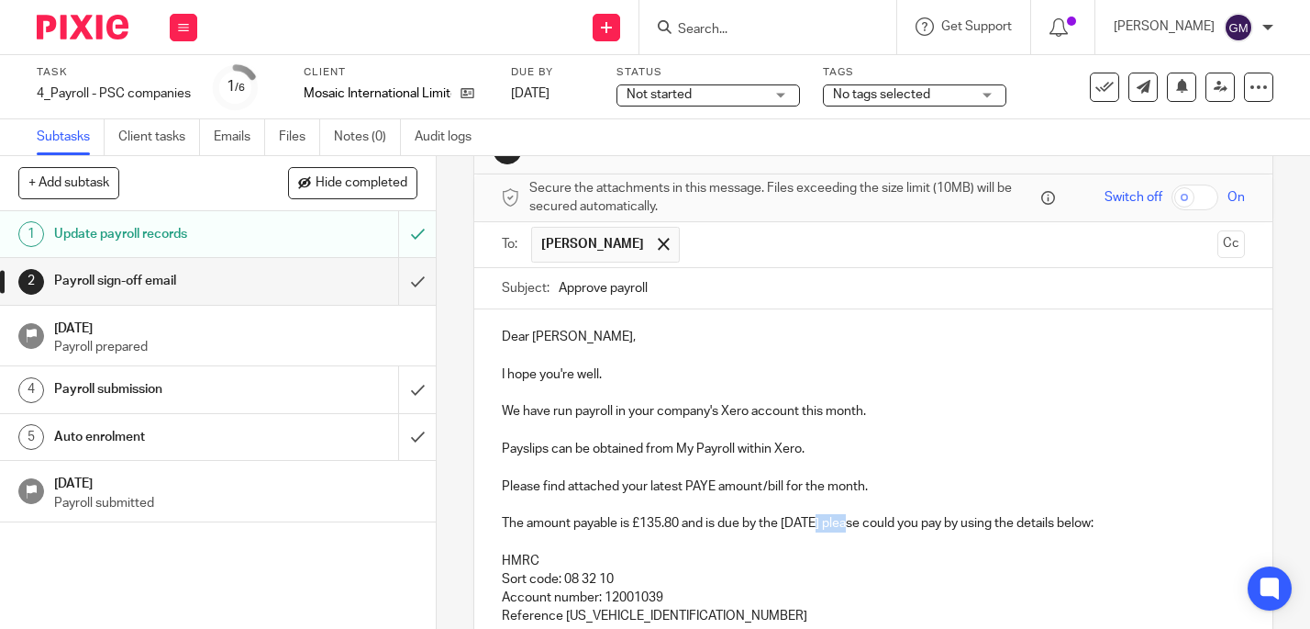
drag, startPoint x: 815, startPoint y: 522, endPoint x: 853, endPoint y: 525, distance: 38.6
click at [853, 525] on p "The amount payable is £135.80 and is due by the 22nd August please could you pa…" at bounding box center [874, 523] width 744 height 18
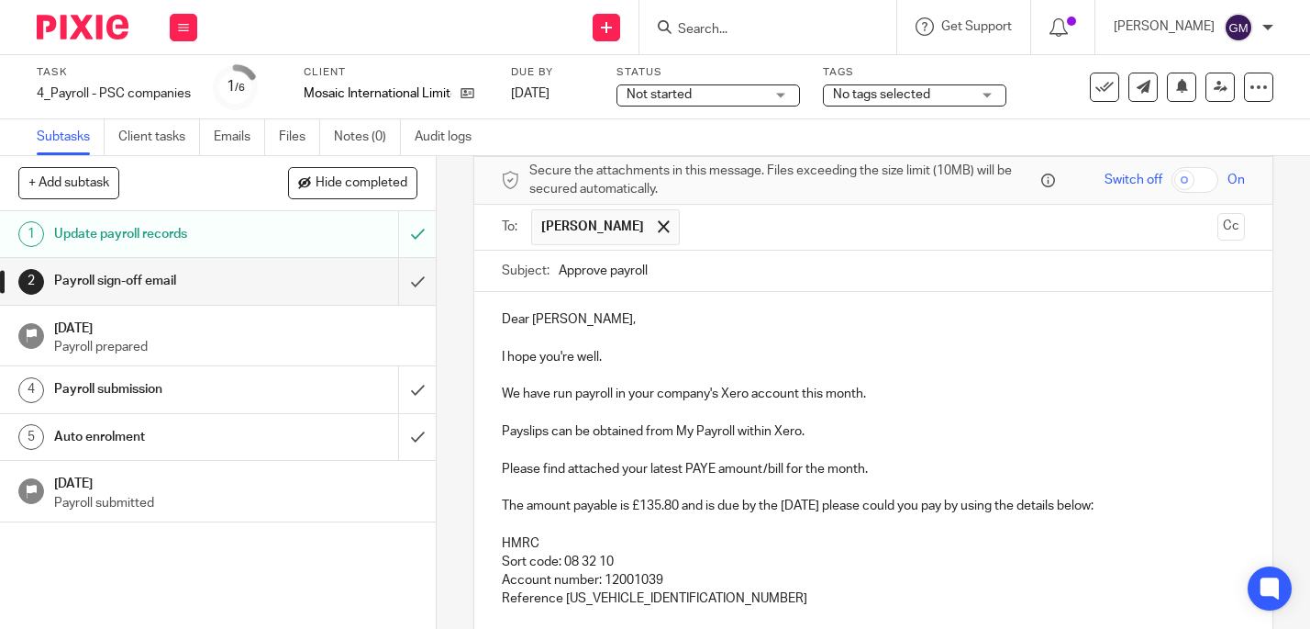
scroll to position [99, 0]
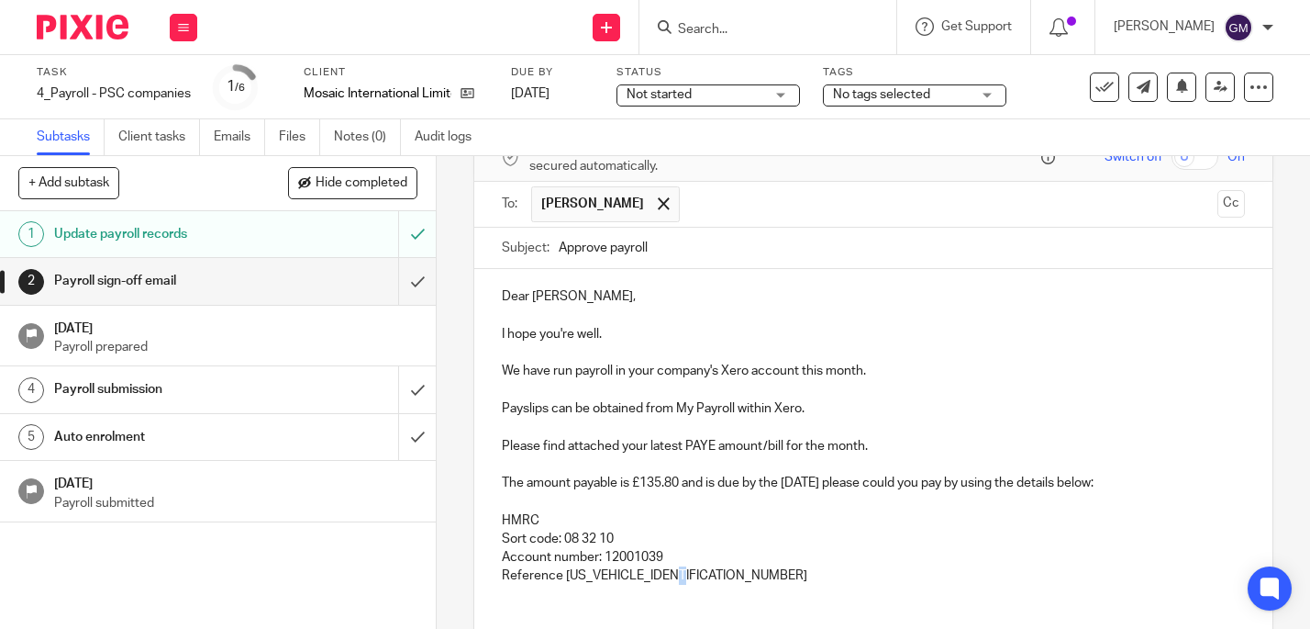
click at [685, 576] on p "Reference 475PJ009998182604" at bounding box center [874, 575] width 744 height 18
click at [667, 484] on p "The amount payable is £135.80 and is due by the 22nd September please could you…" at bounding box center [874, 482] width 744 height 18
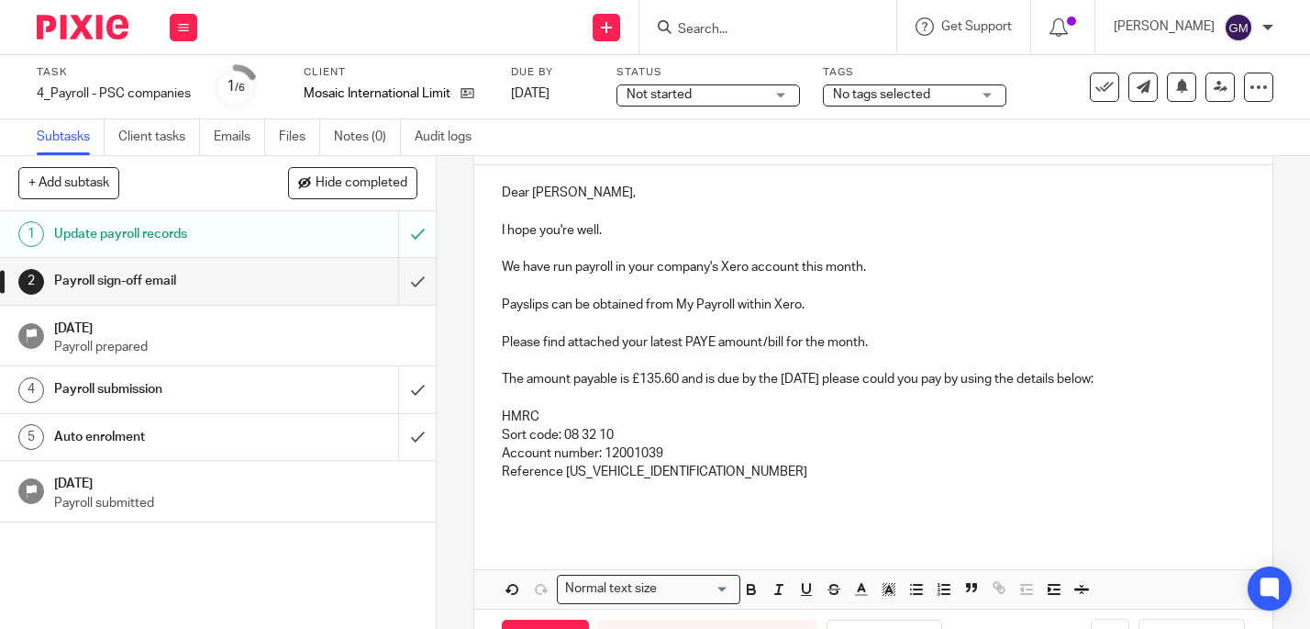
scroll to position [270, 0]
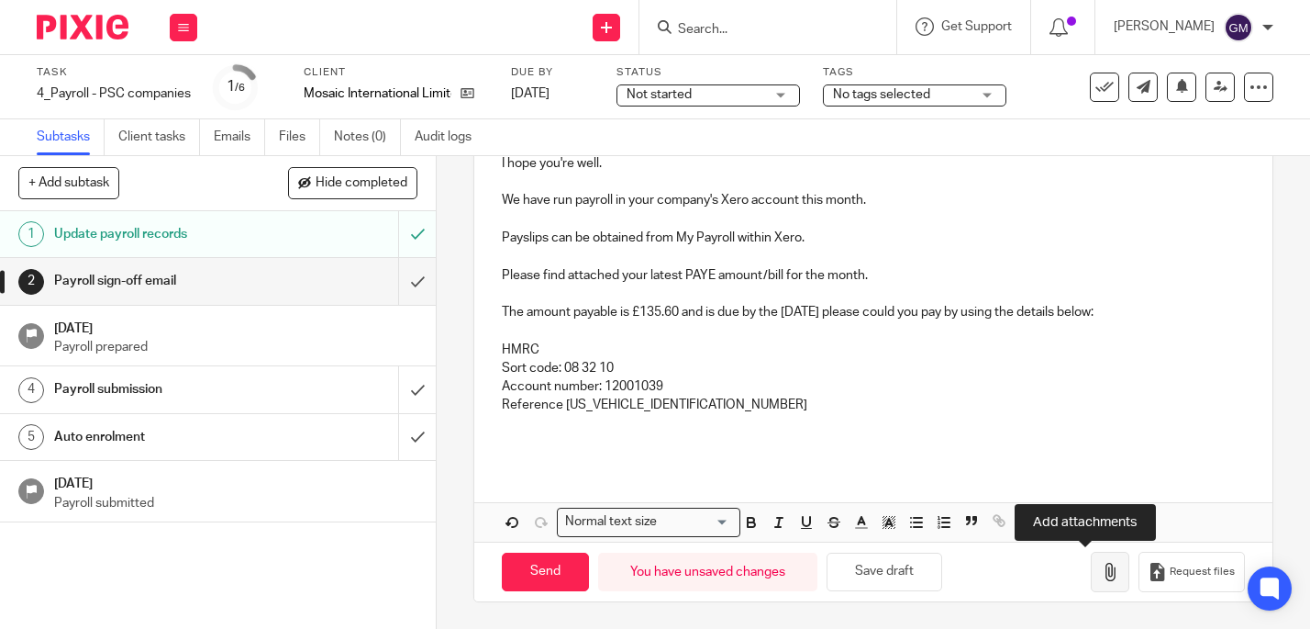
click at [1101, 568] on icon "button" at bounding box center [1110, 571] width 18 height 18
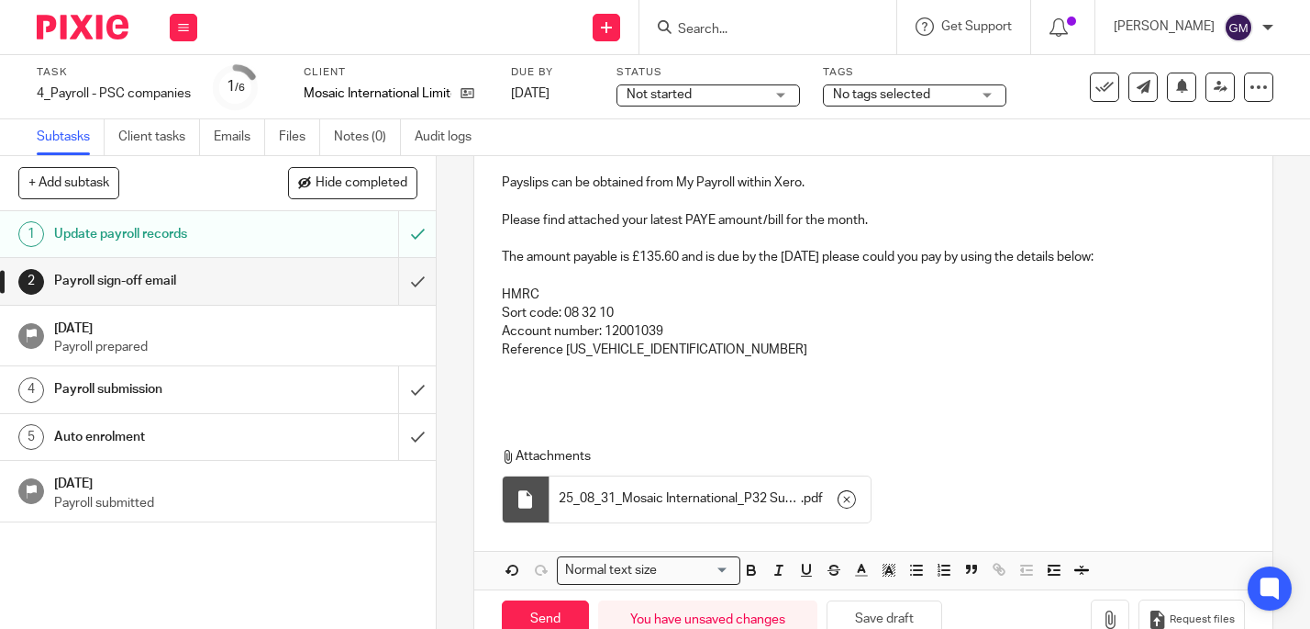
scroll to position [373, 0]
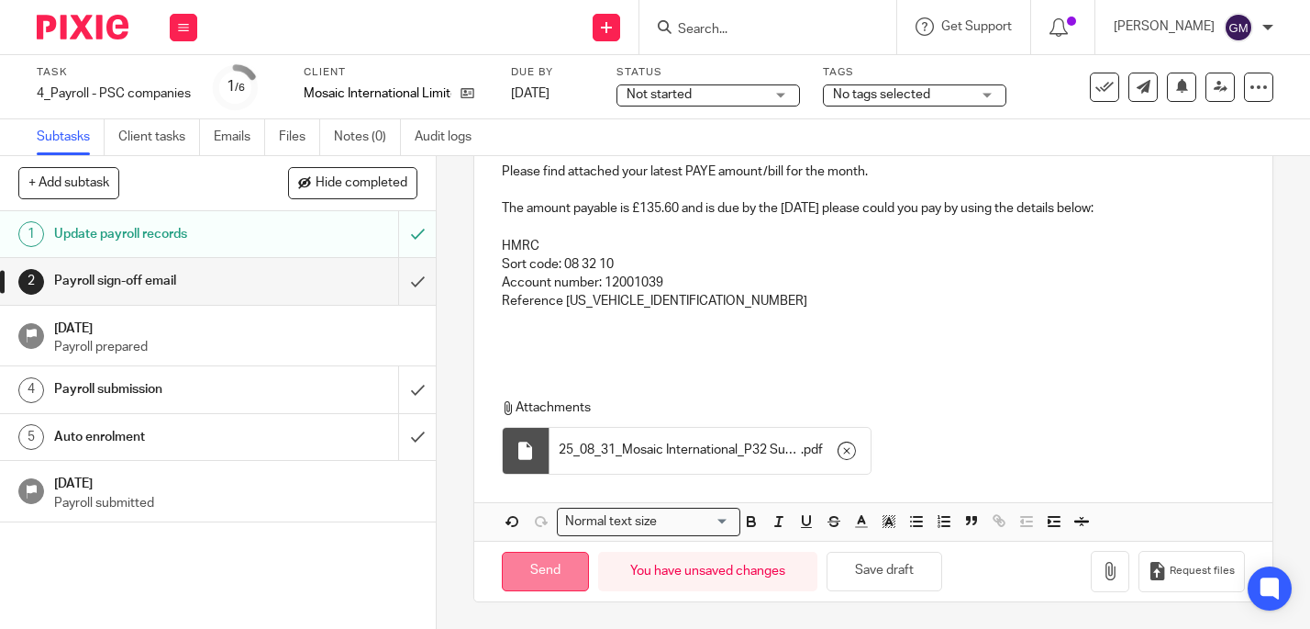
click at [523, 574] on input "Send" at bounding box center [545, 570] width 87 height 39
type input "Sent"
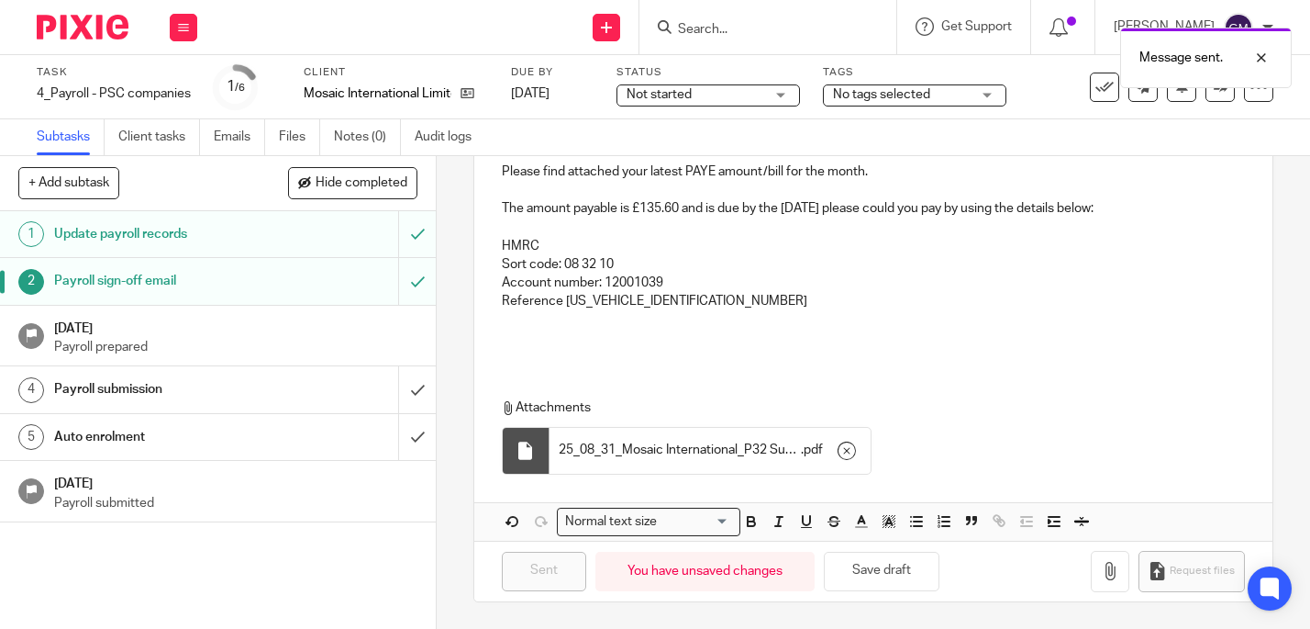
click at [304, 328] on h1 "[DATE]" at bounding box center [235, 326] width 363 height 23
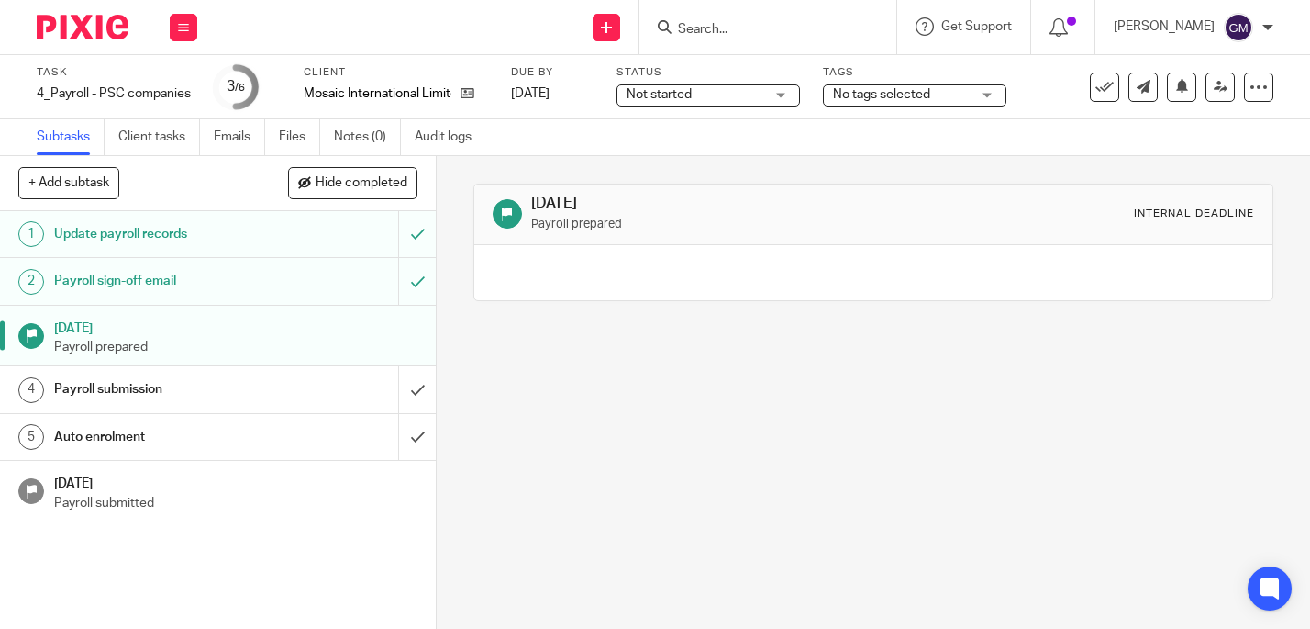
click at [392, 334] on h1 "[DATE]" at bounding box center [235, 326] width 363 height 23
click at [414, 392] on input "submit" at bounding box center [218, 389] width 436 height 46
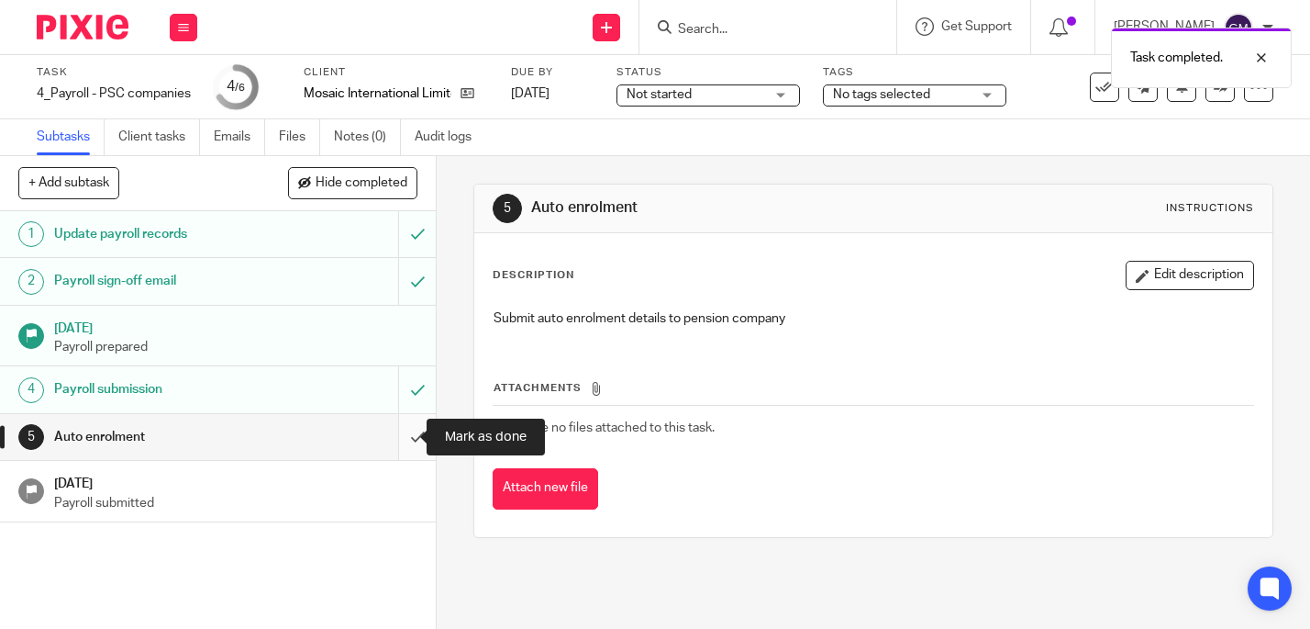
click at [402, 435] on input "submit" at bounding box center [218, 437] width 436 height 46
